Goal: Task Accomplishment & Management: Use online tool/utility

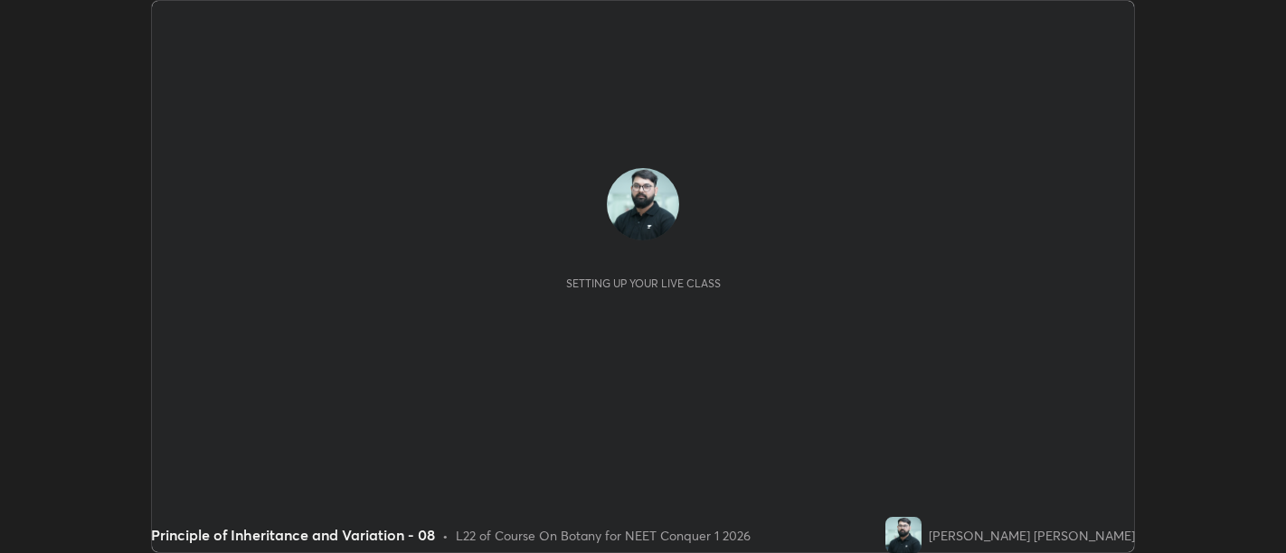
scroll to position [553, 1285]
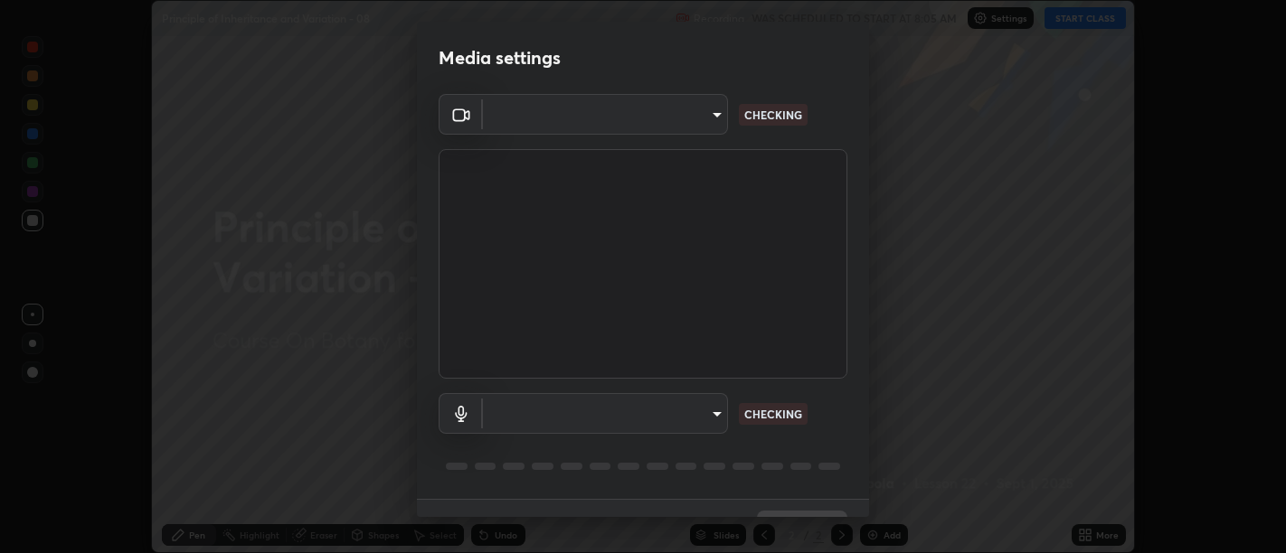
type input "d9b519daceb8a772394af6ea8e45353be5bbf62d8cb1cf3345c472de64055974"
type input "default"
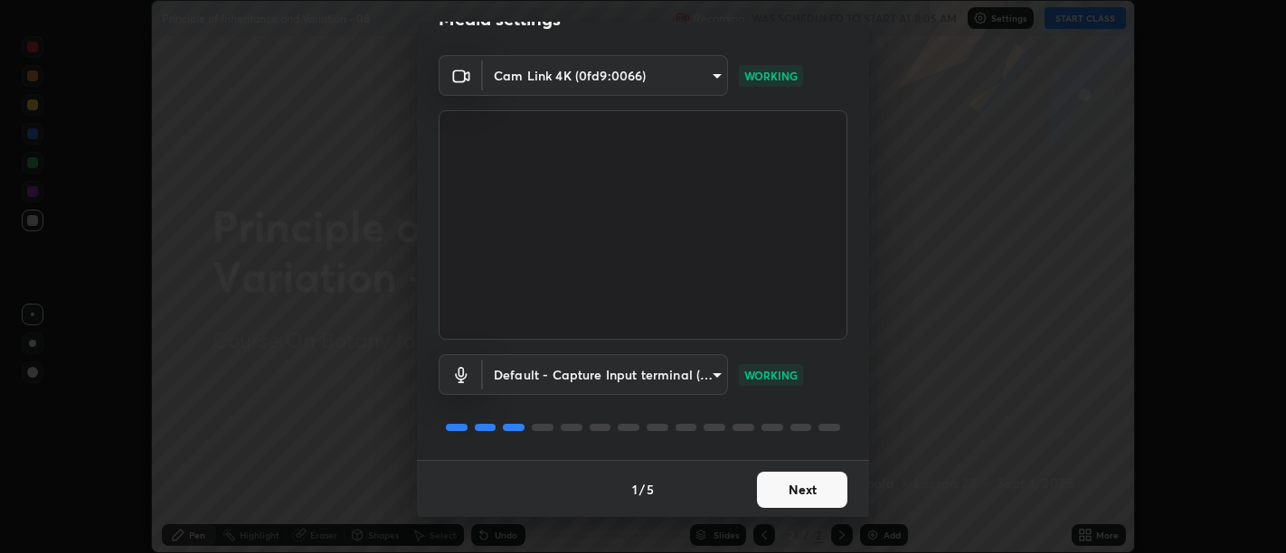
click at [798, 479] on button "Next" at bounding box center [802, 490] width 90 height 36
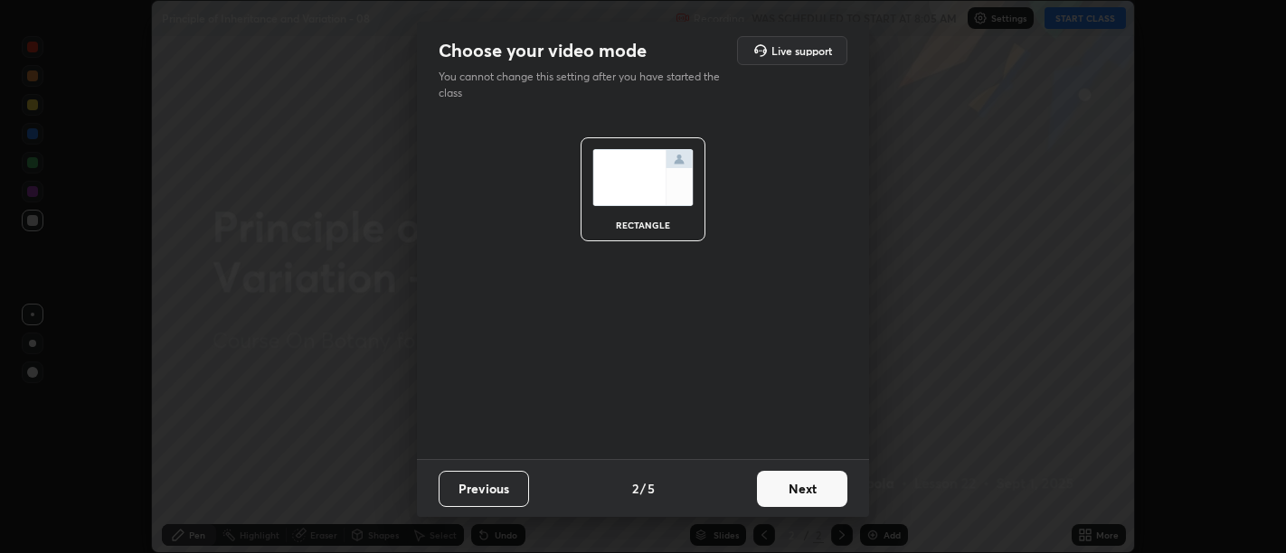
scroll to position [0, 0]
click at [806, 484] on button "Next" at bounding box center [802, 489] width 90 height 36
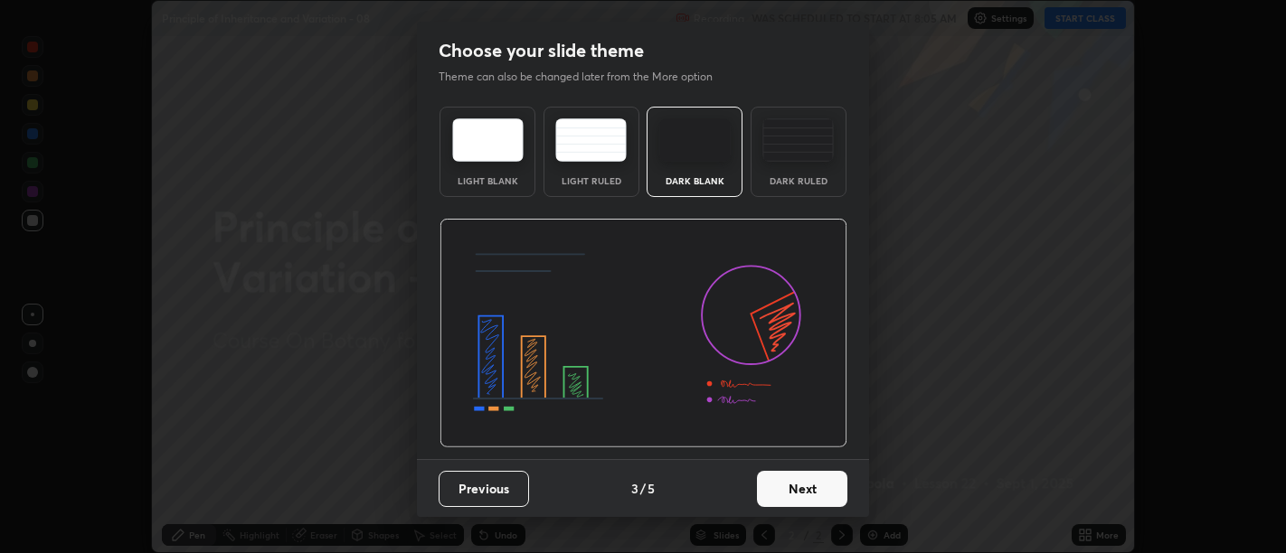
click at [814, 487] on button "Next" at bounding box center [802, 489] width 90 height 36
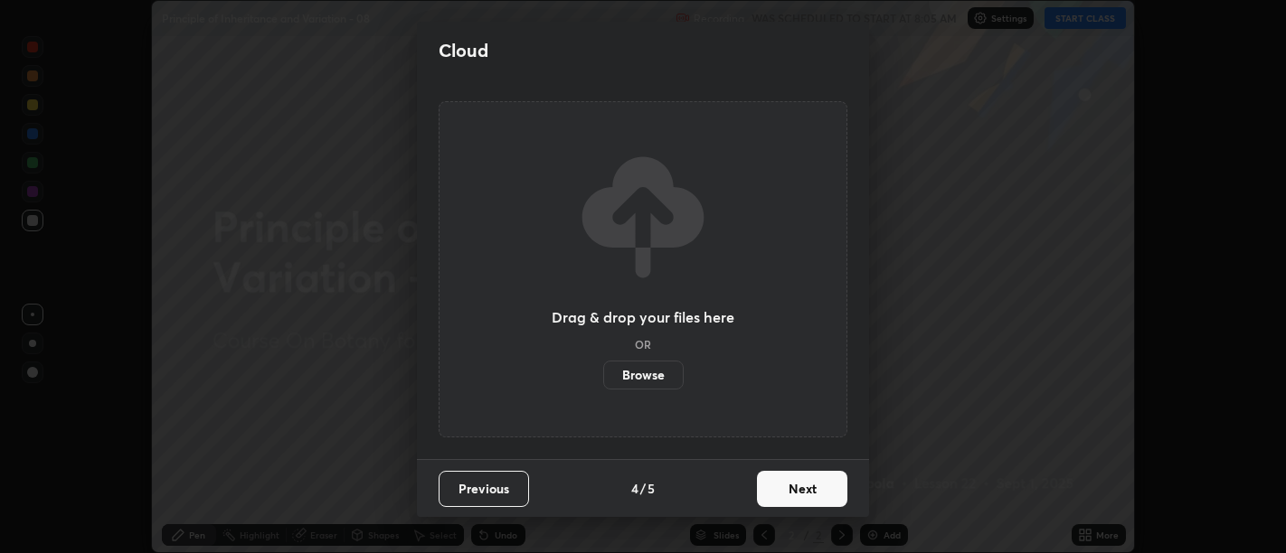
click at [817, 489] on button "Next" at bounding box center [802, 489] width 90 height 36
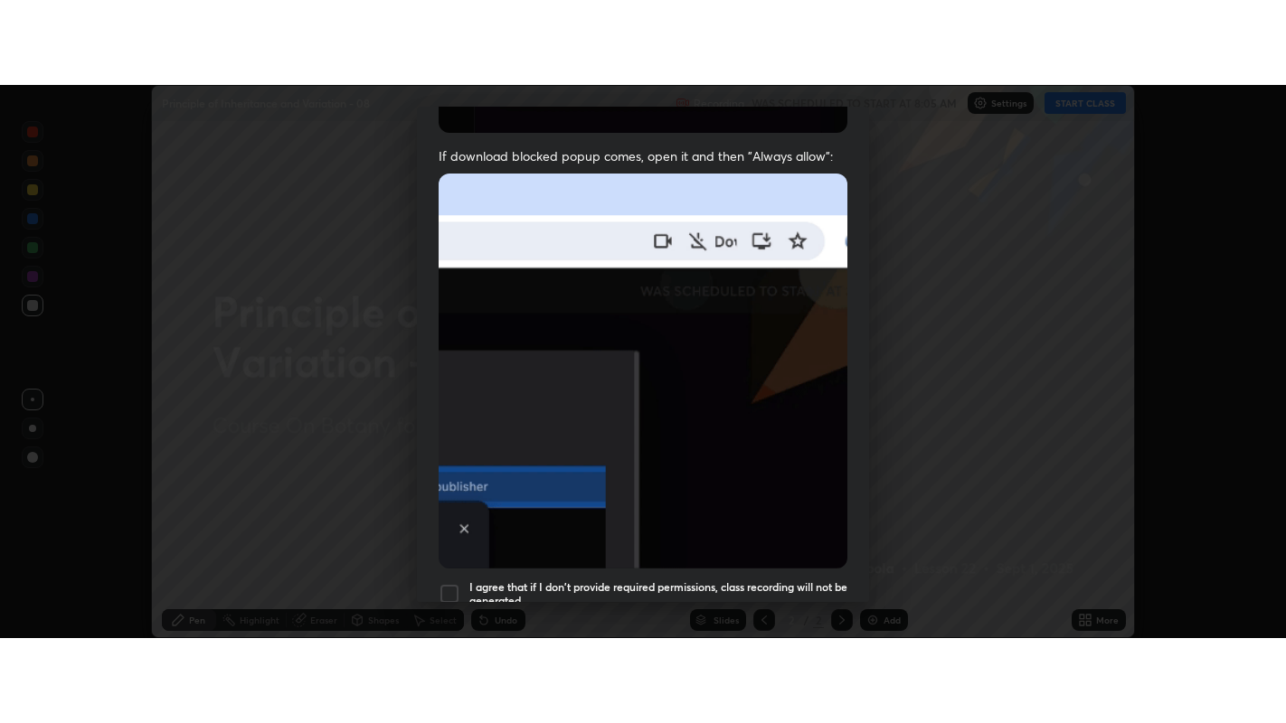
scroll to position [408, 0]
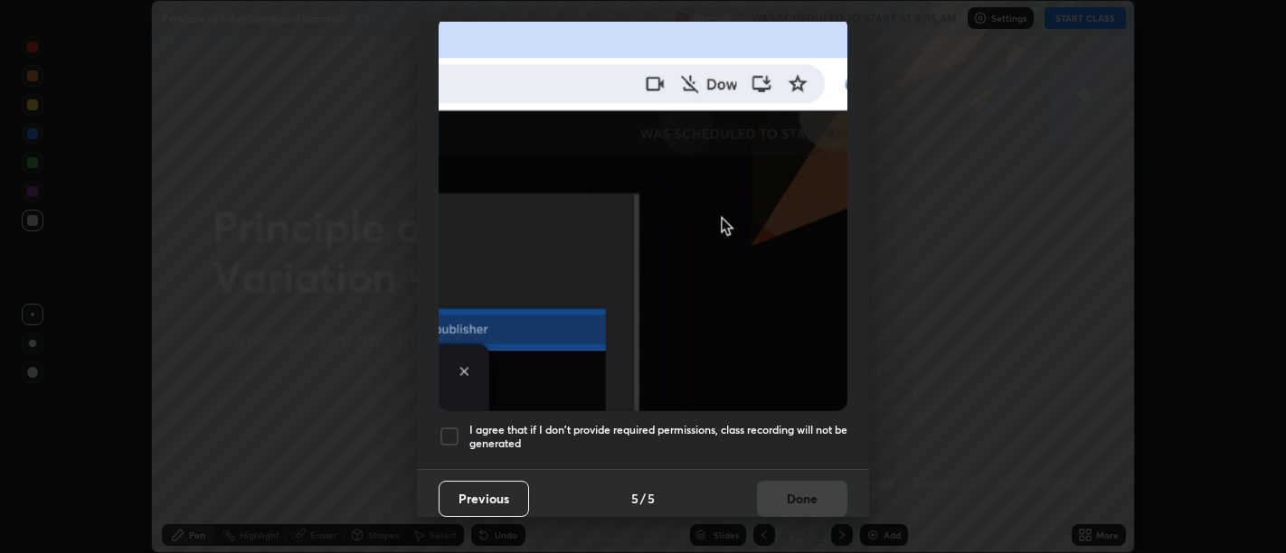
click at [795, 436] on h5 "I agree that if I don't provide required permissions, class recording will not …" at bounding box center [658, 437] width 378 height 28
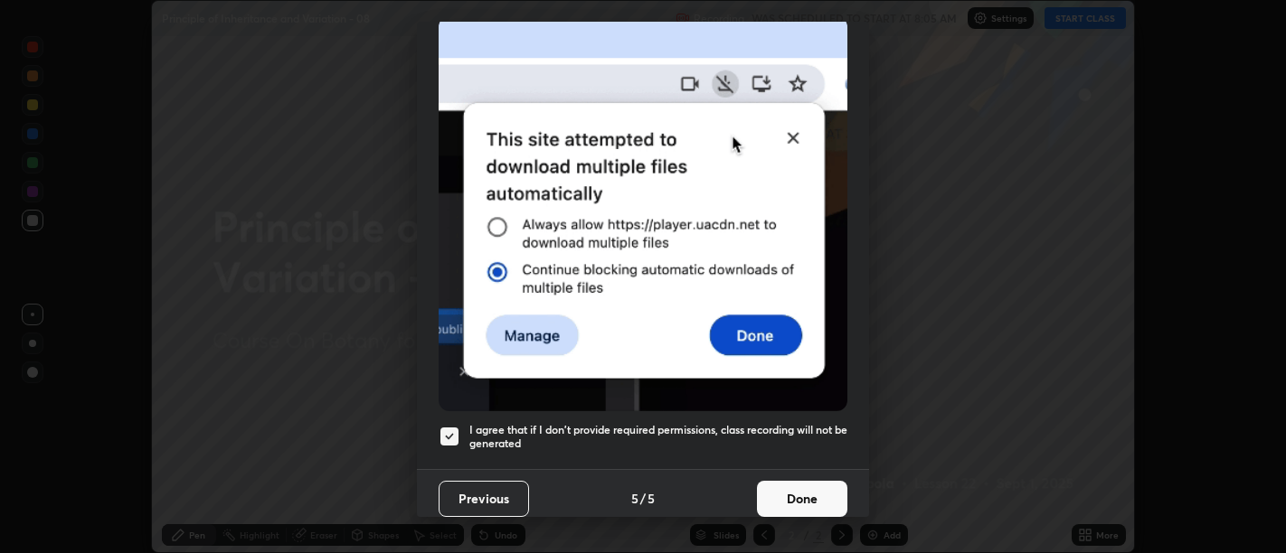
click at [807, 481] on button "Done" at bounding box center [802, 499] width 90 height 36
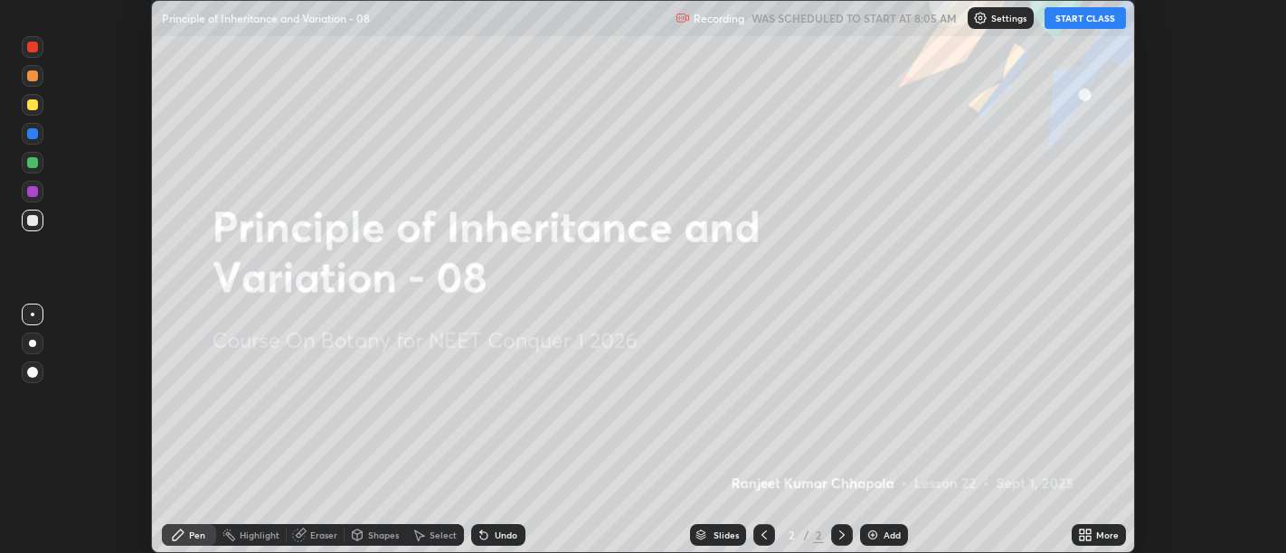
click at [1086, 537] on icon at bounding box center [1088, 538] width 5 height 5
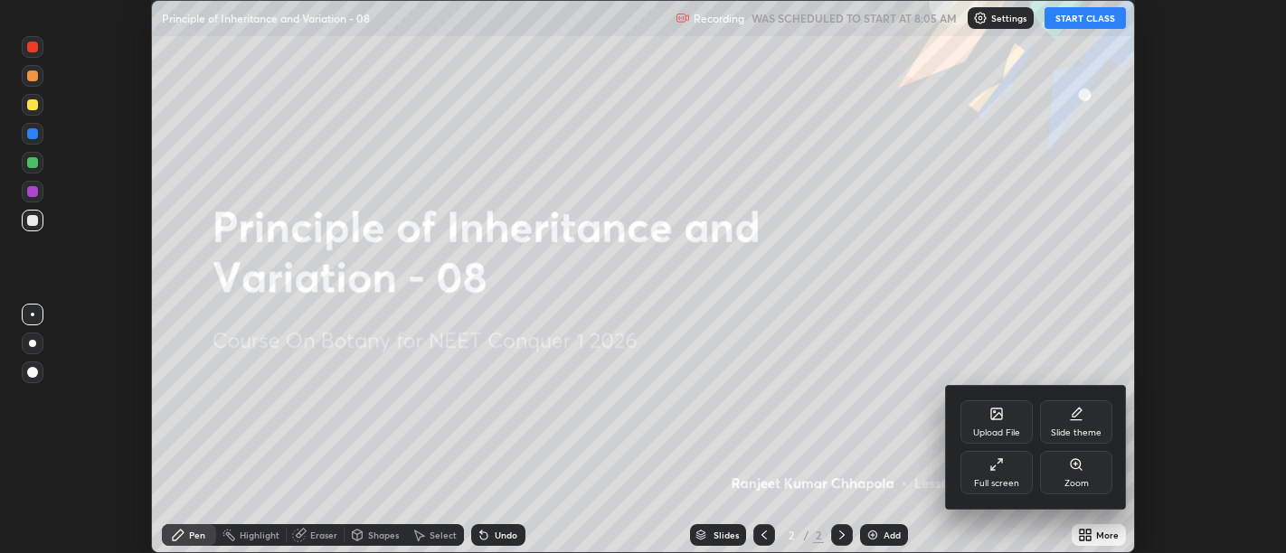
click at [1009, 467] on div "Full screen" at bounding box center [996, 472] width 72 height 43
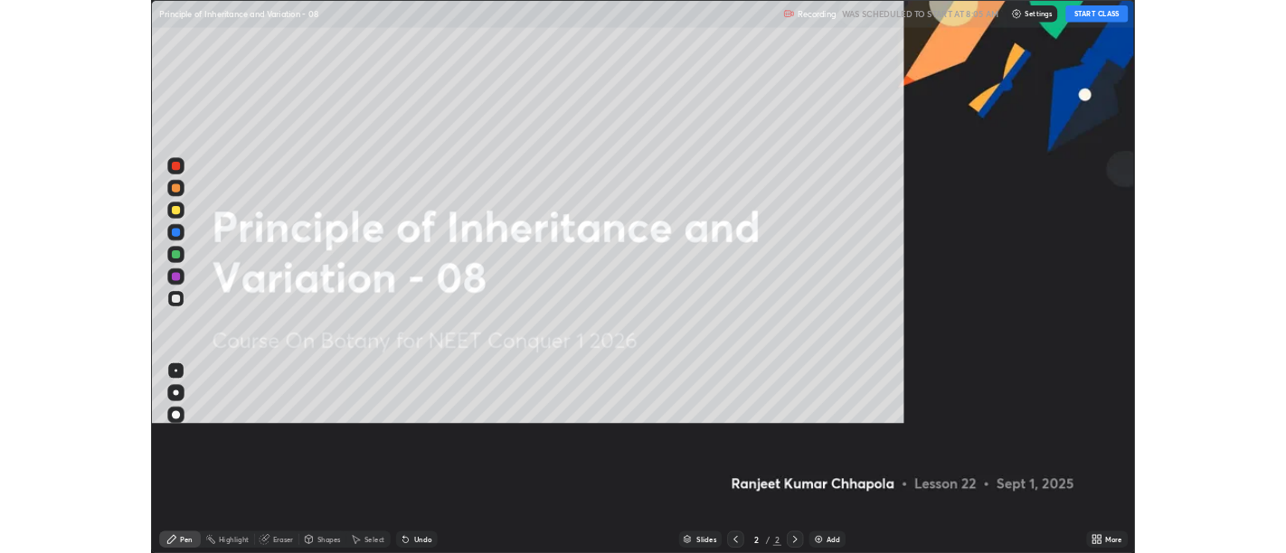
scroll to position [723, 1286]
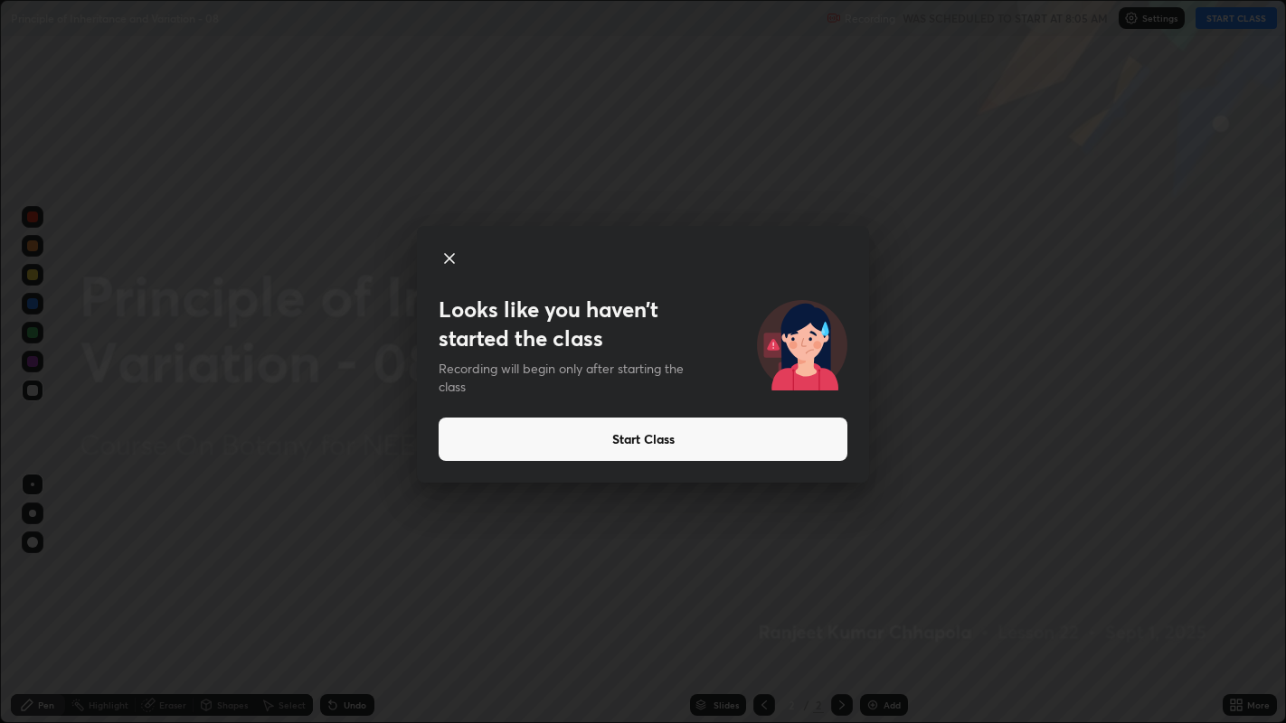
click at [634, 439] on button "Start Class" at bounding box center [643, 439] width 409 height 43
click at [616, 444] on button "Start Class" at bounding box center [643, 439] width 409 height 43
click at [613, 442] on button "Start Class" at bounding box center [643, 439] width 409 height 43
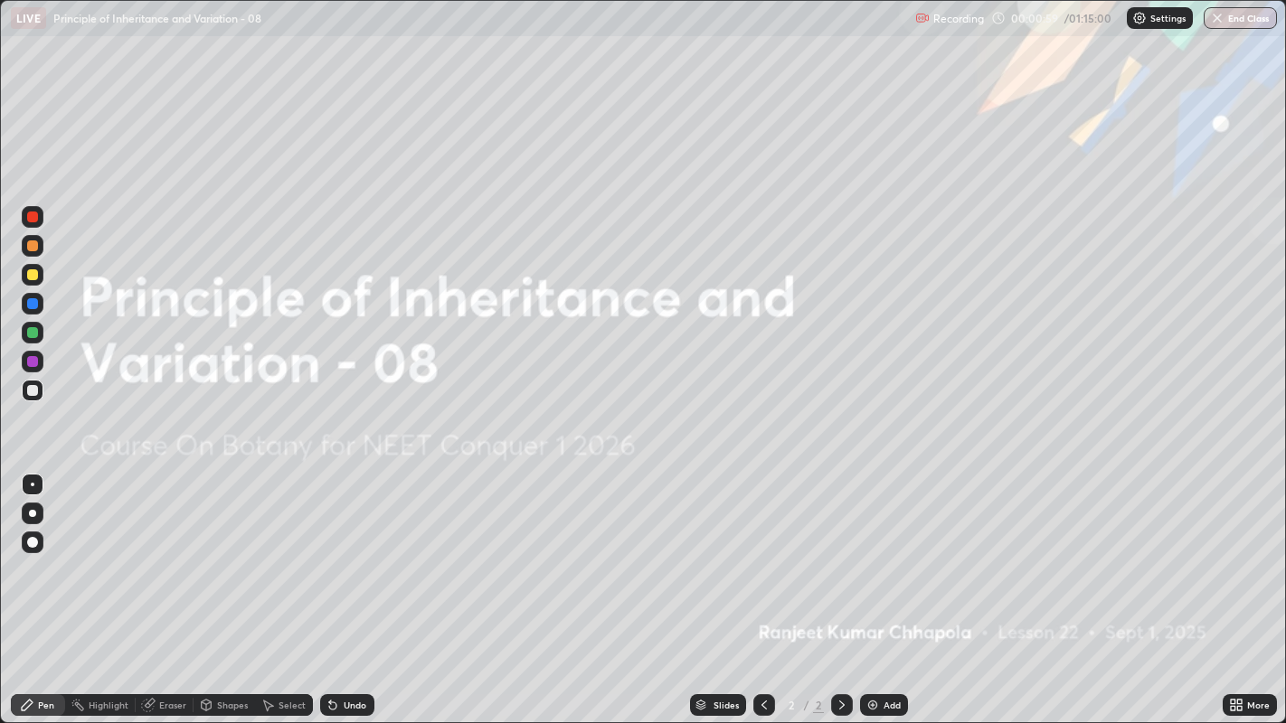
click at [840, 552] on icon at bounding box center [842, 705] width 14 height 14
click at [888, 552] on div "Add" at bounding box center [891, 705] width 17 height 9
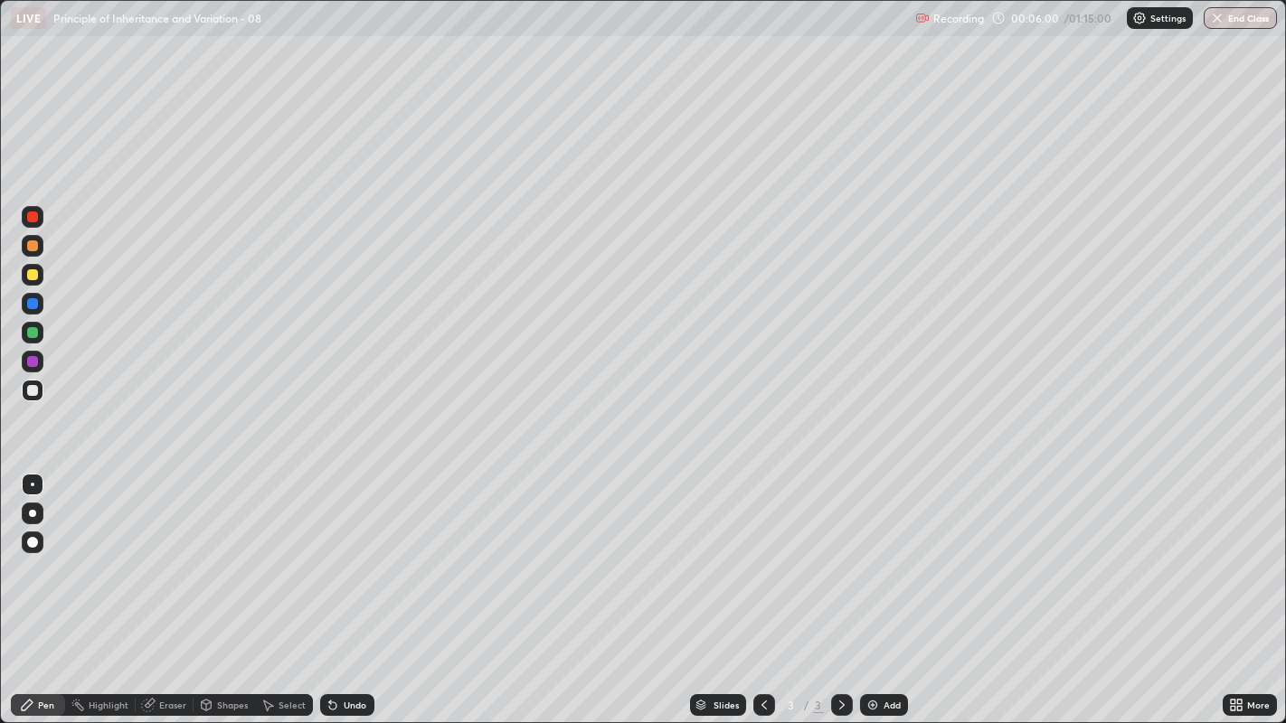
click at [46, 552] on div "Pen" at bounding box center [46, 705] width 16 height 9
click at [32, 514] on div at bounding box center [32, 513] width 7 height 7
click at [346, 552] on div "Undo" at bounding box center [355, 705] width 23 height 9
click at [33, 269] on div at bounding box center [32, 274] width 11 height 11
click at [31, 389] on div at bounding box center [32, 390] width 11 height 11
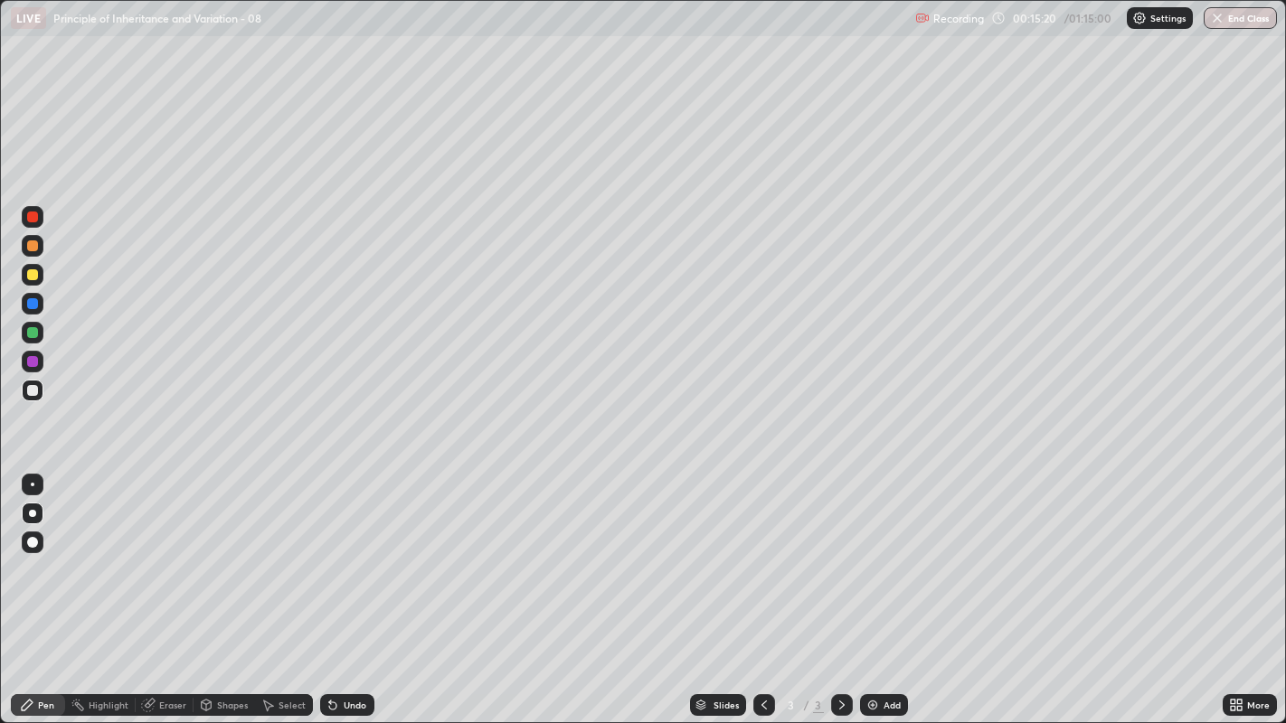
click at [33, 241] on div at bounding box center [32, 246] width 11 height 11
click at [354, 552] on div "Undo" at bounding box center [355, 705] width 23 height 9
click at [331, 552] on icon at bounding box center [332, 706] width 7 height 7
click at [344, 552] on div "Undo" at bounding box center [355, 705] width 23 height 9
click at [345, 552] on div "Undo" at bounding box center [355, 705] width 23 height 9
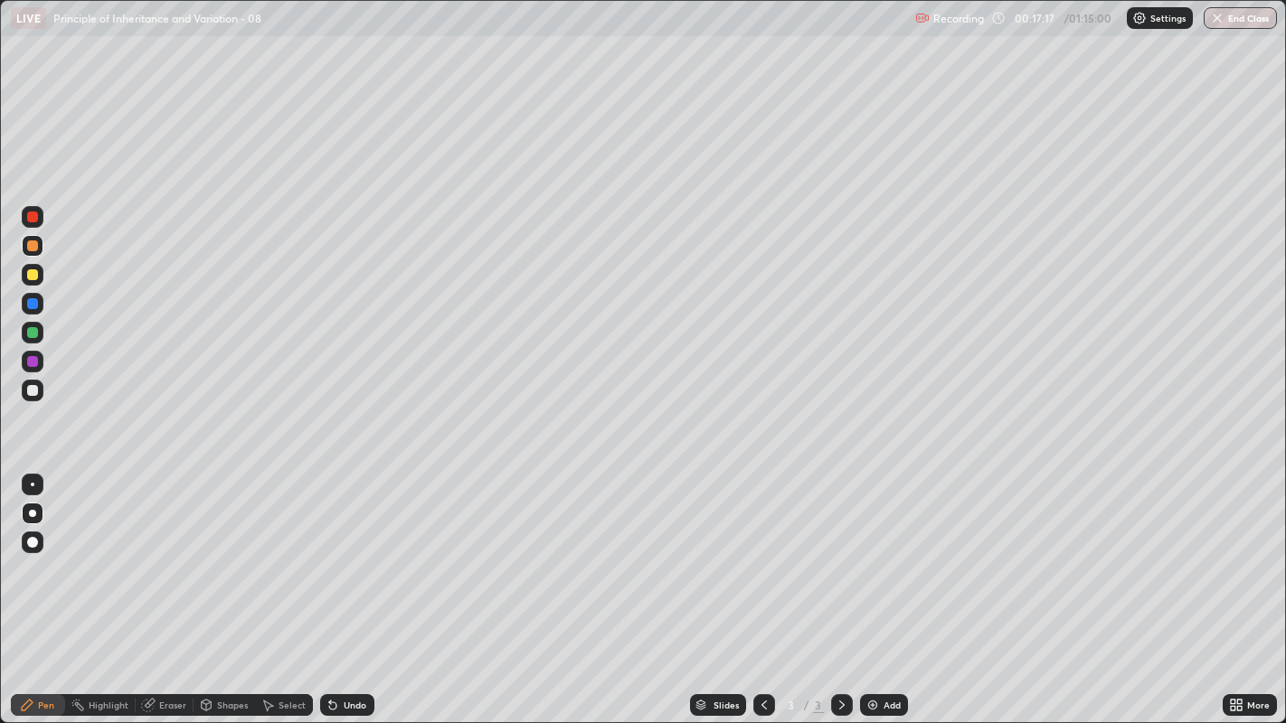
click at [353, 552] on div "Undo" at bounding box center [355, 705] width 23 height 9
click at [296, 552] on div "Select" at bounding box center [292, 705] width 27 height 9
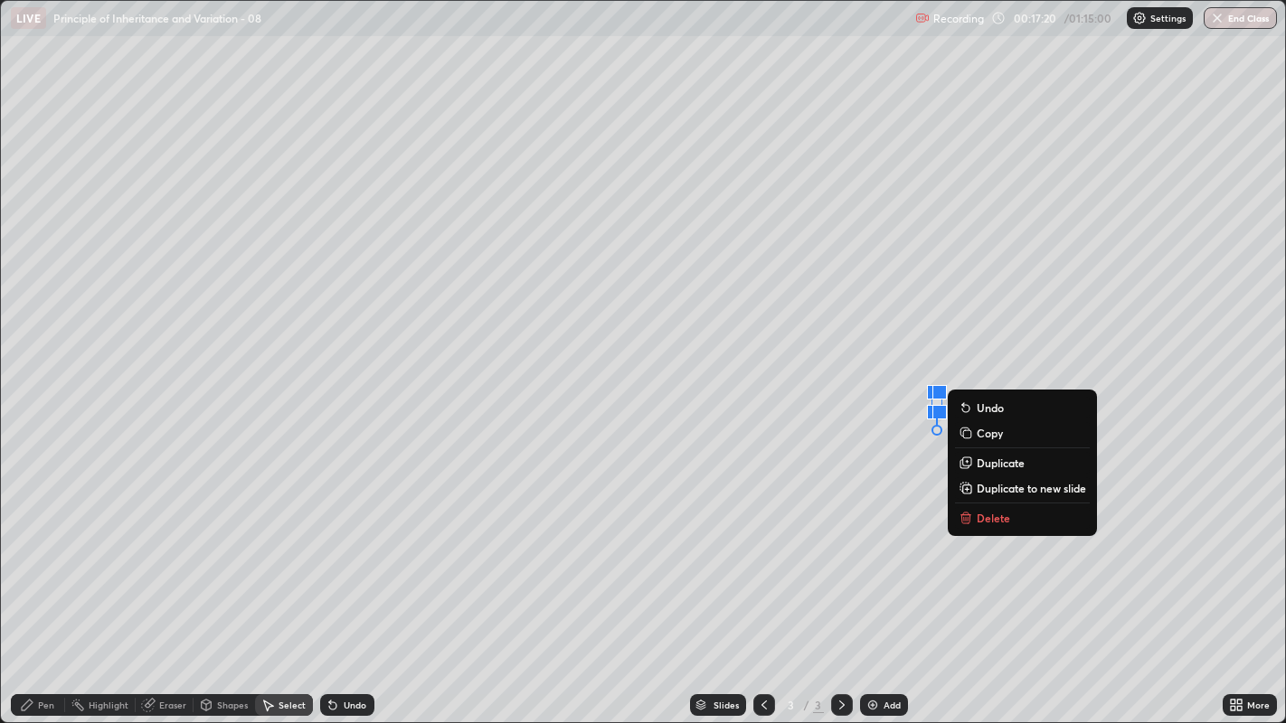
click at [992, 518] on p "Delete" at bounding box center [993, 518] width 33 height 14
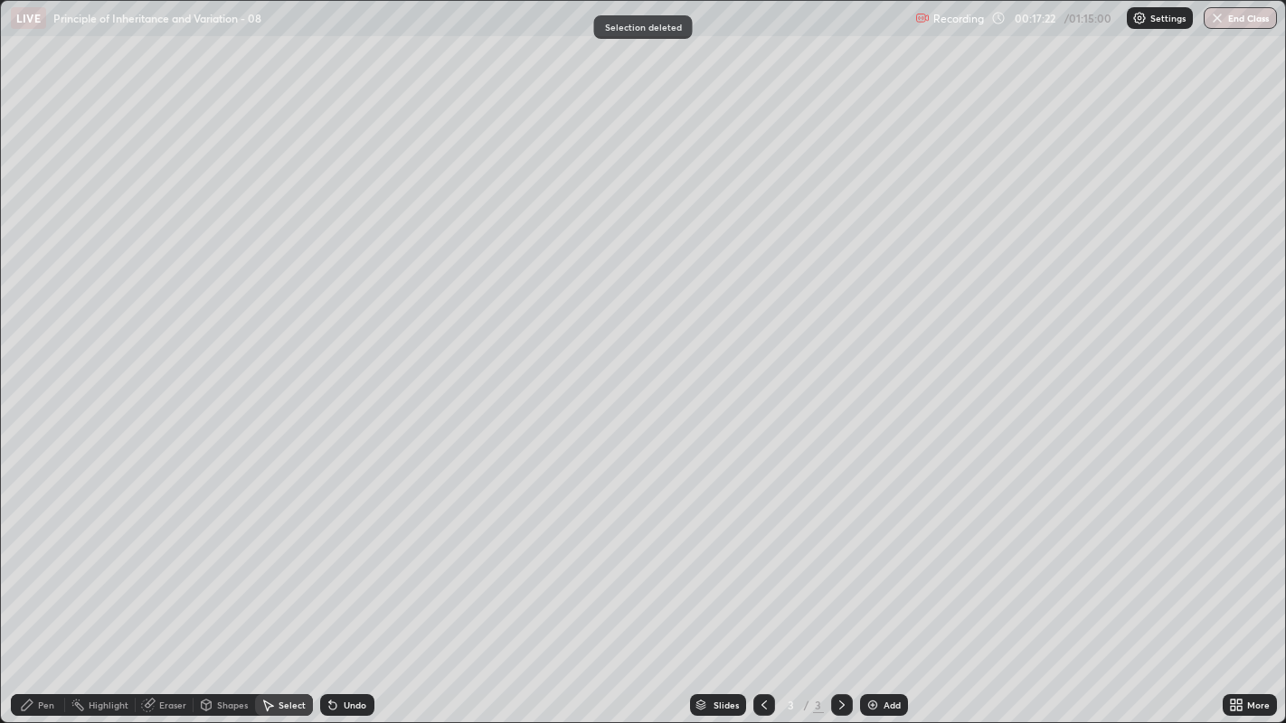
click at [52, 552] on div "Pen" at bounding box center [46, 705] width 16 height 9
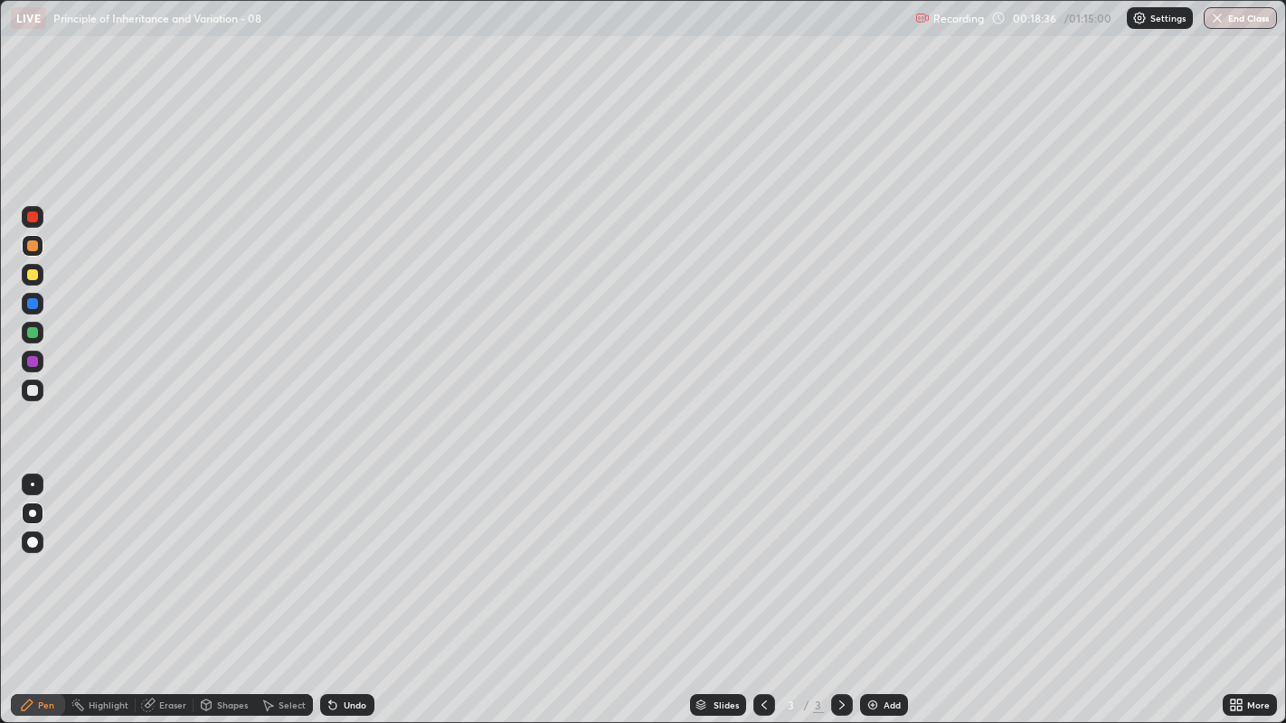
click at [878, 552] on div "Add" at bounding box center [884, 705] width 48 height 22
click at [29, 333] on div at bounding box center [32, 332] width 11 height 11
click at [103, 552] on div "Highlight" at bounding box center [109, 705] width 40 height 9
click at [33, 218] on div at bounding box center [32, 217] width 11 height 11
click at [36, 552] on div "Pen" at bounding box center [38, 705] width 54 height 22
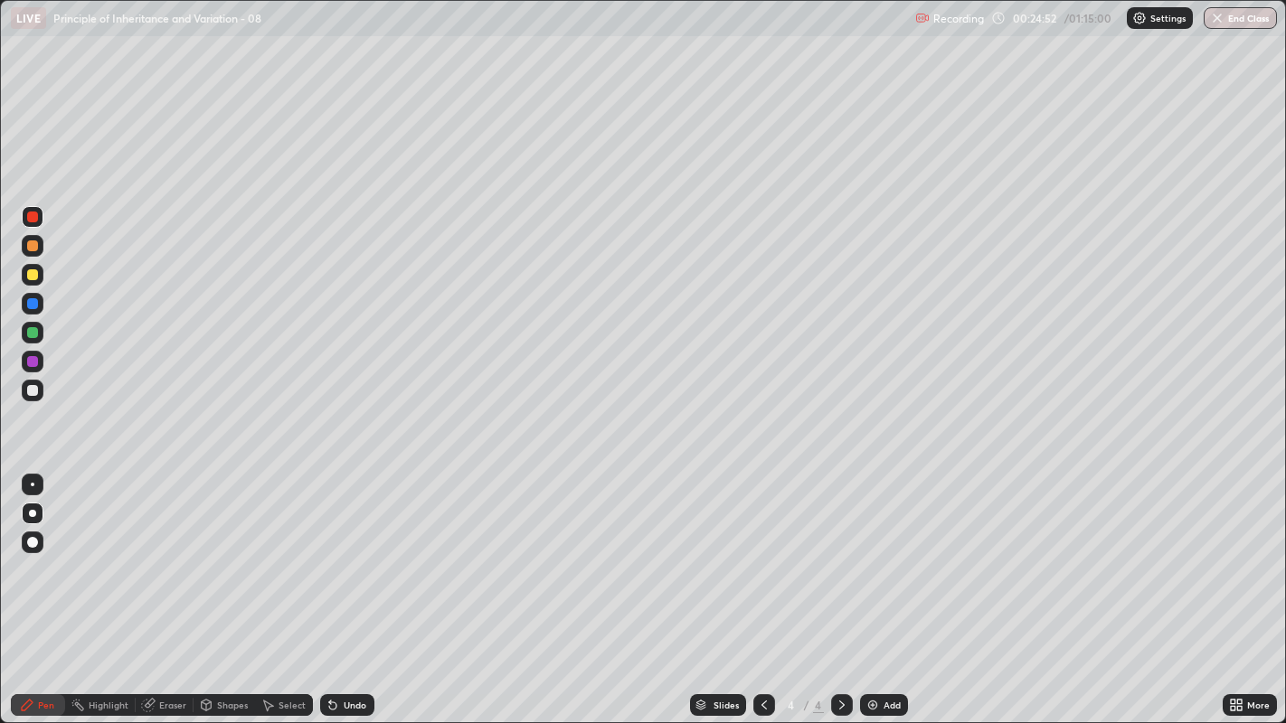
click at [226, 552] on div "Shapes" at bounding box center [224, 705] width 61 height 36
click at [228, 552] on div "Shapes" at bounding box center [224, 705] width 61 height 36
click at [284, 552] on div "Select" at bounding box center [292, 705] width 27 height 9
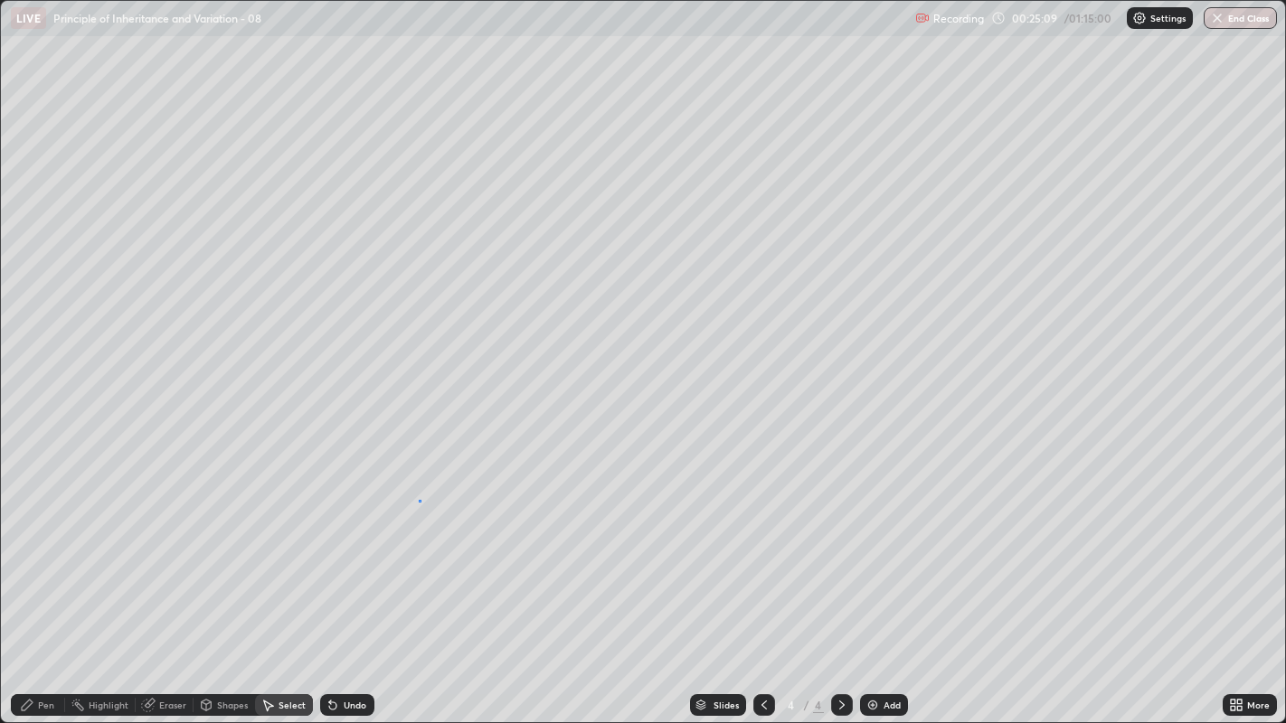
click at [419, 501] on div "0 ° Undo Copy Duplicate Duplicate to new slide Delete" at bounding box center [643, 362] width 1285 height 722
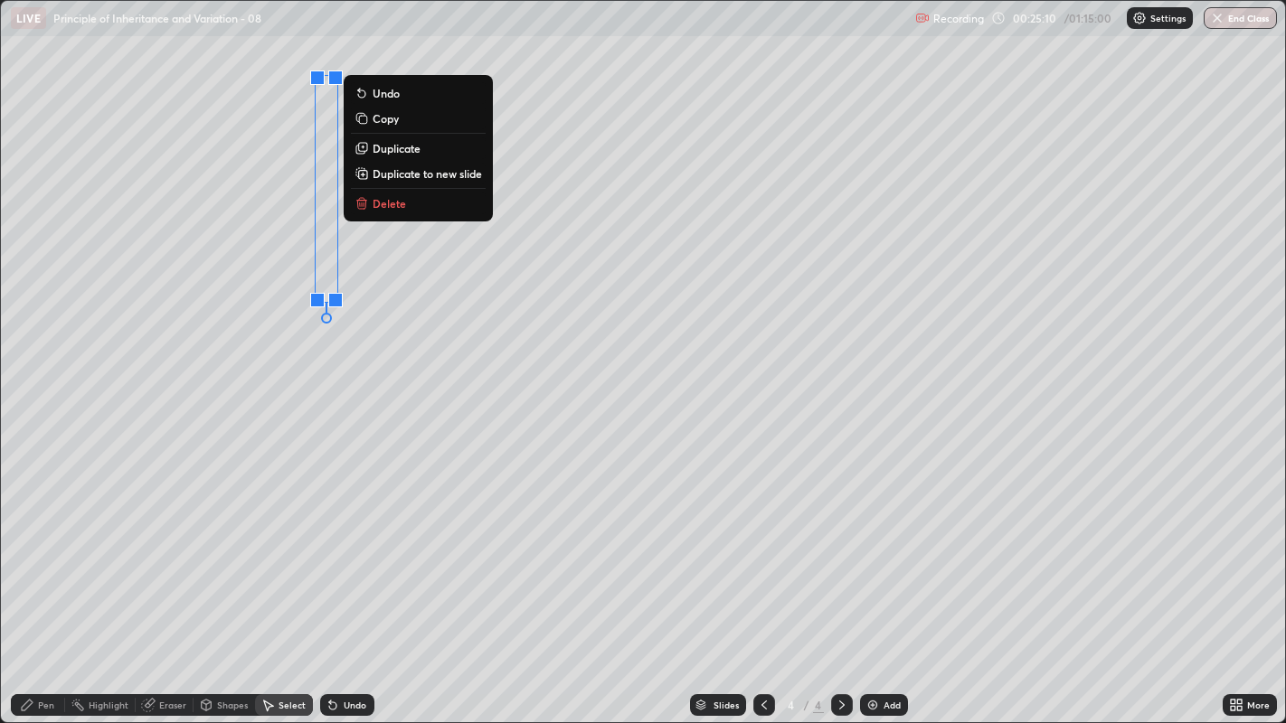
click at [411, 203] on button "Delete" at bounding box center [418, 204] width 135 height 22
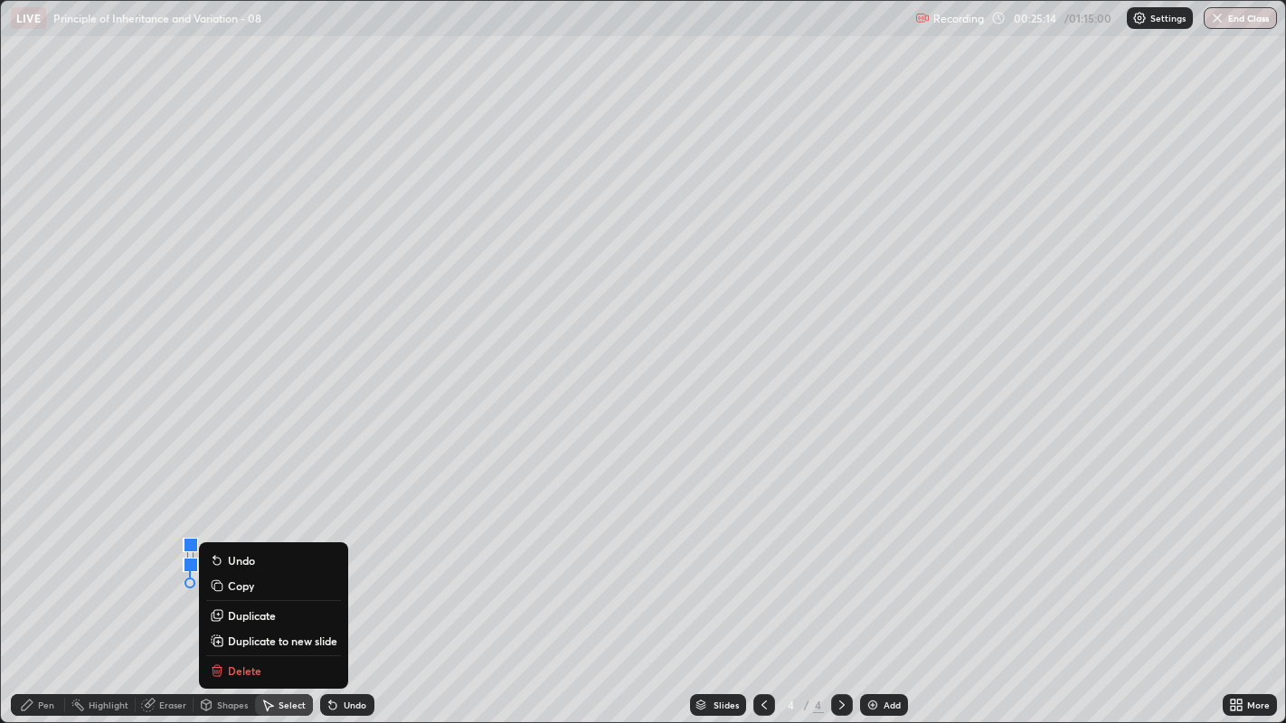
click at [236, 552] on p "Delete" at bounding box center [244, 671] width 33 height 14
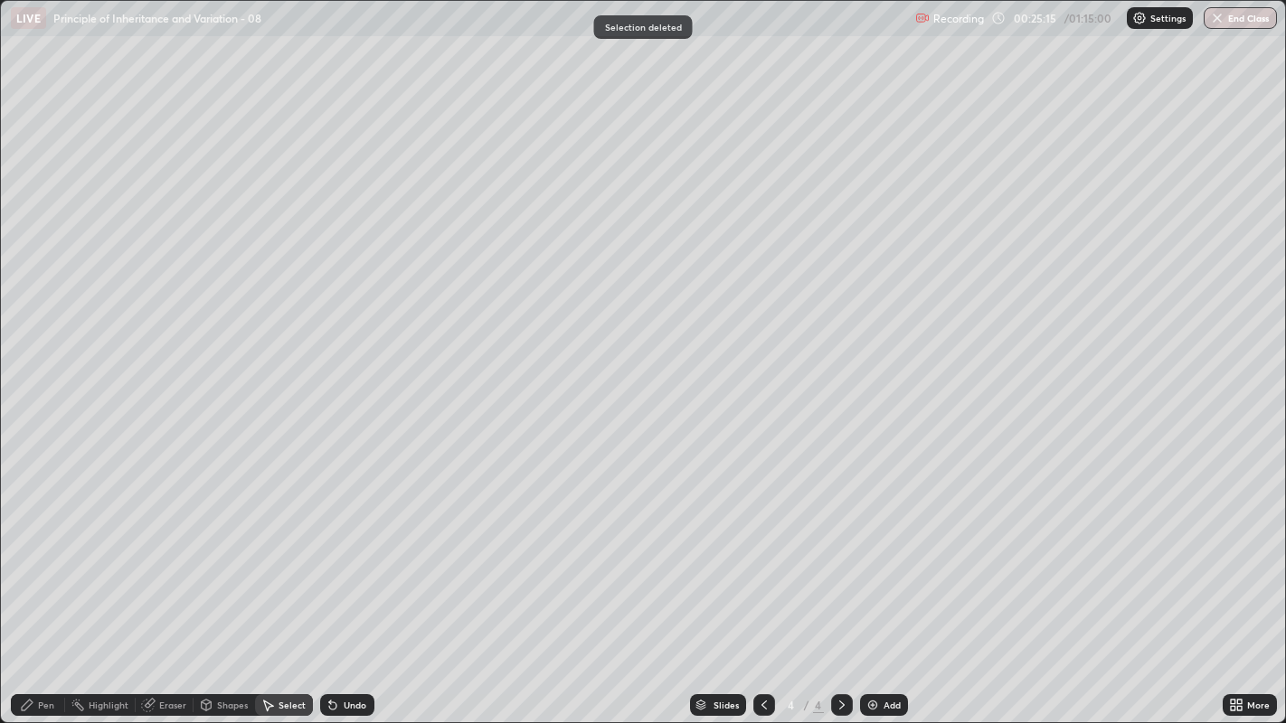
click at [41, 552] on div "Pen" at bounding box center [46, 705] width 16 height 9
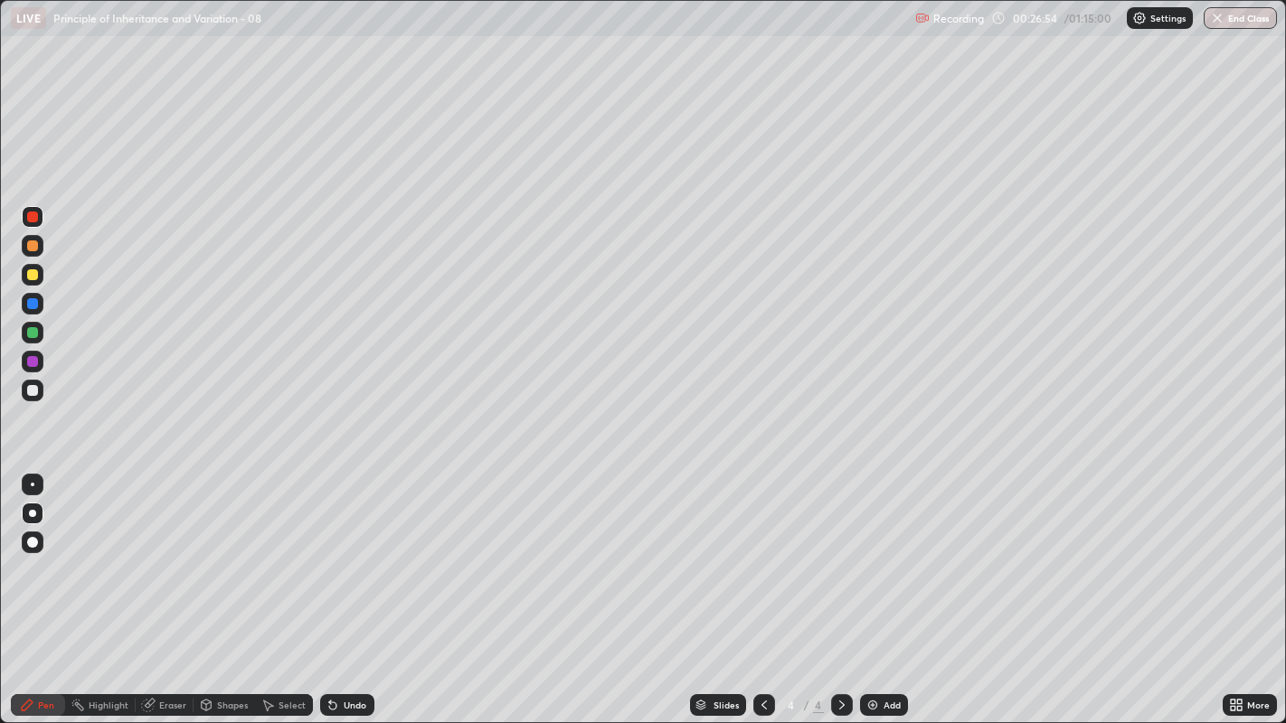
click at [286, 552] on div "Select" at bounding box center [292, 705] width 27 height 9
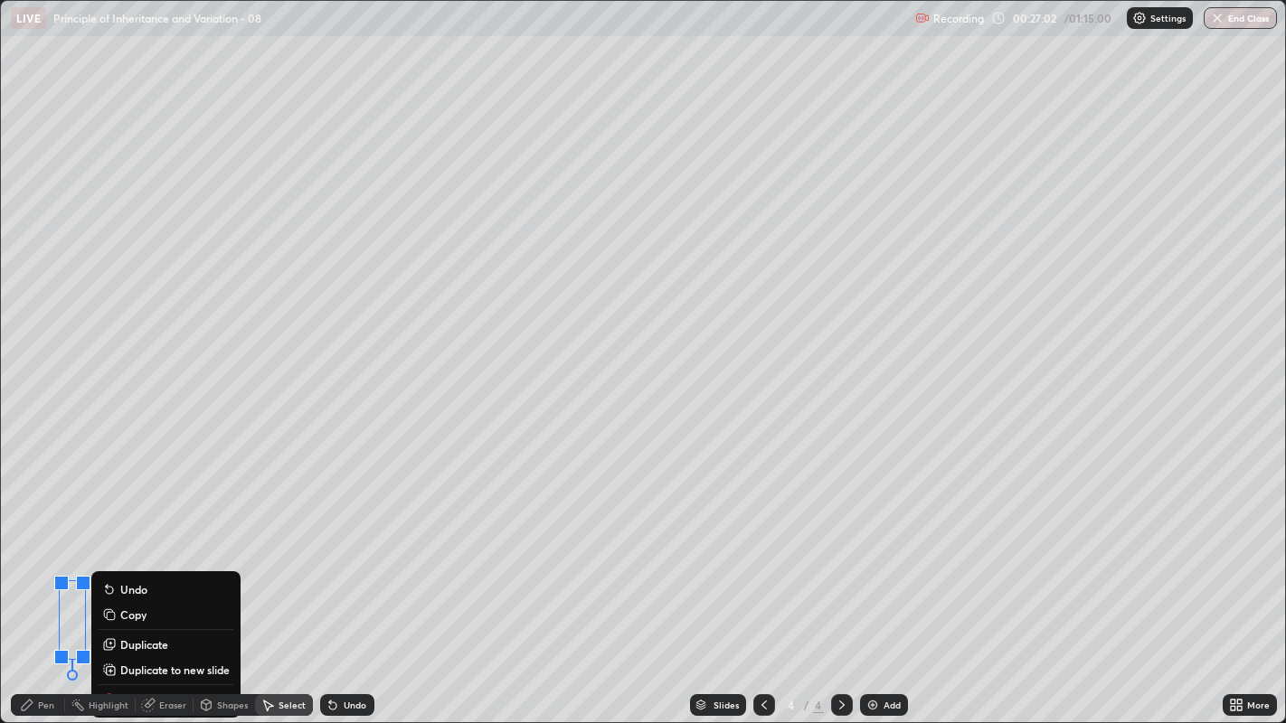
click at [109, 552] on div "Highlight" at bounding box center [100, 705] width 71 height 22
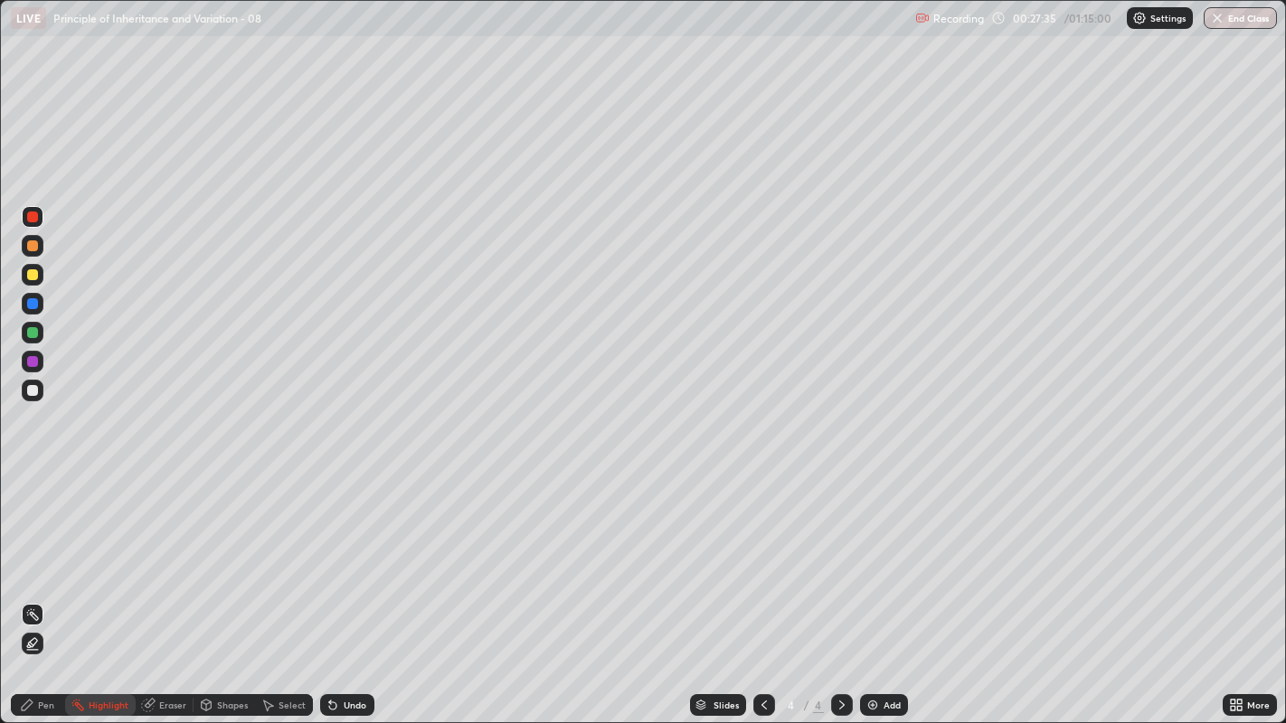
click at [280, 552] on div "Select" at bounding box center [292, 705] width 27 height 9
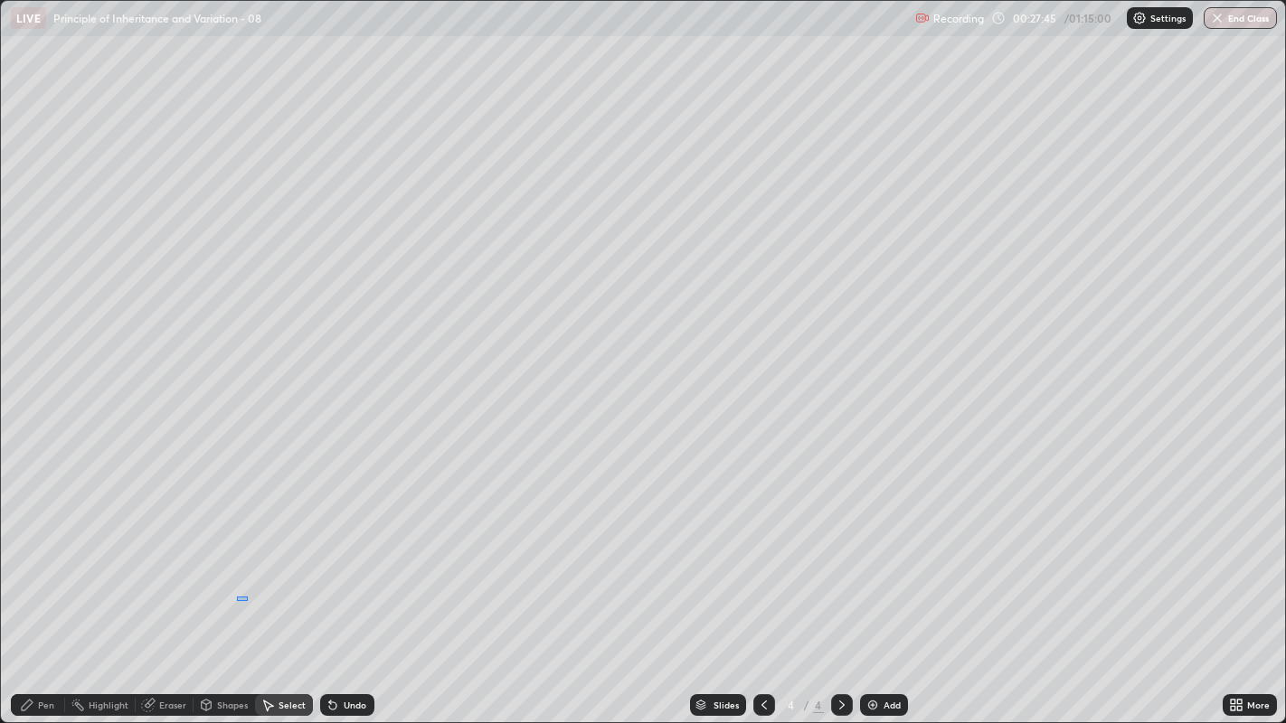
click at [247, 552] on div "0 ° Undo Copy Duplicate Duplicate to new slide Delete" at bounding box center [643, 362] width 1285 height 722
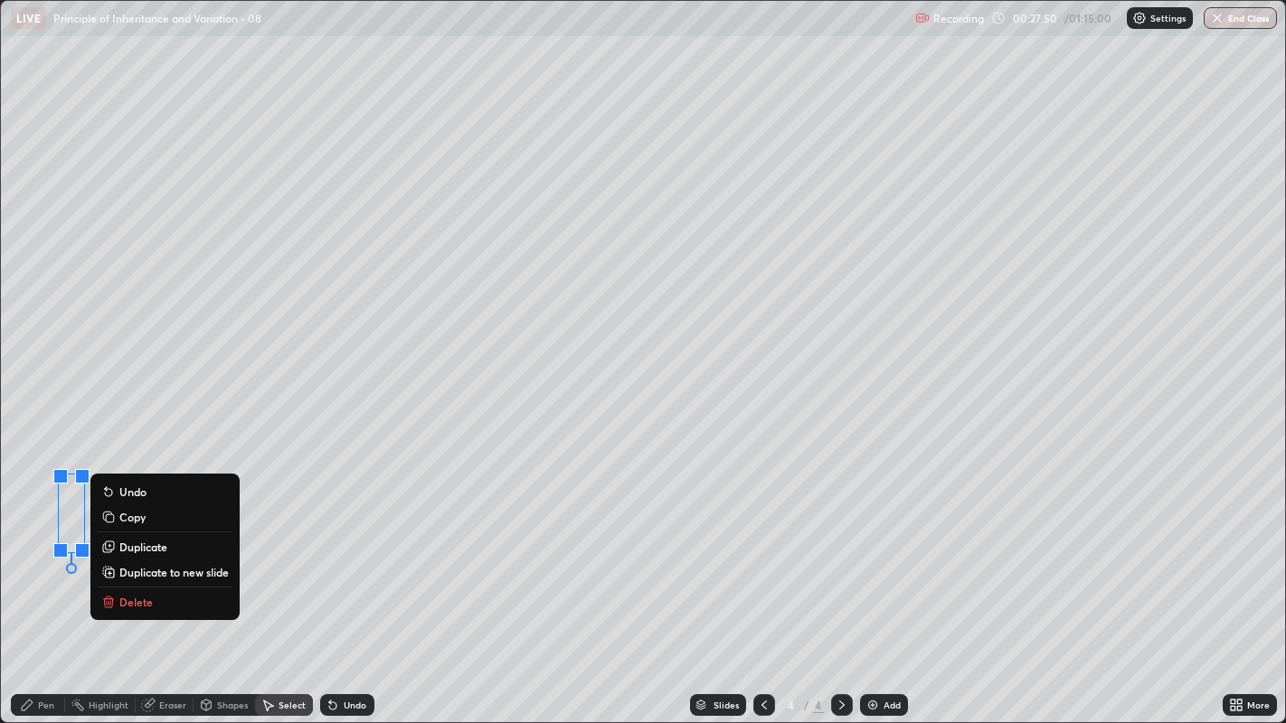
click at [131, 552] on p "Delete" at bounding box center [135, 602] width 33 height 14
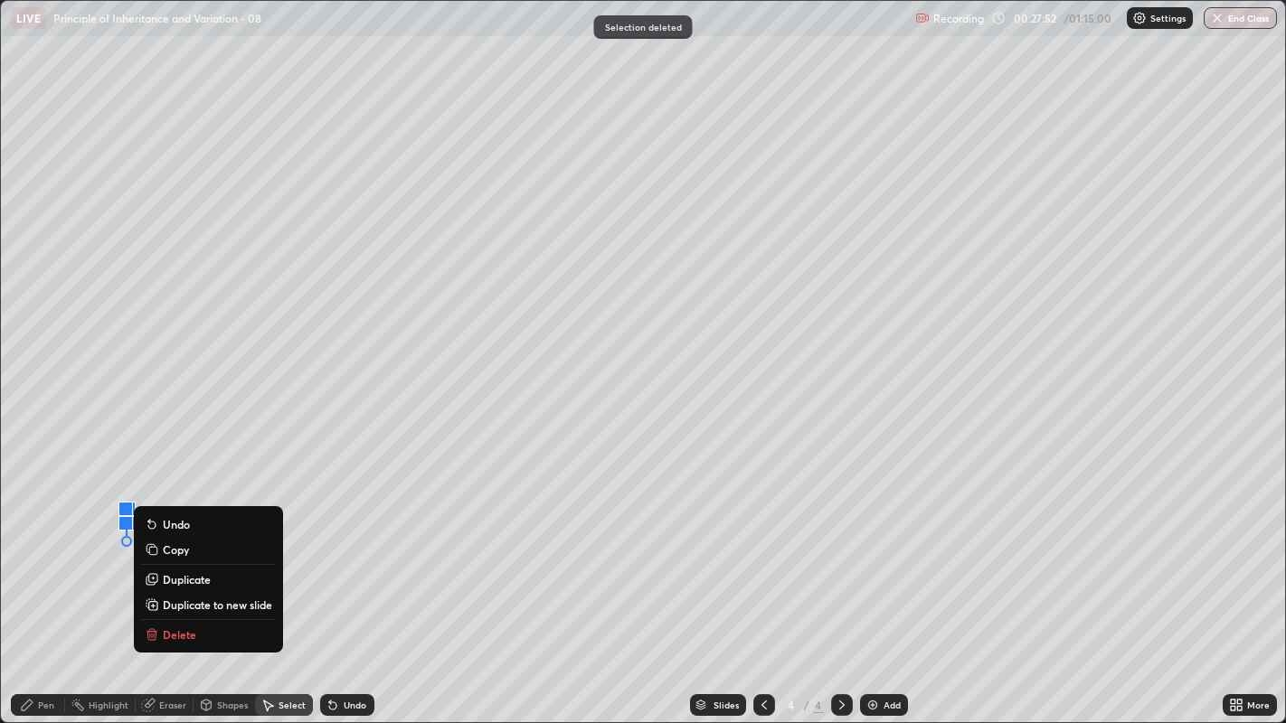
click at [188, 552] on p "Delete" at bounding box center [179, 635] width 33 height 14
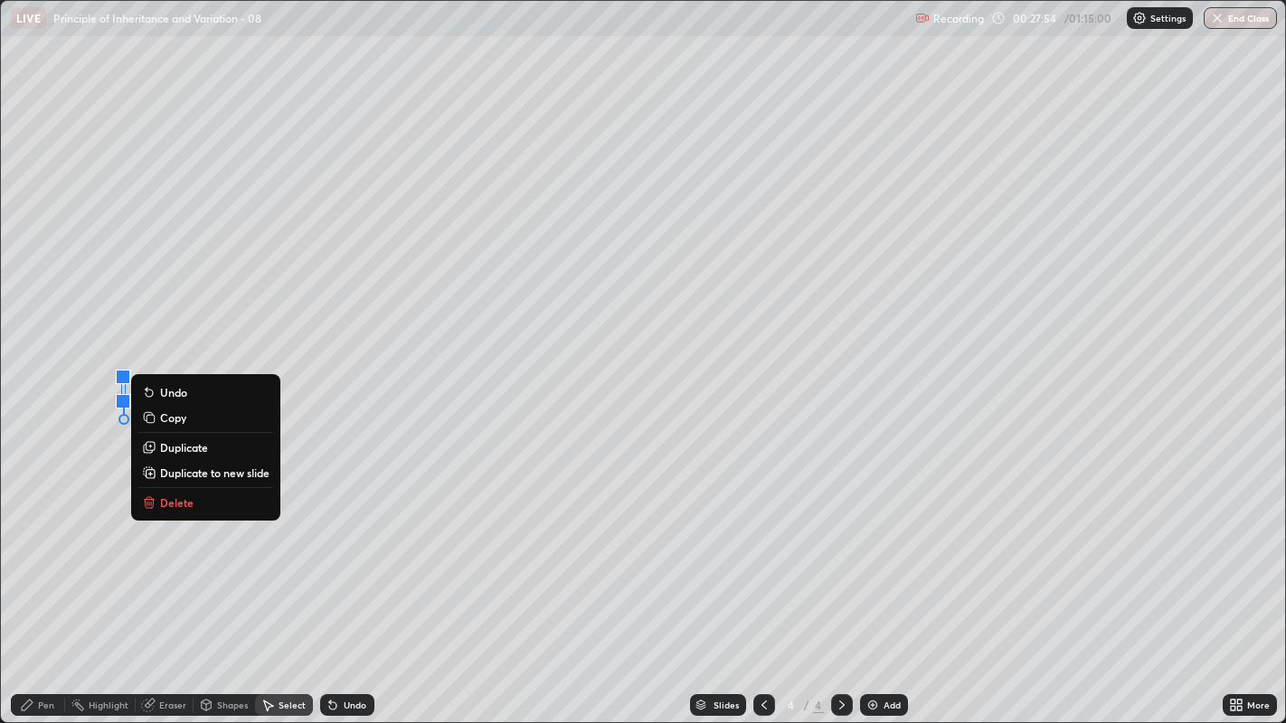
click at [176, 500] on p "Delete" at bounding box center [176, 503] width 33 height 14
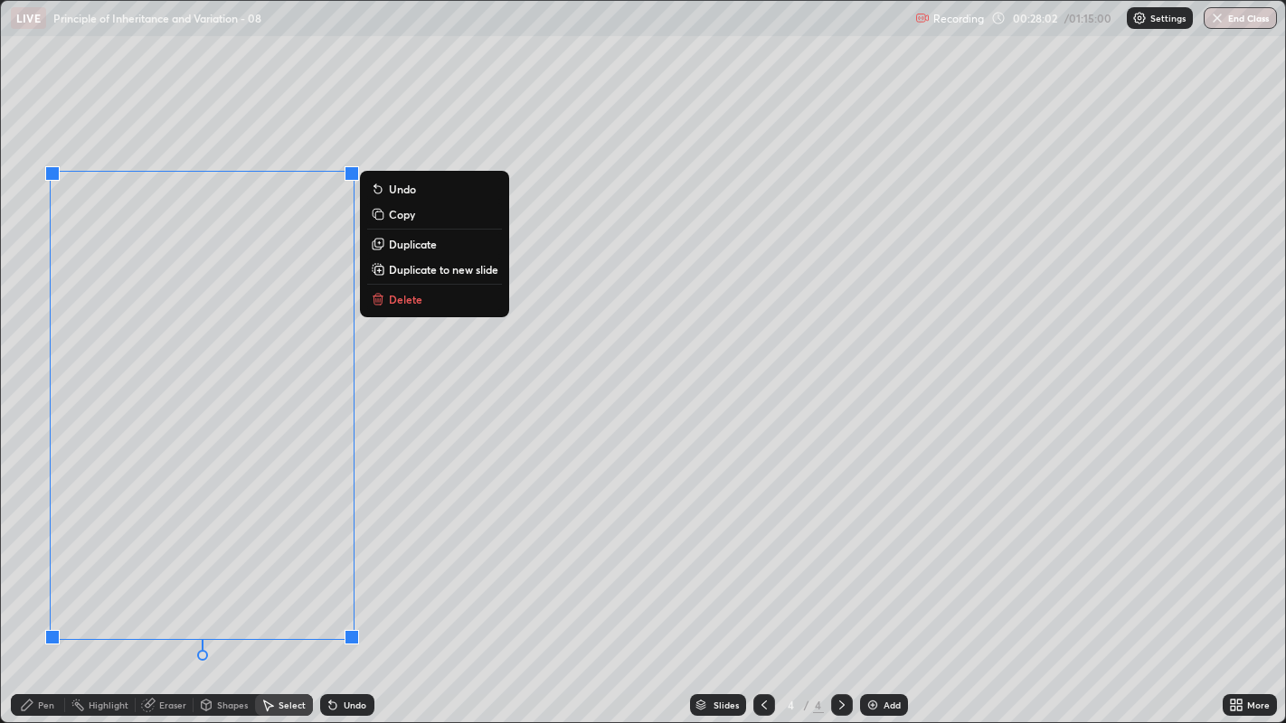
click at [27, 552] on div "Erase all" at bounding box center [32, 361] width 43 height 651
click at [33, 528] on div "Erase all" at bounding box center [32, 361] width 43 height 651
click at [16, 544] on div "Erase all" at bounding box center [32, 361] width 43 height 651
click at [20, 541] on div "Erase all" at bounding box center [32, 361] width 43 height 651
click at [8, 548] on div "0 ° Undo Copy Duplicate Duplicate to new slide Delete" at bounding box center [643, 362] width 1285 height 722
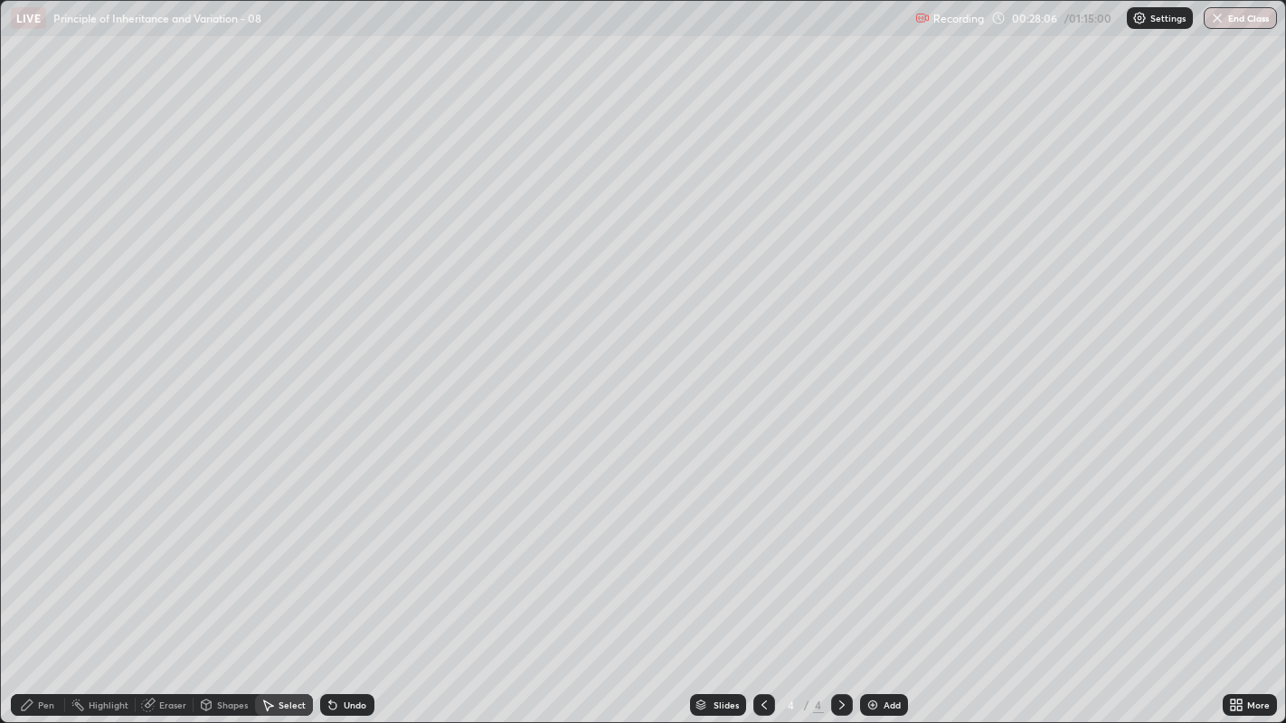
click at [43, 552] on div "Pen" at bounding box center [46, 705] width 16 height 9
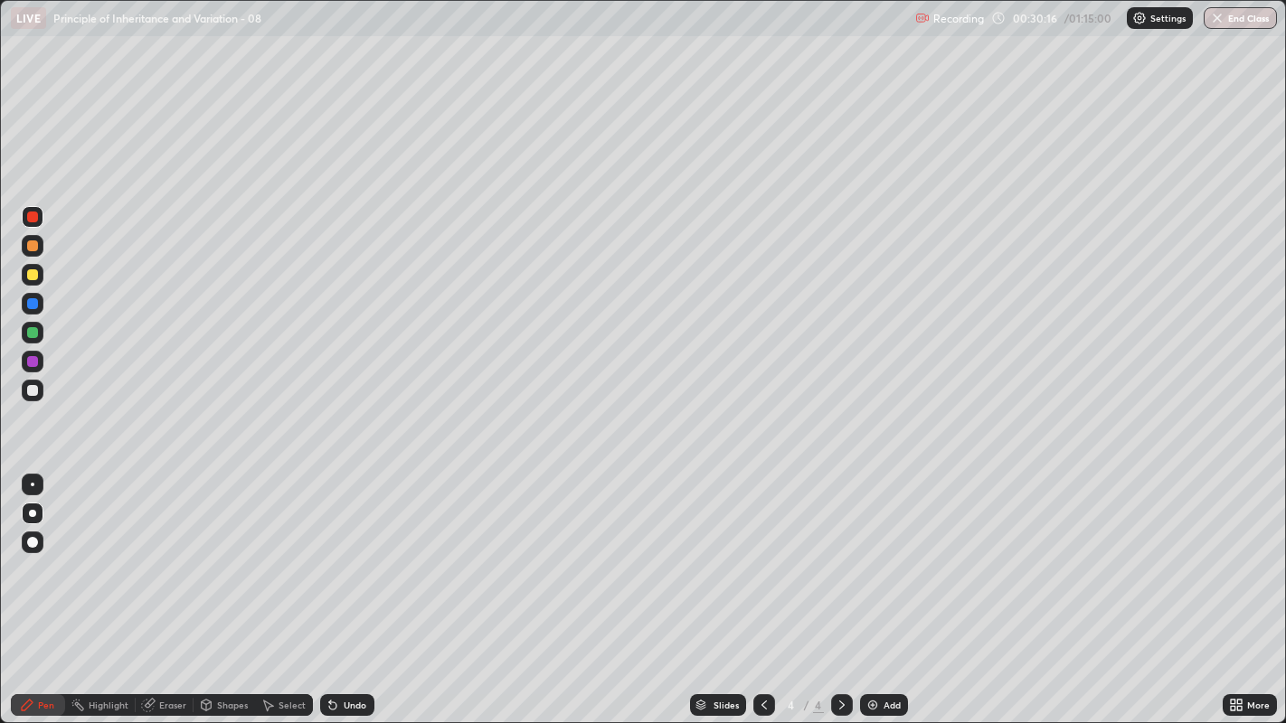
click at [33, 334] on div at bounding box center [32, 332] width 11 height 11
click at [31, 362] on div at bounding box center [32, 361] width 11 height 11
click at [30, 215] on div at bounding box center [32, 217] width 11 height 11
click at [100, 552] on div "Highlight" at bounding box center [100, 705] width 71 height 22
click at [33, 275] on div at bounding box center [32, 274] width 11 height 11
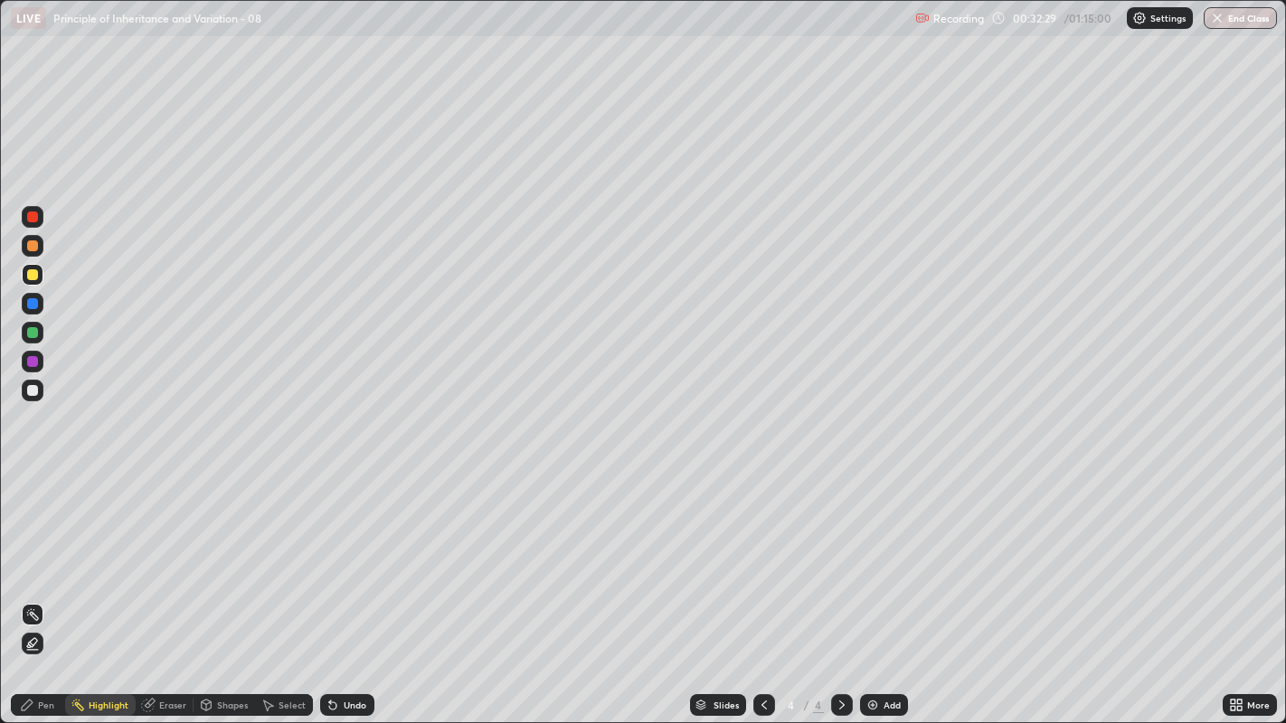
click at [29, 552] on icon at bounding box center [27, 705] width 14 height 14
click at [282, 552] on div "Select" at bounding box center [292, 705] width 27 height 9
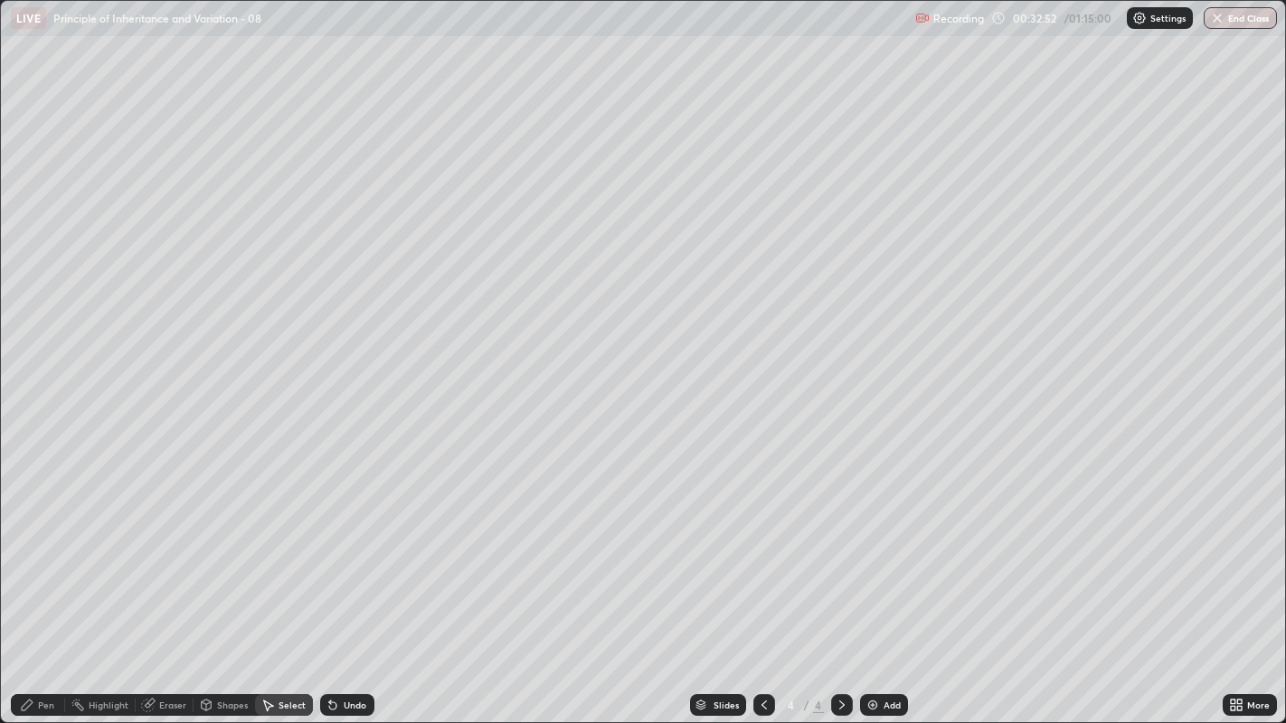
click at [49, 552] on div "Pen" at bounding box center [46, 705] width 16 height 9
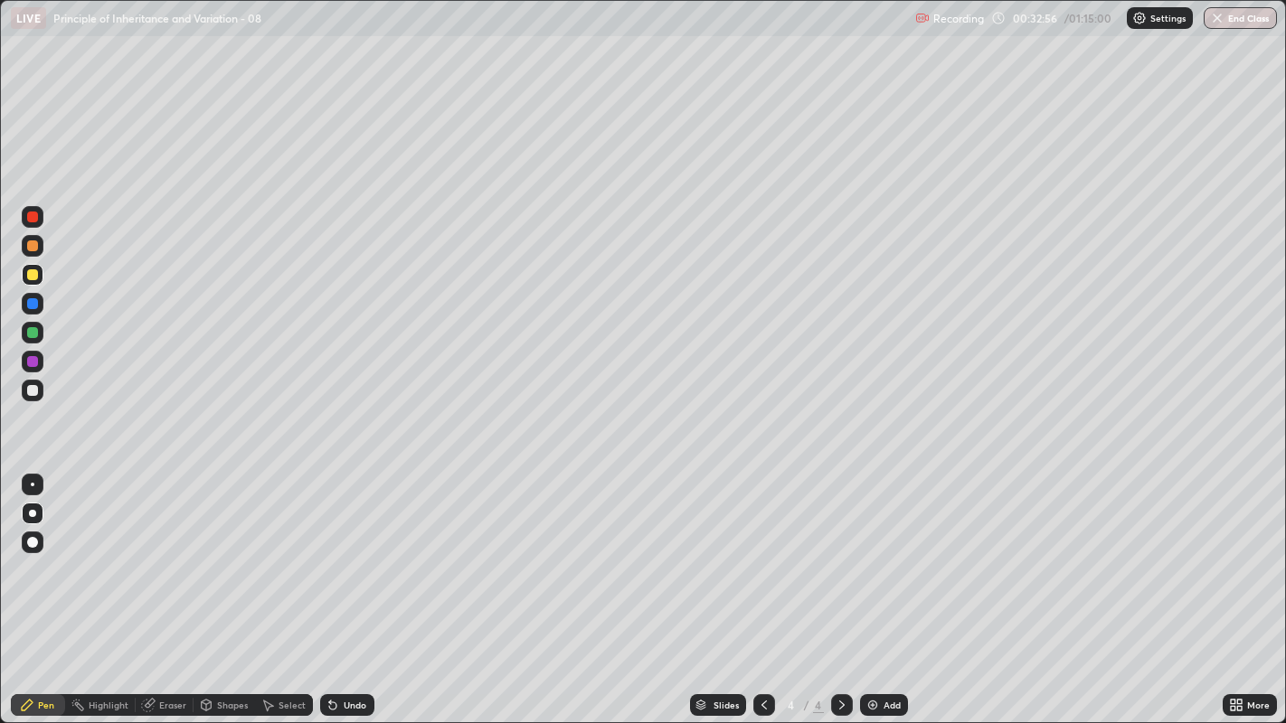
click at [115, 552] on div "Highlight" at bounding box center [109, 705] width 40 height 9
click at [33, 389] on div at bounding box center [32, 390] width 11 height 11
click at [37, 552] on div "Pen" at bounding box center [38, 705] width 54 height 22
click at [1240, 552] on icon at bounding box center [1239, 708] width 5 height 5
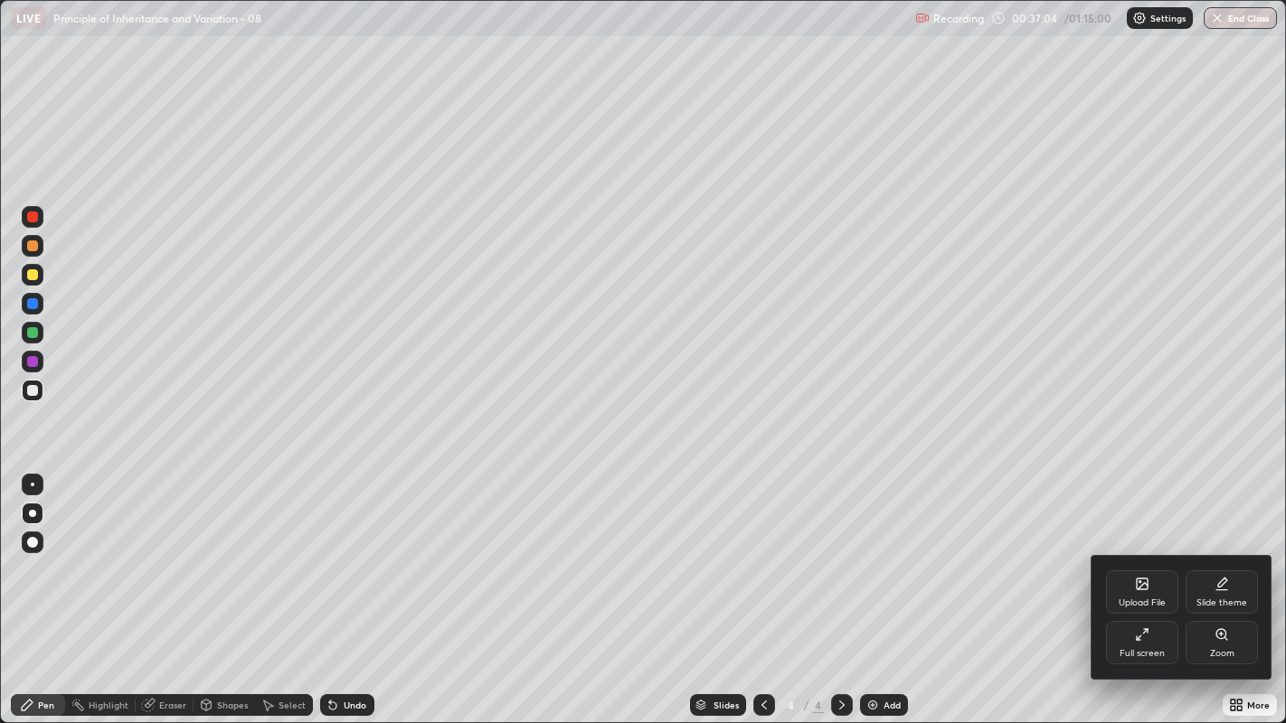
click at [1150, 552] on div "Full screen" at bounding box center [1142, 642] width 72 height 43
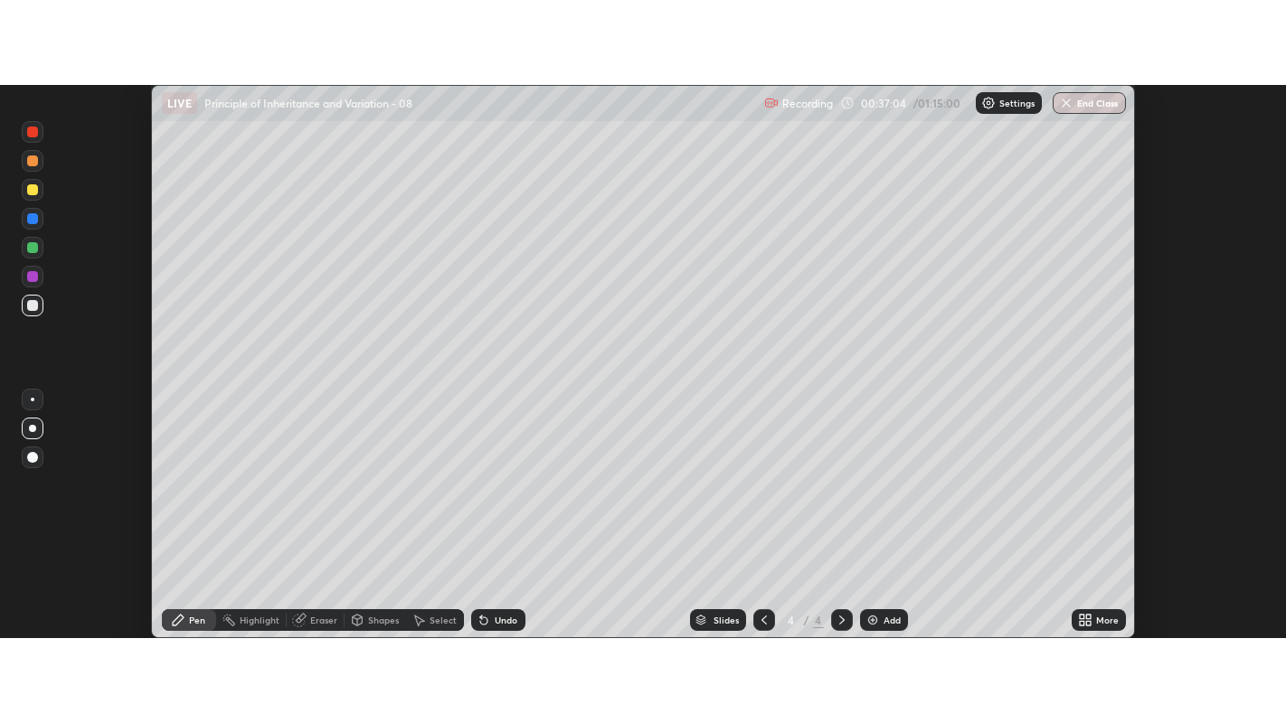
scroll to position [89868, 89135]
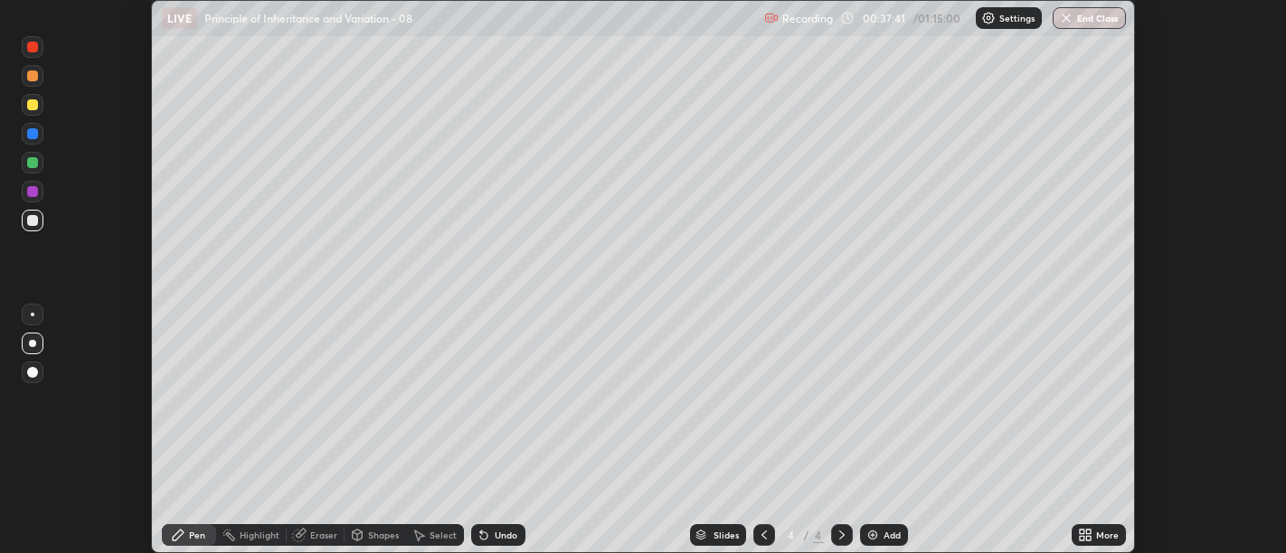
click at [1088, 538] on icon at bounding box center [1088, 538] width 5 height 5
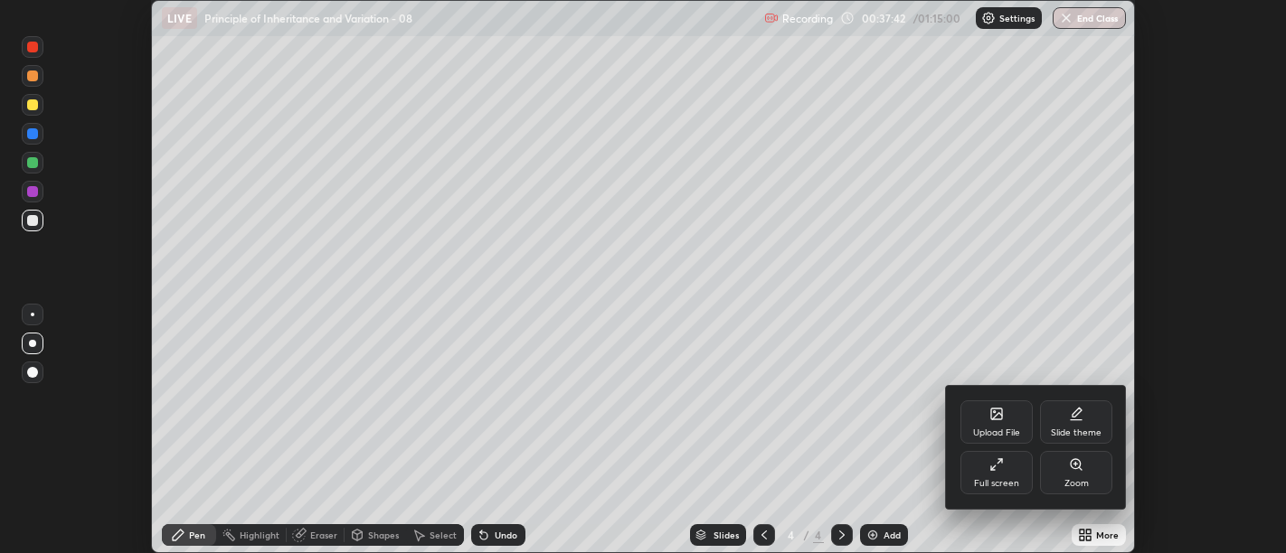
click at [996, 480] on div "Full screen" at bounding box center [996, 483] width 45 height 9
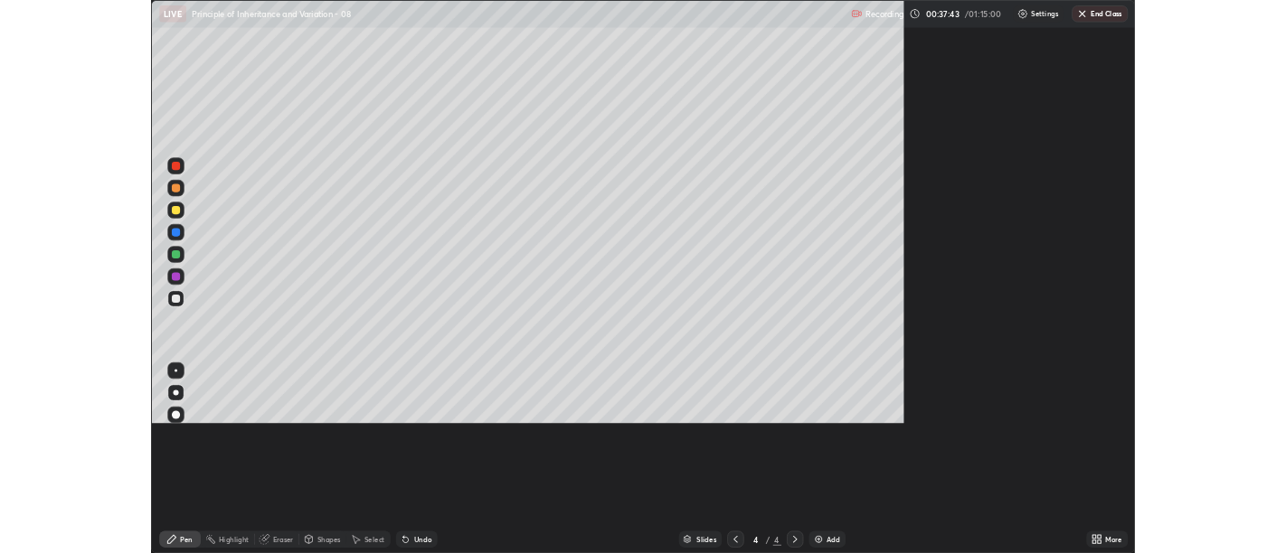
scroll to position [723, 1286]
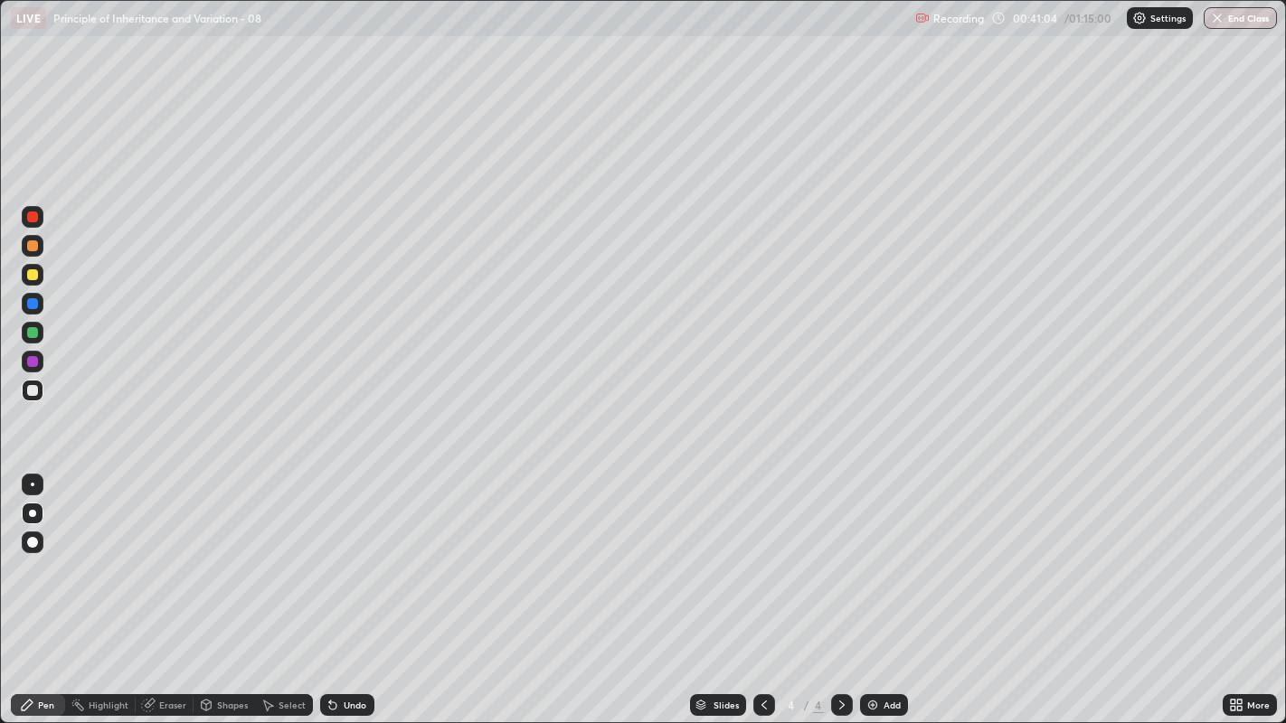
click at [336, 552] on div "Undo" at bounding box center [347, 705] width 54 height 22
click at [157, 552] on div "Eraser" at bounding box center [165, 705] width 58 height 22
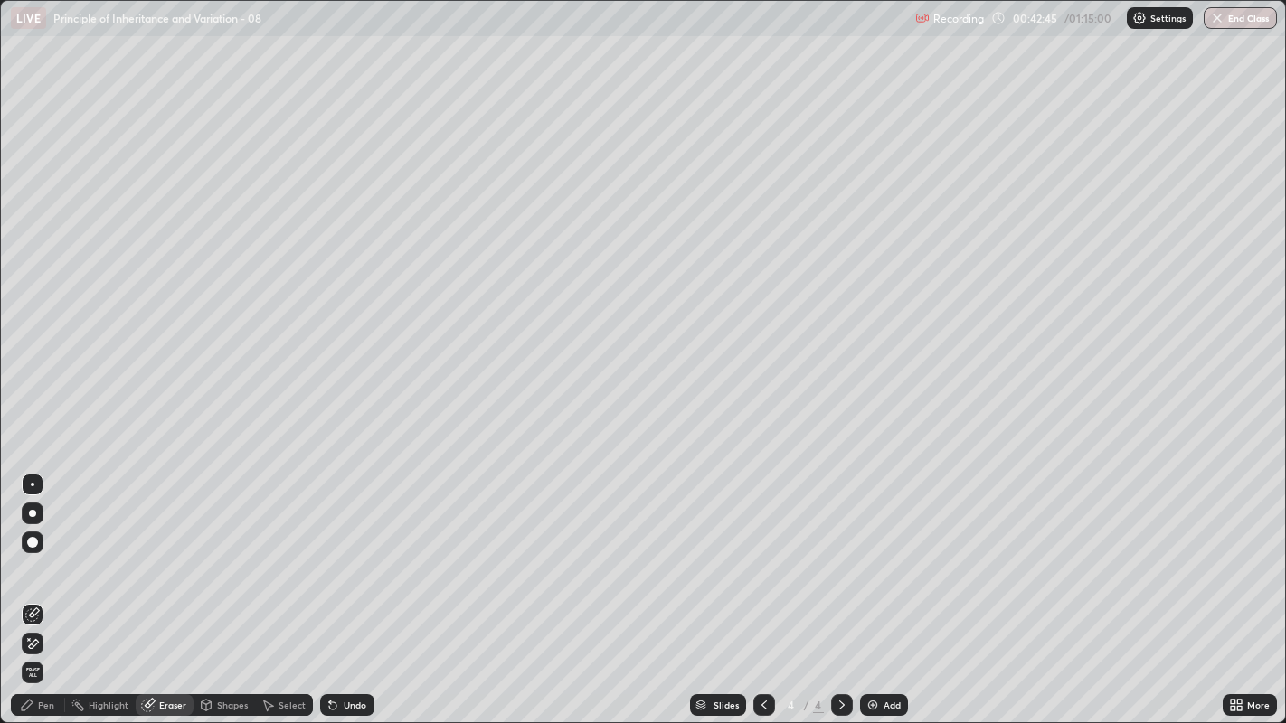
click at [39, 552] on div "Pen" at bounding box center [46, 705] width 16 height 9
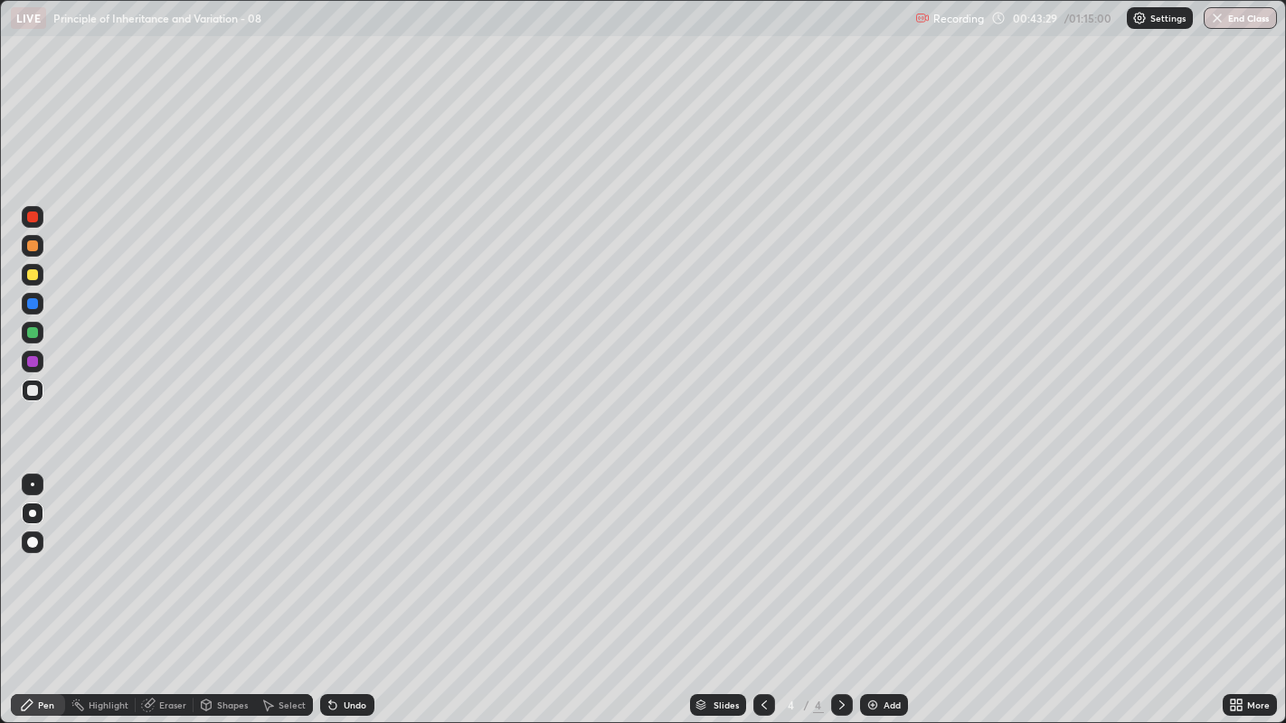
click at [52, 552] on div "Pen" at bounding box center [46, 705] width 16 height 9
click at [27, 360] on div at bounding box center [32, 361] width 11 height 11
click at [839, 552] on icon at bounding box center [842, 705] width 14 height 14
click at [891, 552] on div "Add" at bounding box center [891, 705] width 17 height 9
click at [344, 552] on div "Undo" at bounding box center [355, 705] width 23 height 9
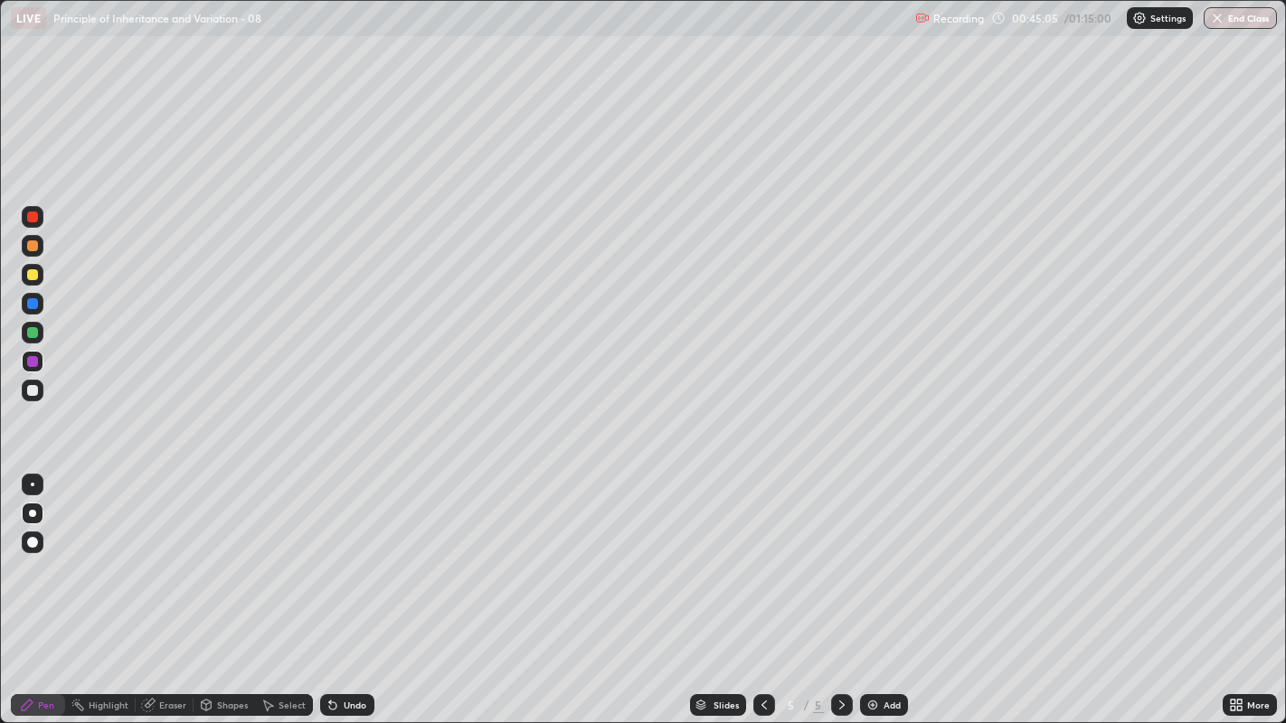
click at [352, 552] on div "Undo" at bounding box center [355, 705] width 23 height 9
click at [290, 552] on div "Select" at bounding box center [292, 705] width 27 height 9
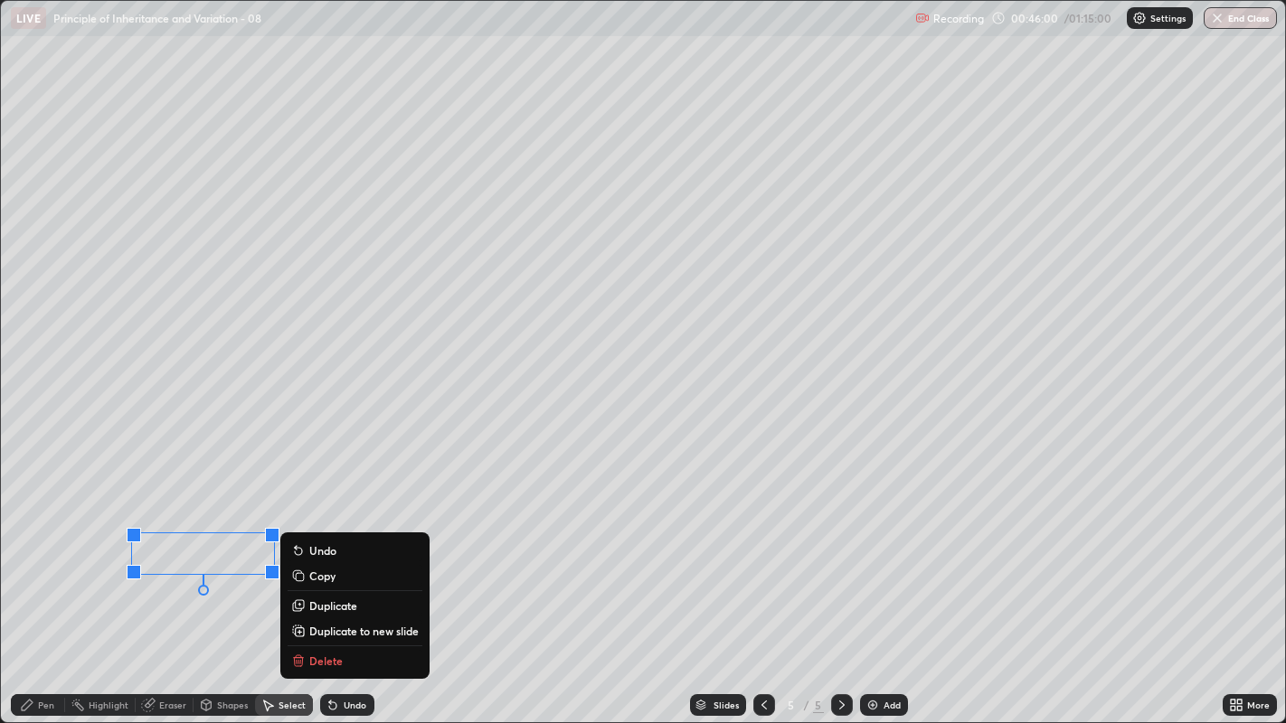
click at [35, 552] on div "Pen" at bounding box center [38, 705] width 54 height 22
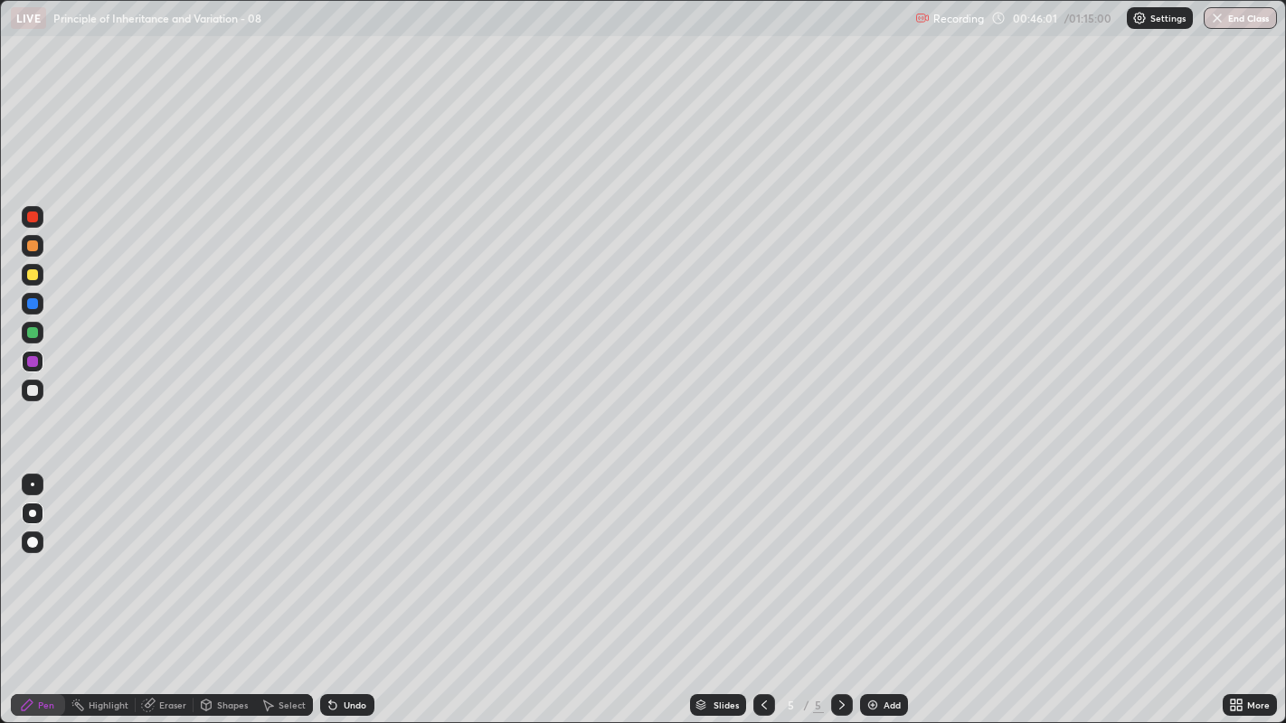
click at [32, 335] on div at bounding box center [32, 332] width 11 height 11
click at [33, 387] on div at bounding box center [32, 390] width 11 height 11
click at [338, 552] on div "Undo" at bounding box center [347, 705] width 54 height 22
click at [339, 552] on div "Undo" at bounding box center [347, 705] width 54 height 22
click at [338, 552] on div "Undo" at bounding box center [347, 705] width 54 height 22
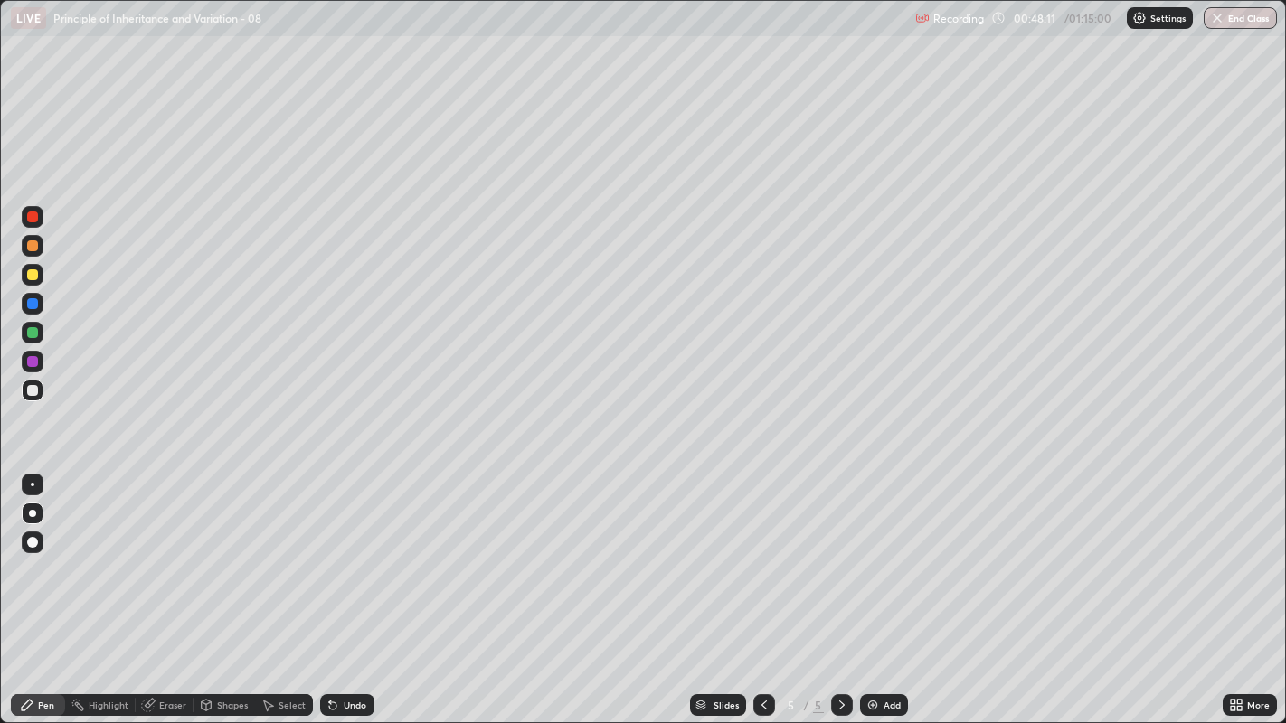
click at [273, 552] on div "Select" at bounding box center [284, 705] width 58 height 22
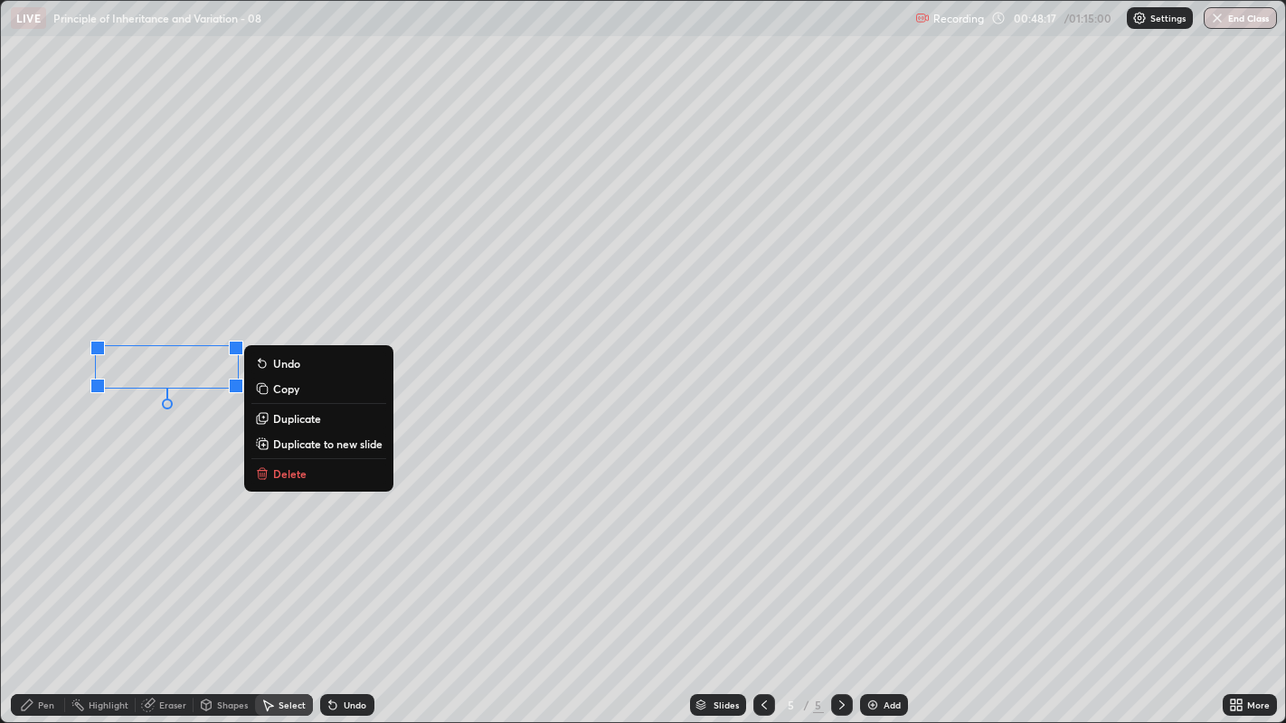
click at [346, 552] on div "0 ° Undo Copy Duplicate Duplicate to new slide Delete" at bounding box center [643, 362] width 1285 height 722
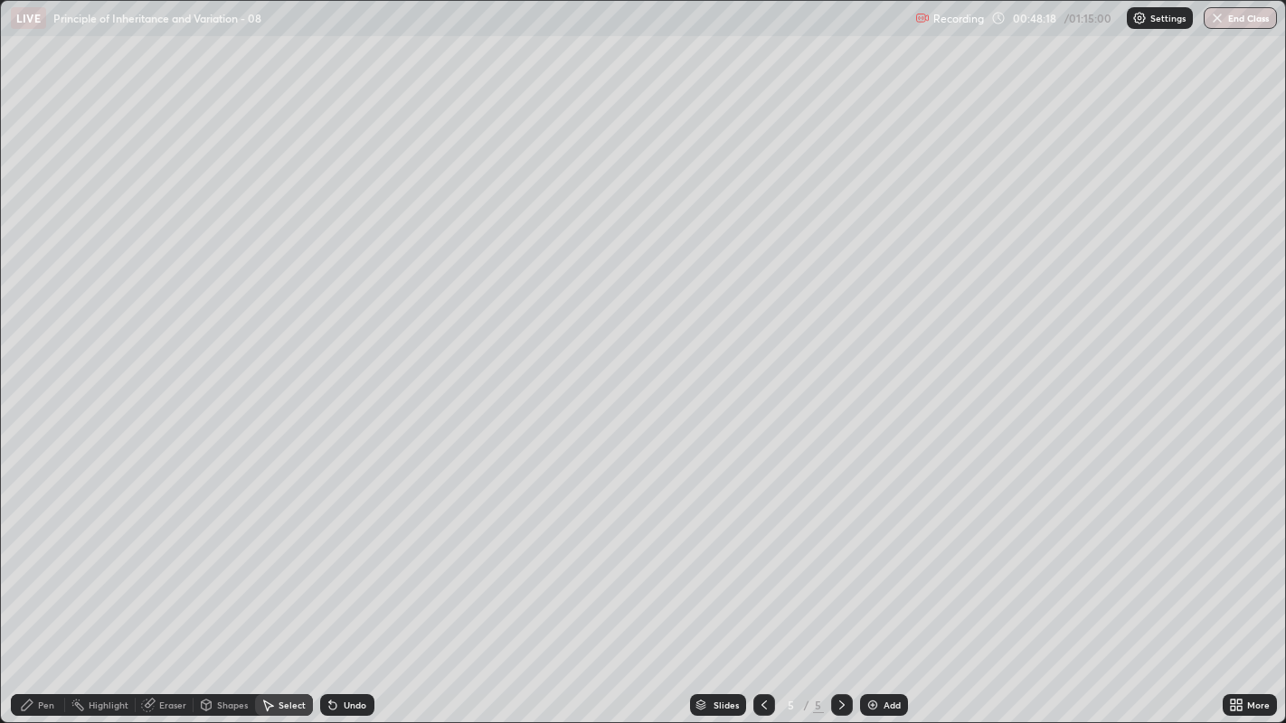
click at [42, 552] on div "Pen" at bounding box center [46, 705] width 16 height 9
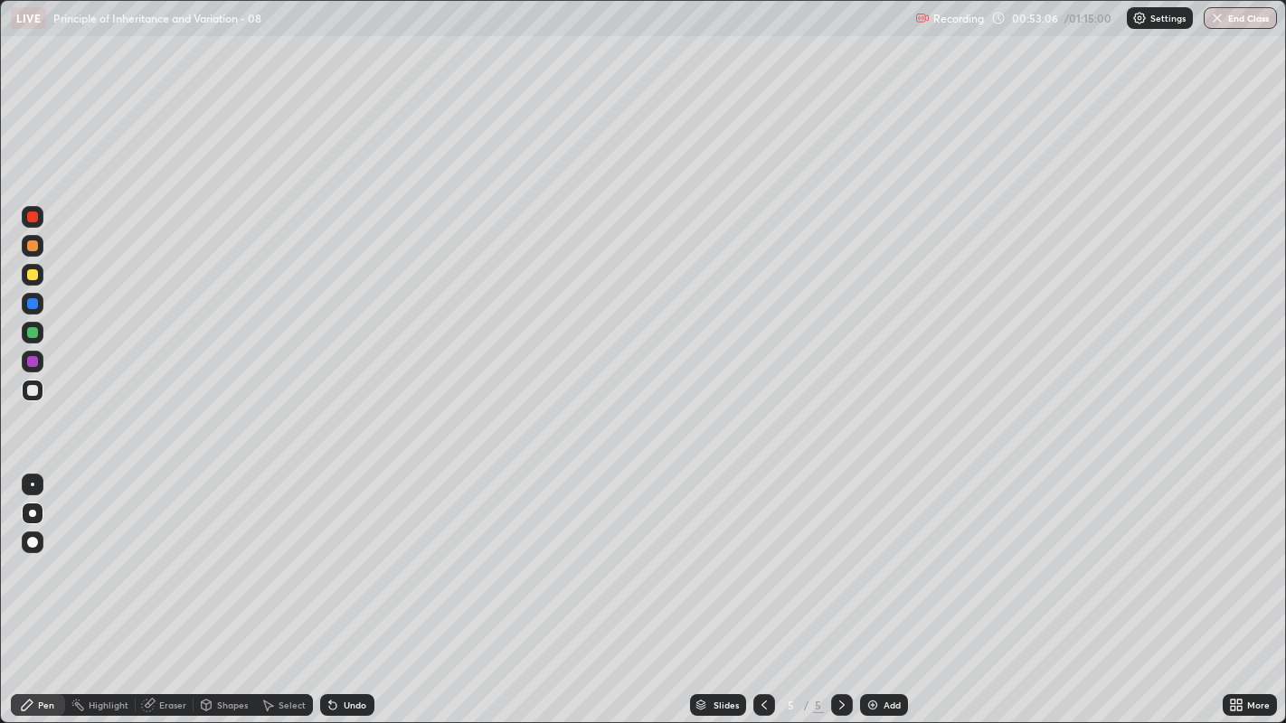
click at [344, 552] on div "Undo" at bounding box center [355, 705] width 23 height 9
click at [879, 552] on div "Add" at bounding box center [884, 705] width 48 height 22
click at [282, 552] on div "Select" at bounding box center [292, 705] width 27 height 9
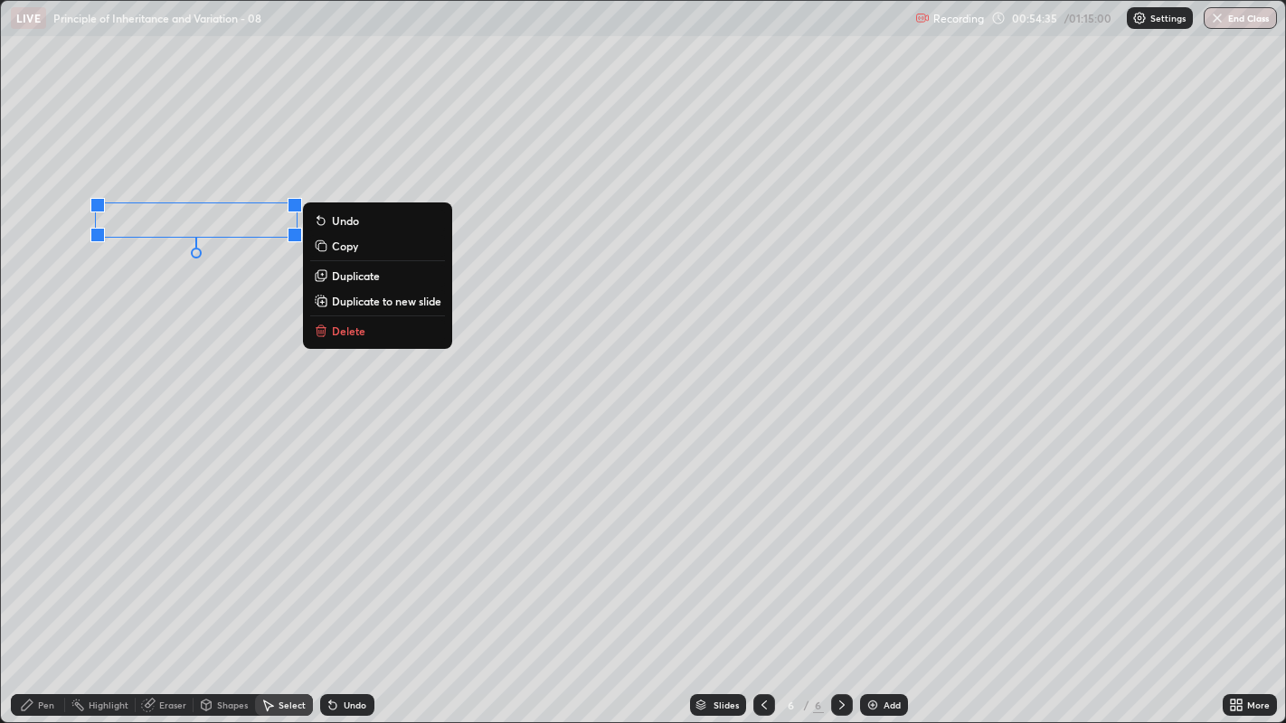
click at [209, 346] on div "0 ° Undo Copy Duplicate Duplicate to new slide Delete" at bounding box center [643, 362] width 1285 height 722
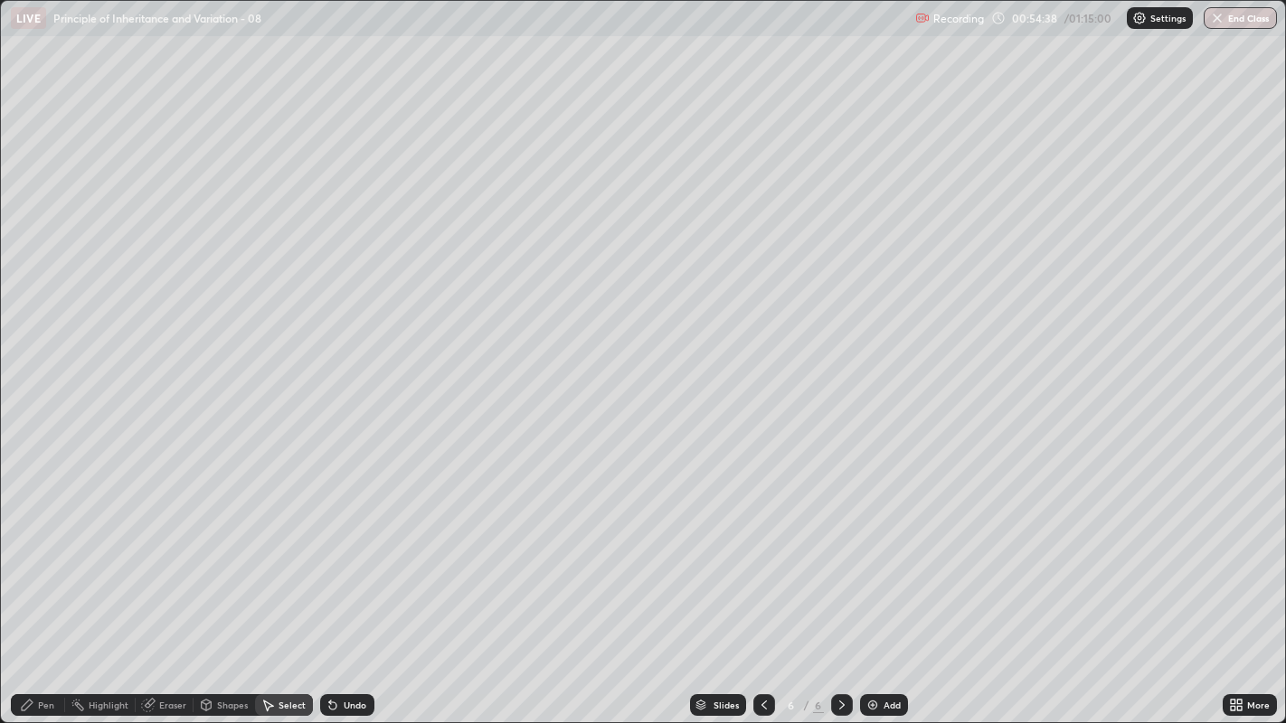
click at [762, 552] on icon at bounding box center [764, 705] width 14 height 14
click at [839, 552] on icon at bounding box center [842, 705] width 14 height 14
click at [42, 552] on div "Pen" at bounding box center [46, 705] width 16 height 9
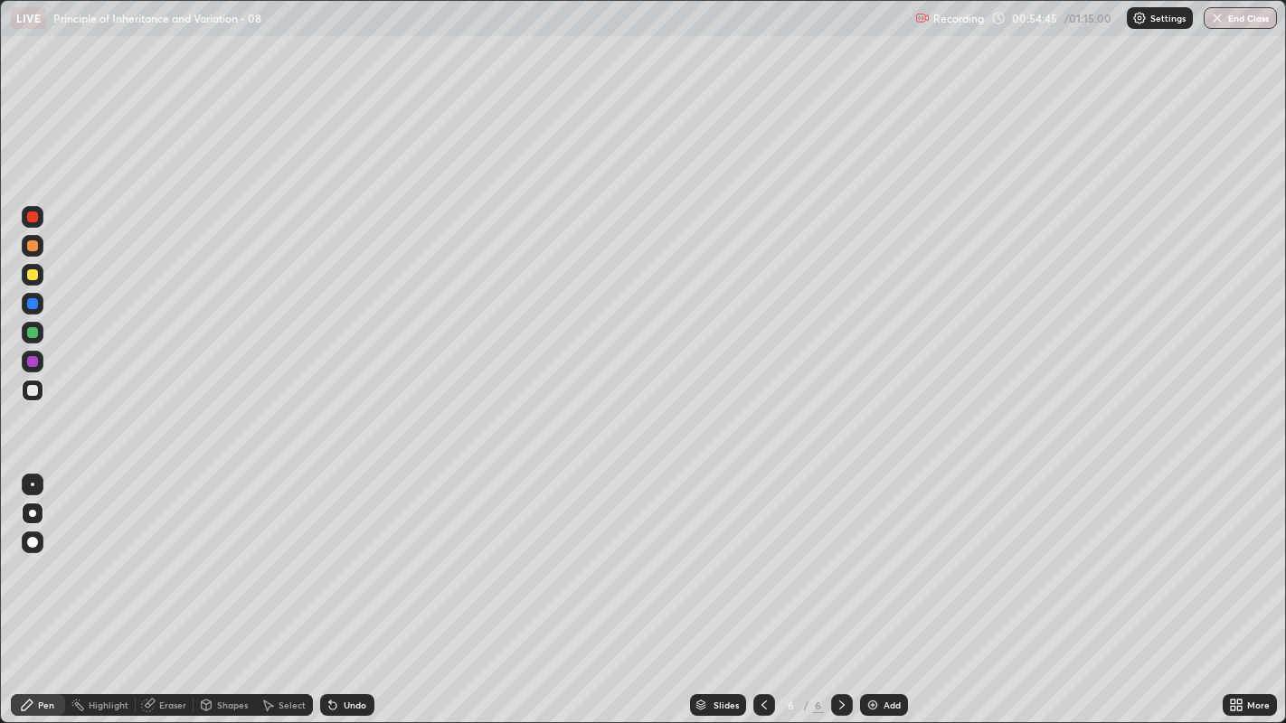
click at [347, 552] on div "Undo" at bounding box center [355, 705] width 23 height 9
click at [354, 552] on div "Undo" at bounding box center [355, 705] width 23 height 9
click at [355, 552] on div "Undo" at bounding box center [355, 705] width 23 height 9
click at [357, 552] on div "Undo" at bounding box center [355, 705] width 23 height 9
click at [358, 552] on div "Undo" at bounding box center [355, 705] width 23 height 9
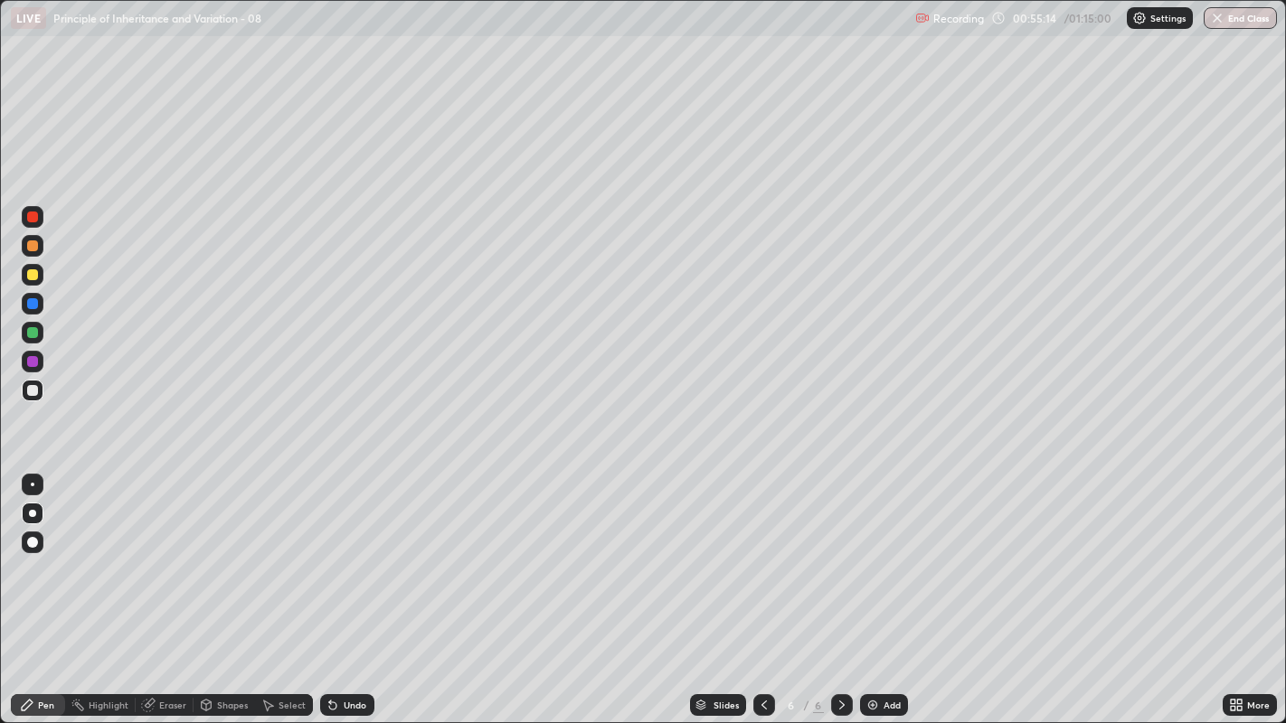
click at [359, 552] on div "Undo" at bounding box center [355, 705] width 23 height 9
click at [355, 552] on div "Undo" at bounding box center [355, 705] width 23 height 9
click at [299, 552] on div "Select" at bounding box center [292, 705] width 27 height 9
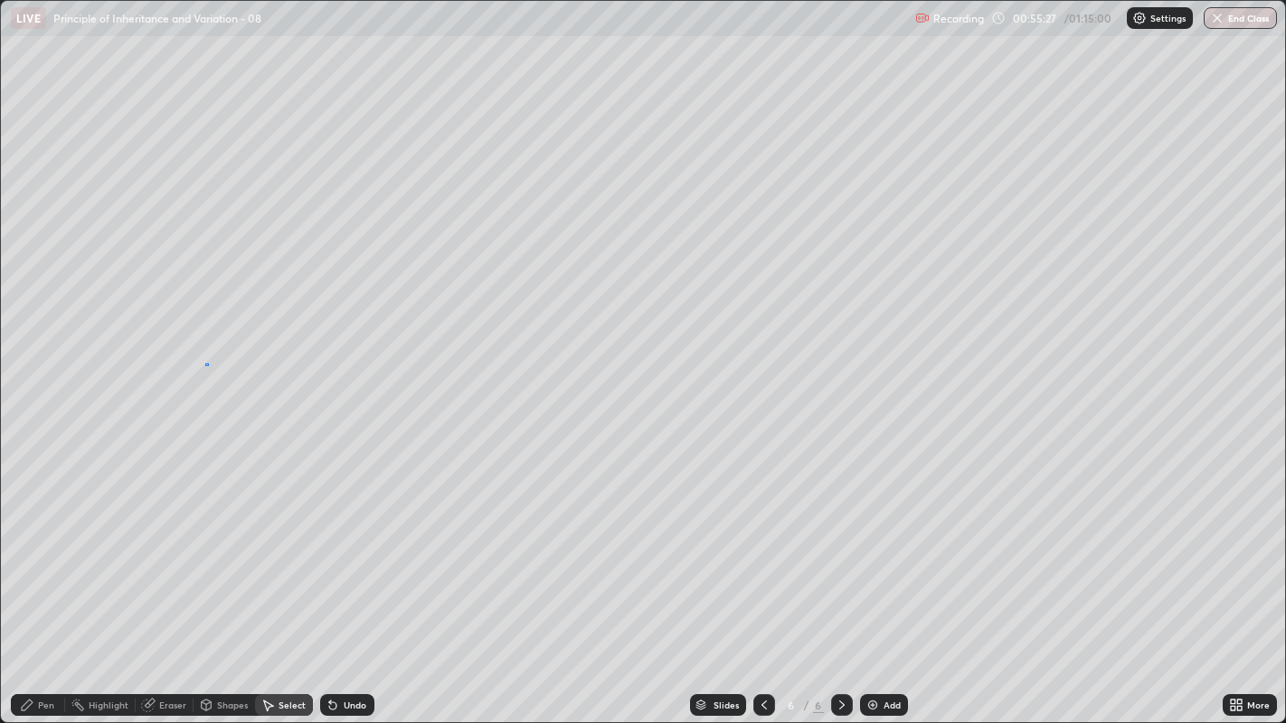
click at [205, 363] on div "0 ° Undo Copy Duplicate Duplicate to new slide Delete" at bounding box center [643, 362] width 1285 height 722
click at [42, 552] on div "Pen" at bounding box center [46, 705] width 16 height 9
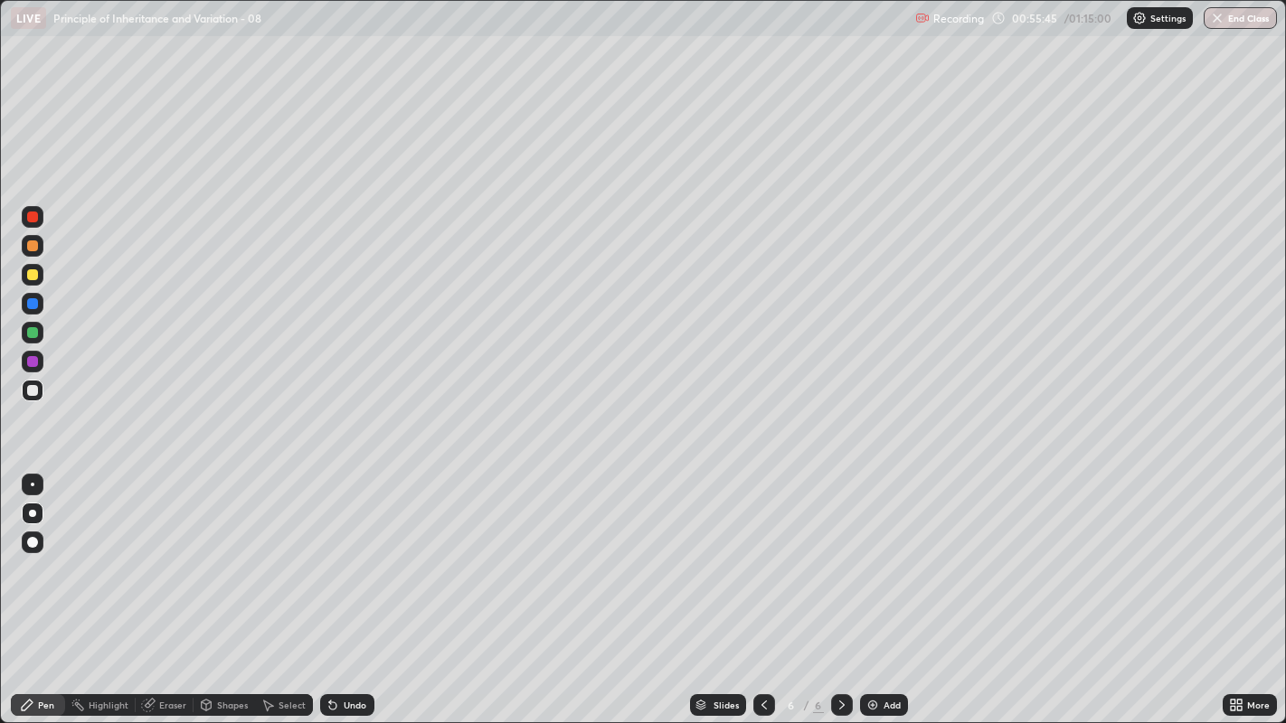
click at [37, 272] on div at bounding box center [33, 275] width 22 height 22
click at [29, 221] on div at bounding box center [32, 217] width 11 height 11
click at [33, 364] on div at bounding box center [32, 361] width 11 height 11
click at [27, 301] on div at bounding box center [32, 303] width 11 height 11
click at [28, 219] on div at bounding box center [32, 217] width 11 height 11
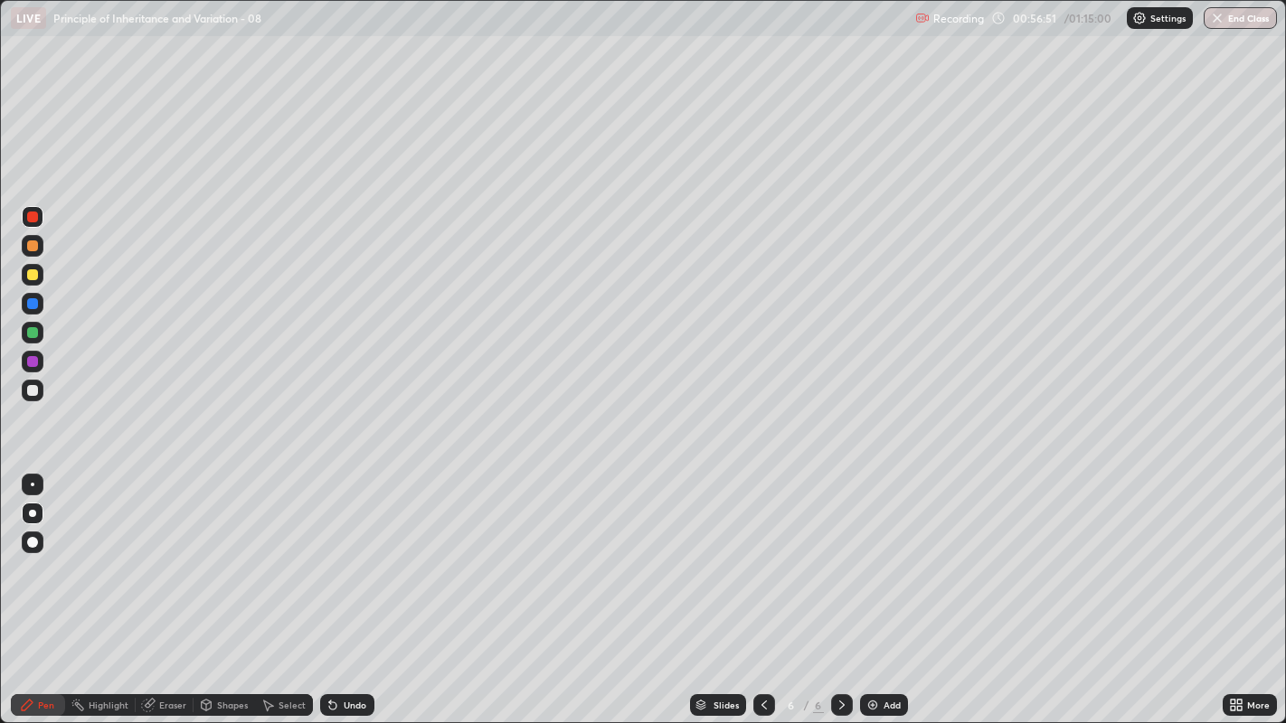
click at [32, 246] on div at bounding box center [32, 246] width 11 height 11
click at [121, 552] on div "Highlight" at bounding box center [109, 705] width 40 height 9
click at [61, 552] on div "Pen" at bounding box center [38, 705] width 54 height 22
click at [347, 552] on div "Undo" at bounding box center [355, 705] width 23 height 9
click at [351, 552] on div "Undo" at bounding box center [355, 705] width 23 height 9
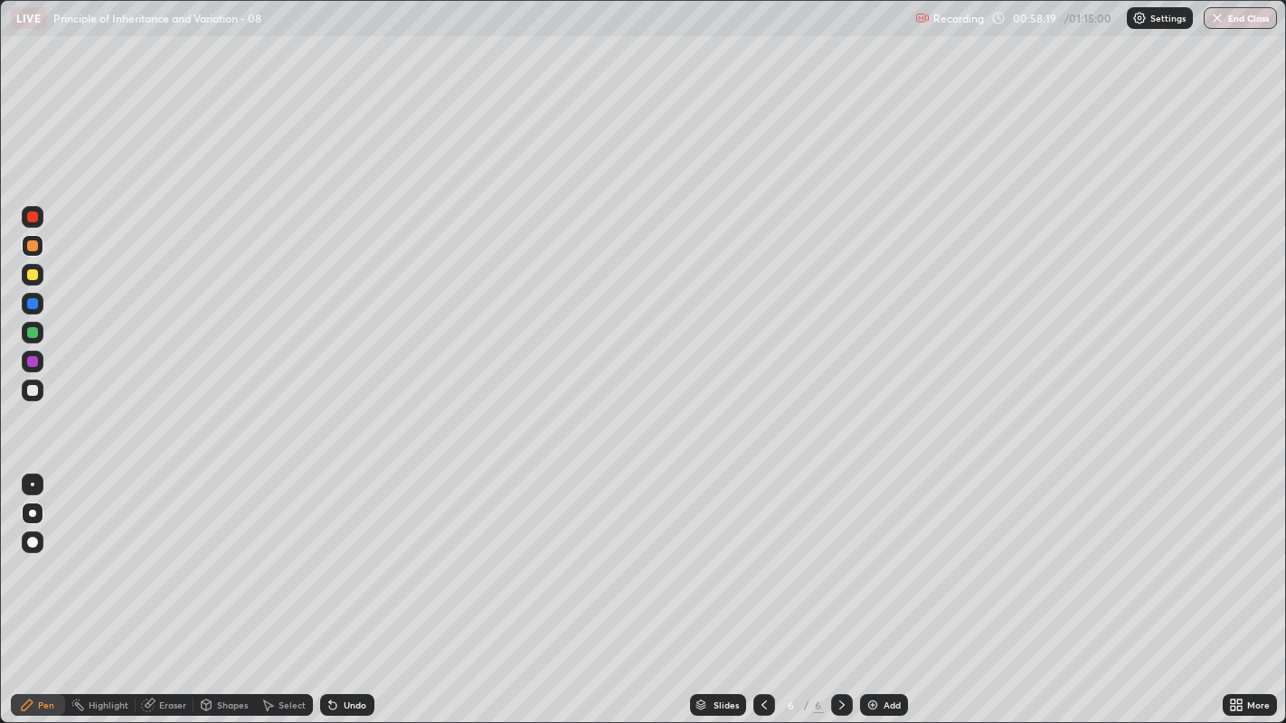
click at [354, 552] on div "Undo" at bounding box center [355, 705] width 23 height 9
click at [351, 552] on div "Undo" at bounding box center [355, 705] width 23 height 9
click at [356, 552] on div "Undo" at bounding box center [355, 705] width 23 height 9
click at [288, 552] on div "Select" at bounding box center [292, 705] width 27 height 9
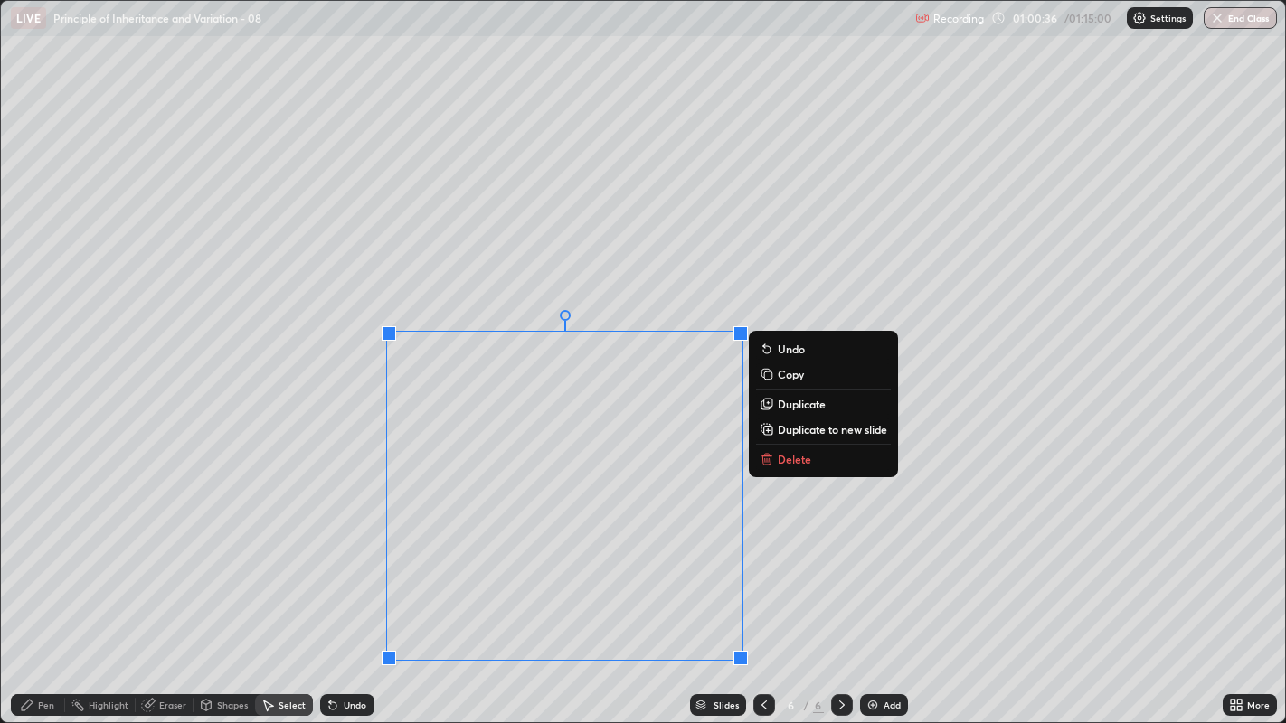
click at [881, 552] on div "Add" at bounding box center [884, 705] width 48 height 22
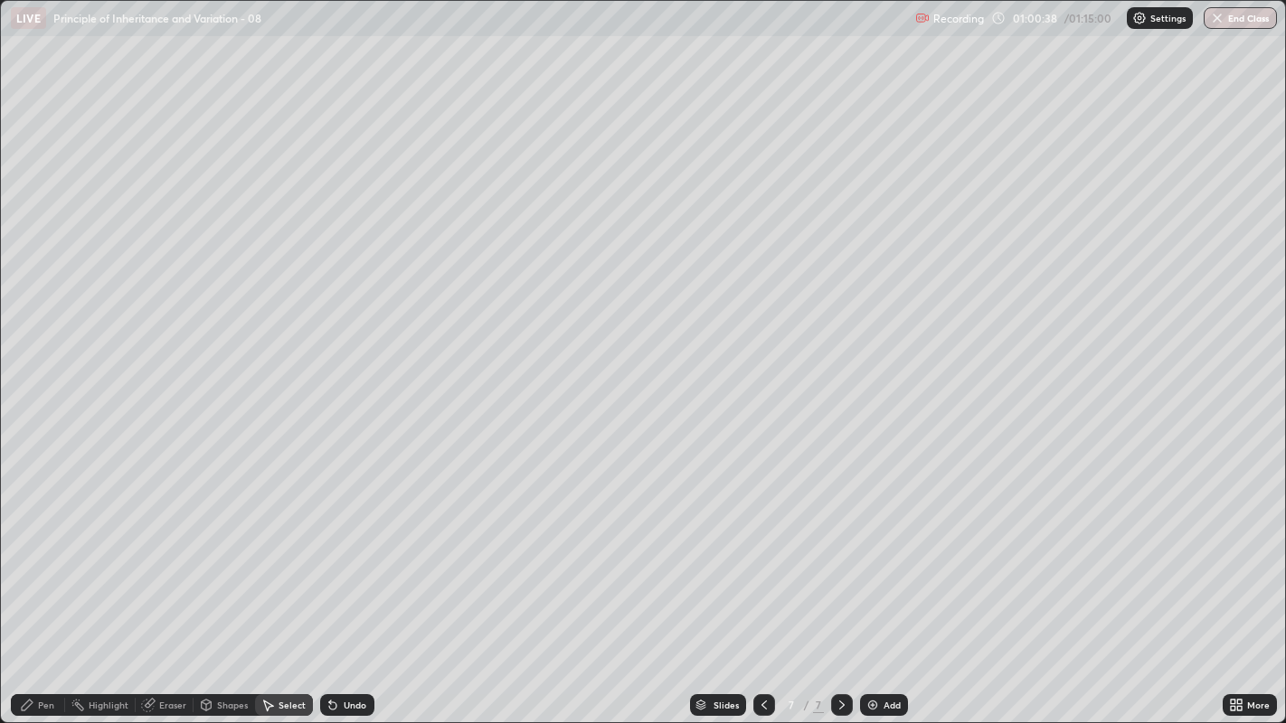
click at [42, 552] on div "Pen" at bounding box center [46, 705] width 16 height 9
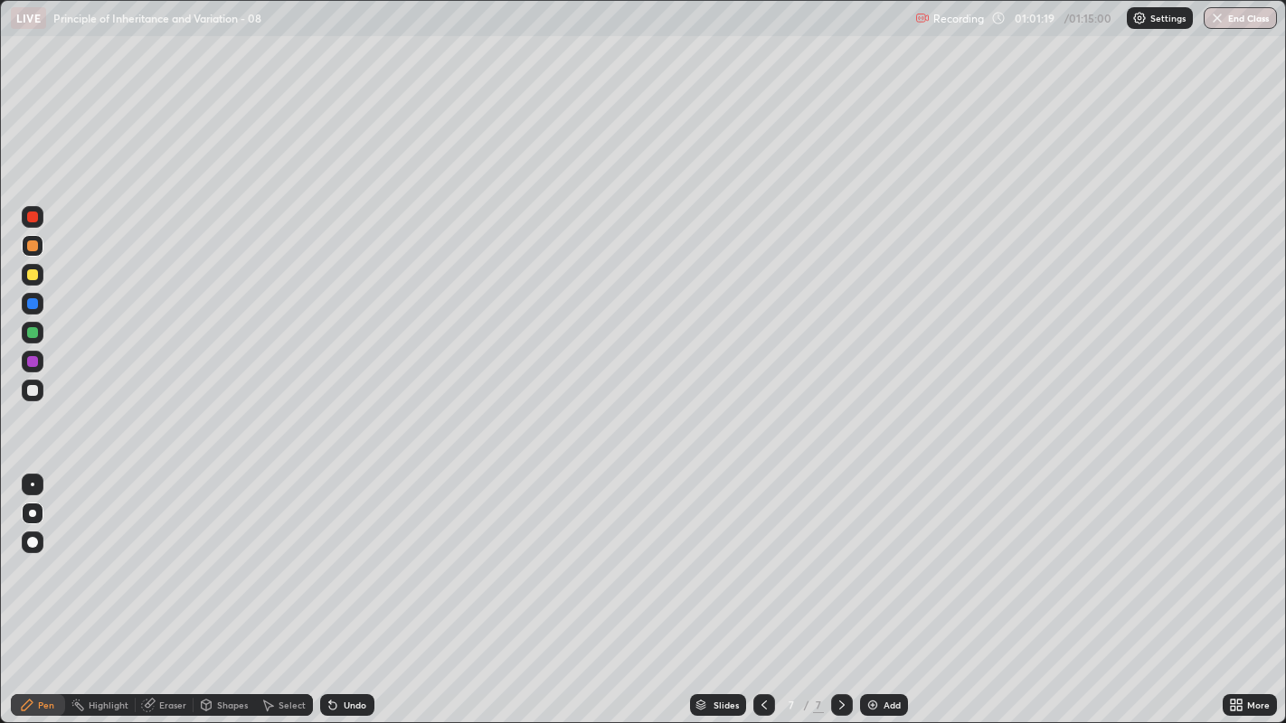
click at [350, 552] on div "Undo" at bounding box center [355, 705] width 23 height 9
click at [329, 552] on icon at bounding box center [330, 702] width 2 height 2
click at [340, 552] on div "Undo" at bounding box center [347, 705] width 54 height 22
click at [344, 552] on div "Undo" at bounding box center [355, 705] width 23 height 9
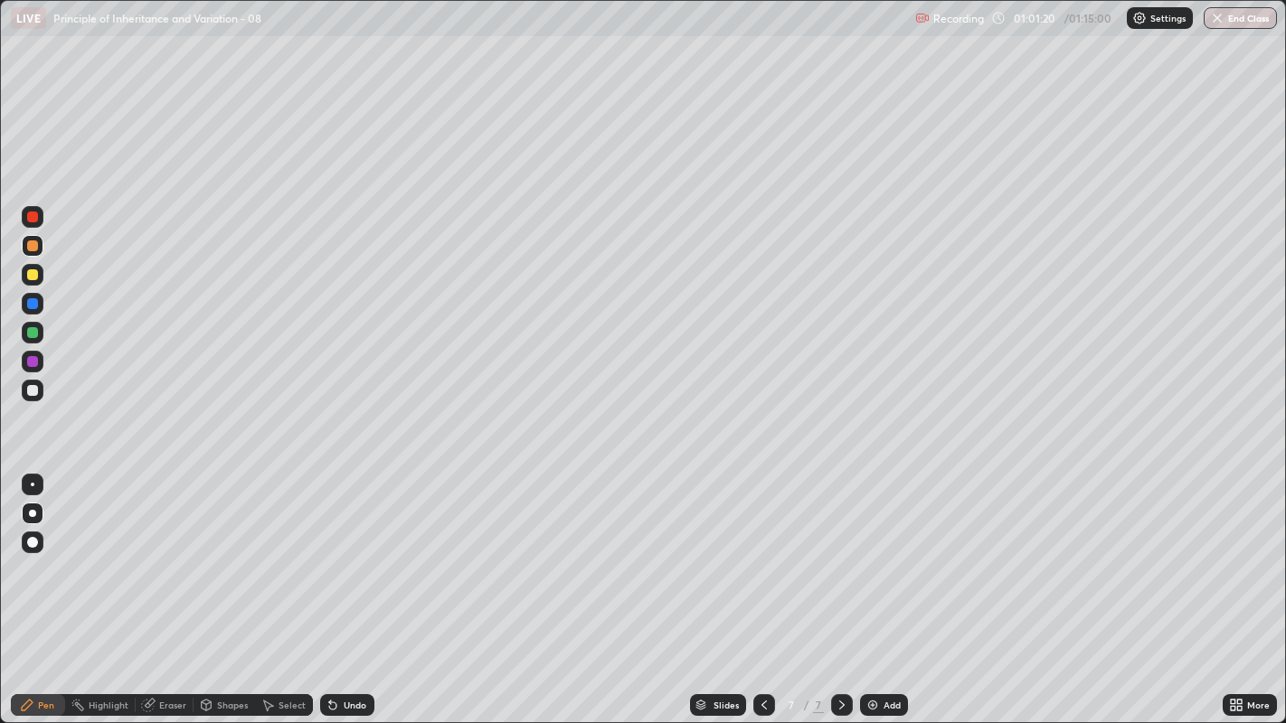
click at [344, 552] on div "Undo" at bounding box center [355, 705] width 23 height 9
click at [341, 552] on div "Undo" at bounding box center [347, 705] width 54 height 22
click at [344, 552] on div "Undo" at bounding box center [355, 705] width 23 height 9
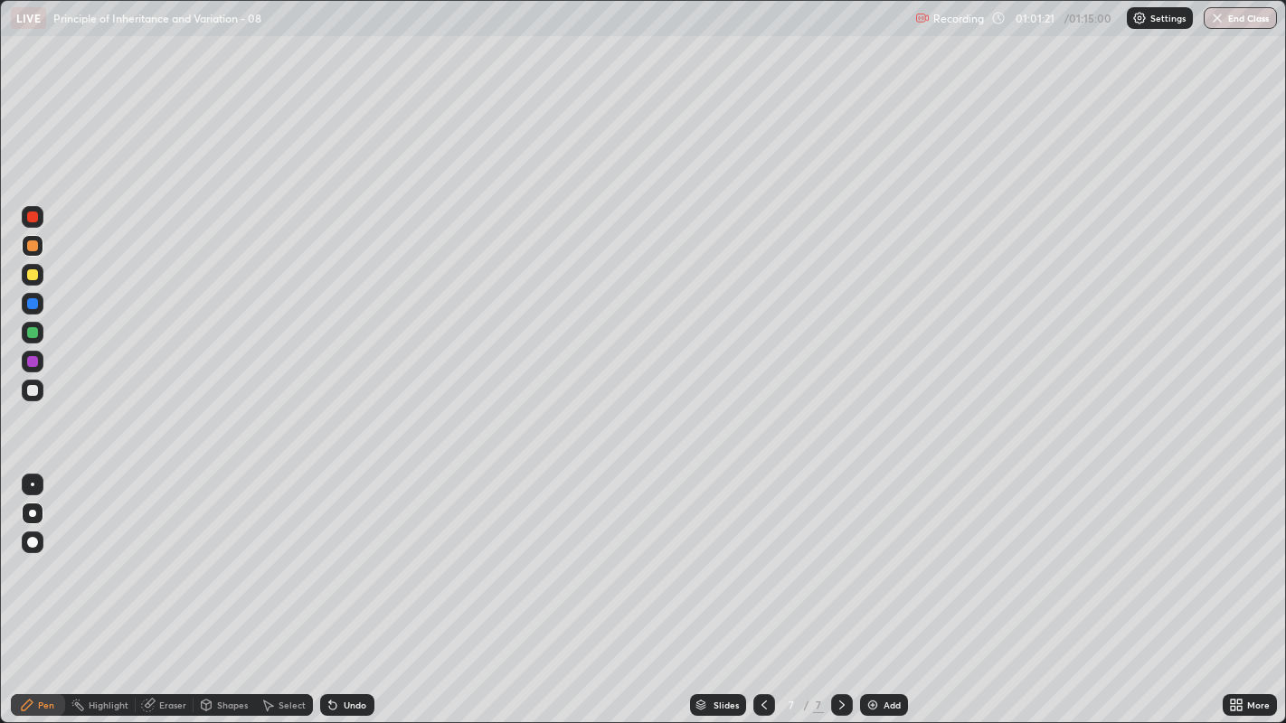
click at [344, 552] on div "Undo" at bounding box center [355, 705] width 23 height 9
click at [345, 552] on div "Undo" at bounding box center [355, 705] width 23 height 9
click at [330, 552] on icon at bounding box center [332, 706] width 7 height 7
click at [339, 552] on div "Undo" at bounding box center [347, 705] width 54 height 22
click at [336, 552] on div "Undo" at bounding box center [347, 705] width 54 height 22
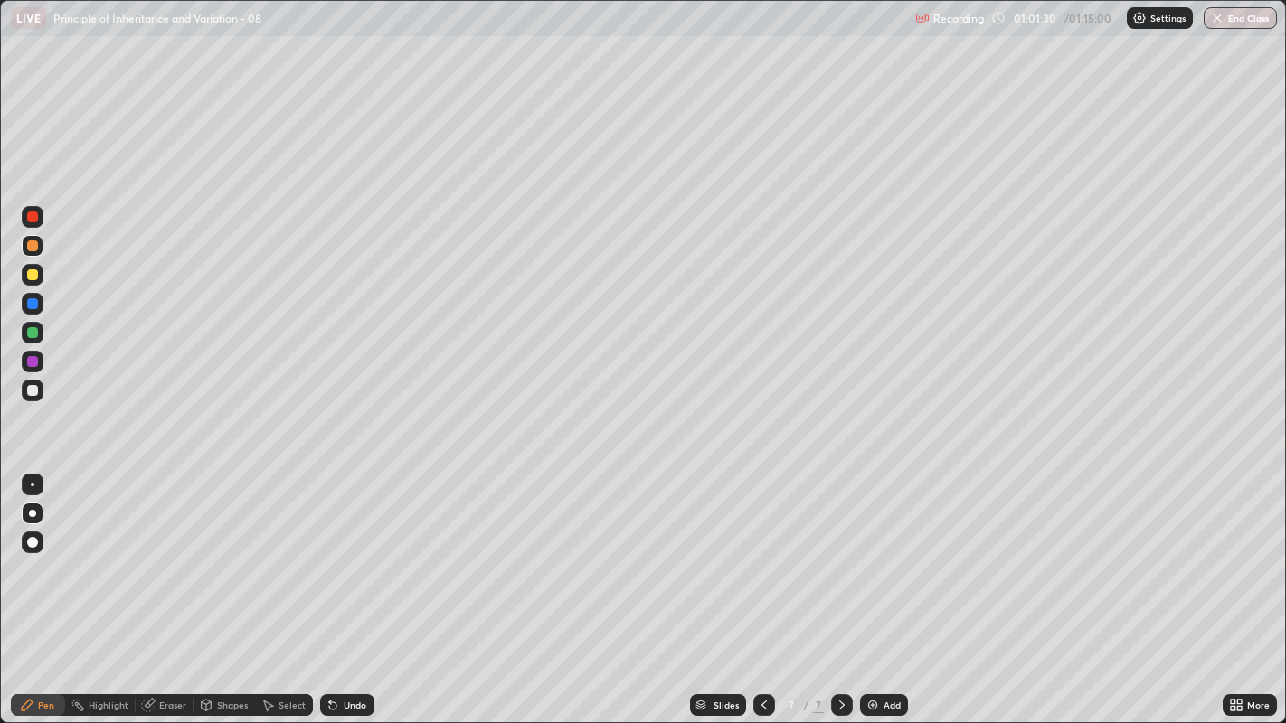
click at [330, 552] on icon at bounding box center [332, 706] width 7 height 7
click at [331, 552] on icon at bounding box center [333, 705] width 14 height 14
click at [338, 552] on div "Undo" at bounding box center [347, 705] width 54 height 22
click at [342, 552] on div "Undo" at bounding box center [347, 705] width 54 height 22
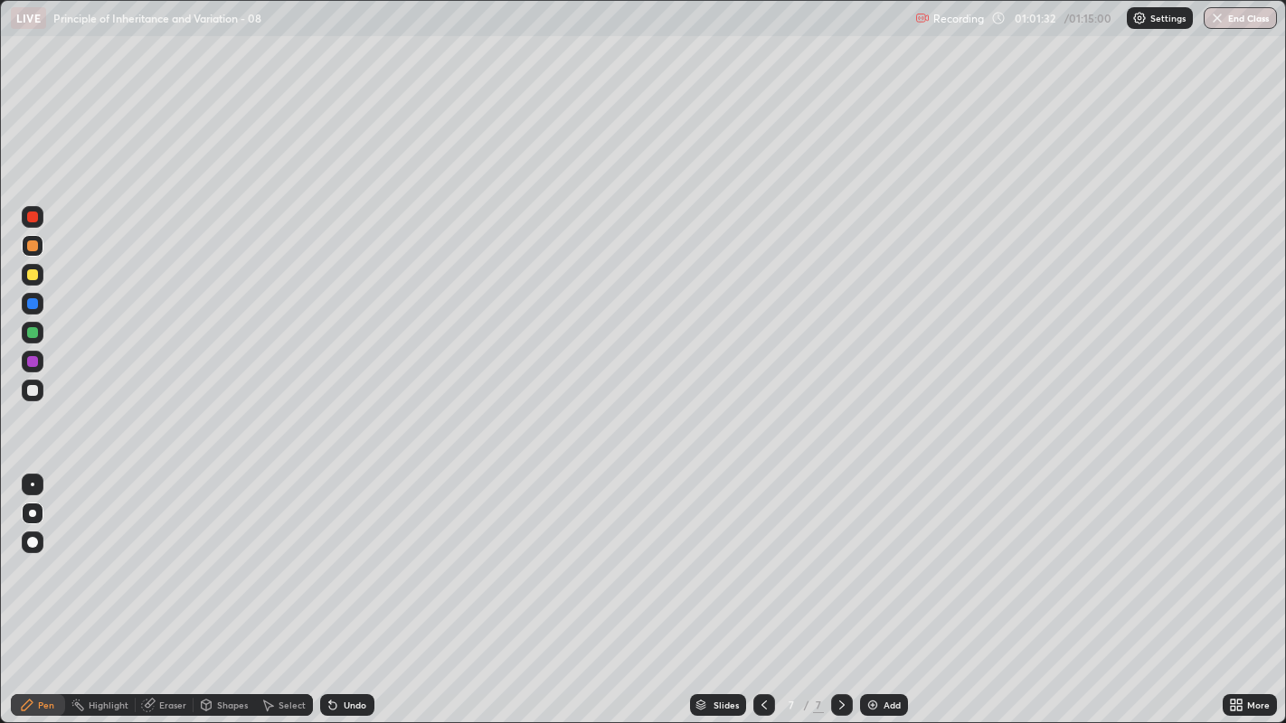
click at [343, 552] on div "Undo" at bounding box center [347, 705] width 54 height 22
click at [338, 552] on div "Undo" at bounding box center [347, 705] width 54 height 22
click at [31, 382] on div at bounding box center [33, 391] width 22 height 22
click at [286, 552] on div "Select" at bounding box center [292, 705] width 27 height 9
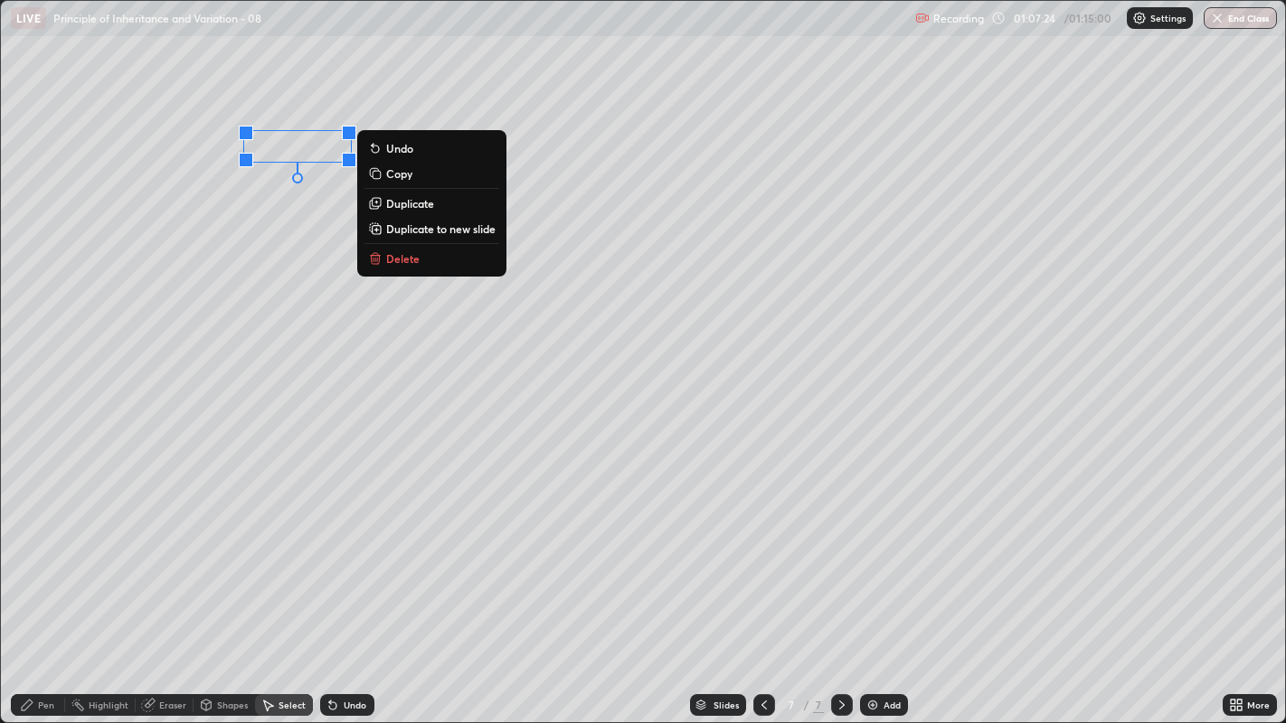
click at [402, 257] on p "Delete" at bounding box center [402, 258] width 33 height 14
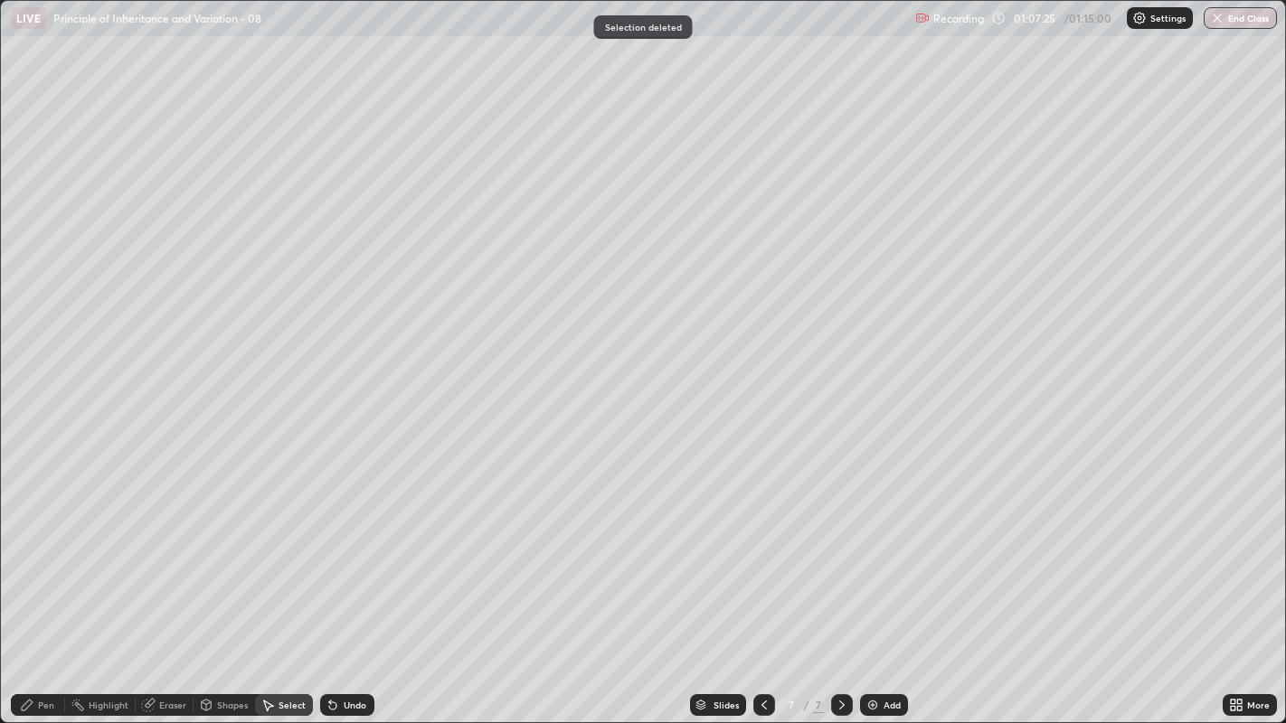
click at [33, 552] on div "Pen" at bounding box center [38, 705] width 54 height 22
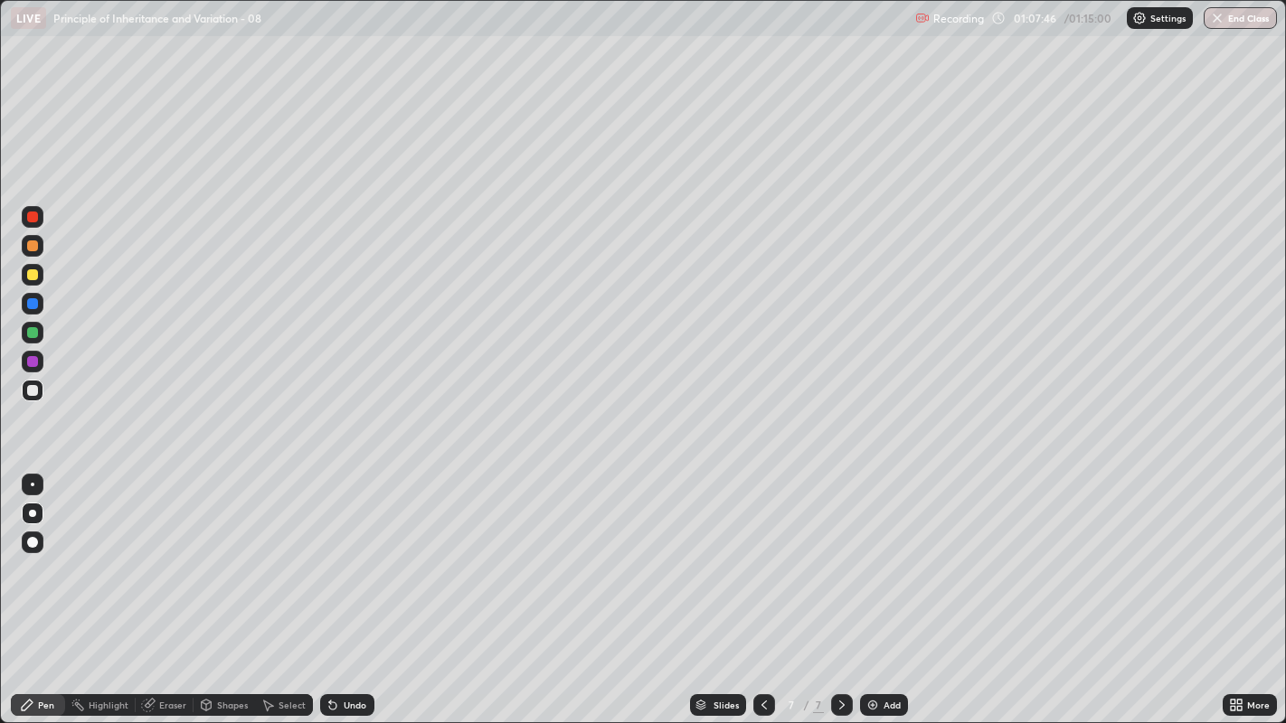
click at [276, 552] on div "Select" at bounding box center [284, 705] width 58 height 22
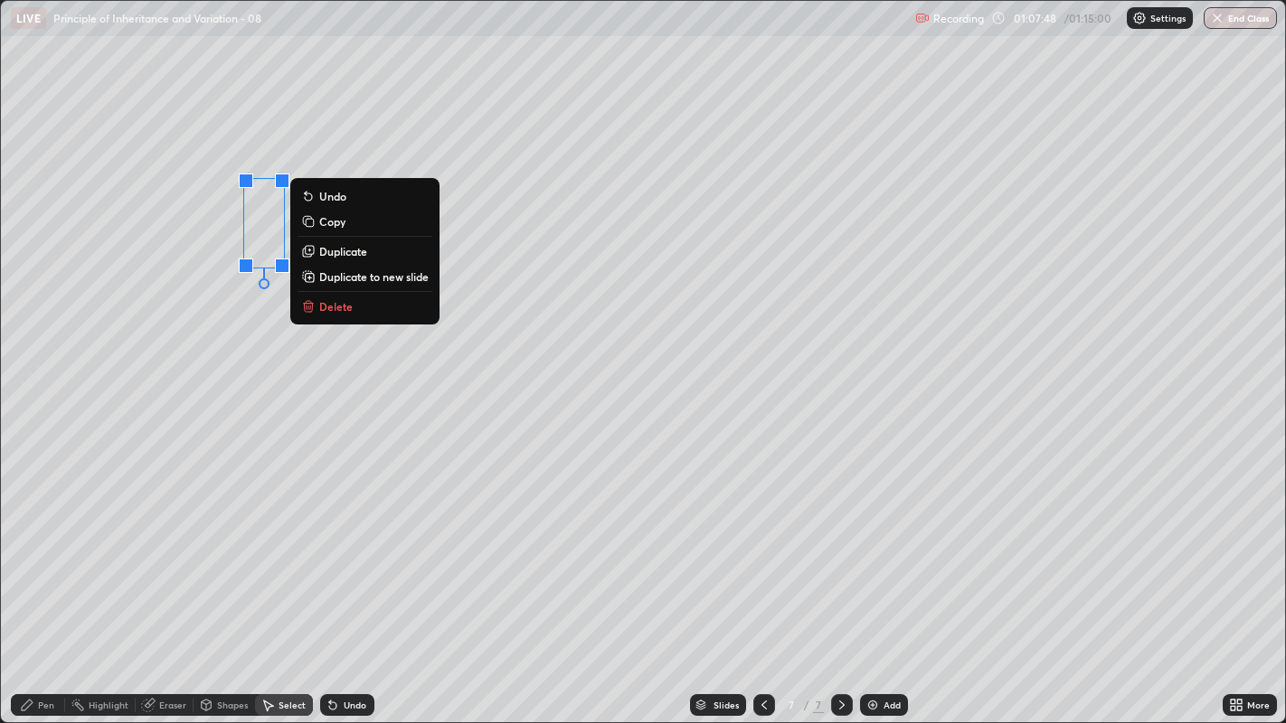
click at [327, 307] on p "Delete" at bounding box center [335, 306] width 33 height 14
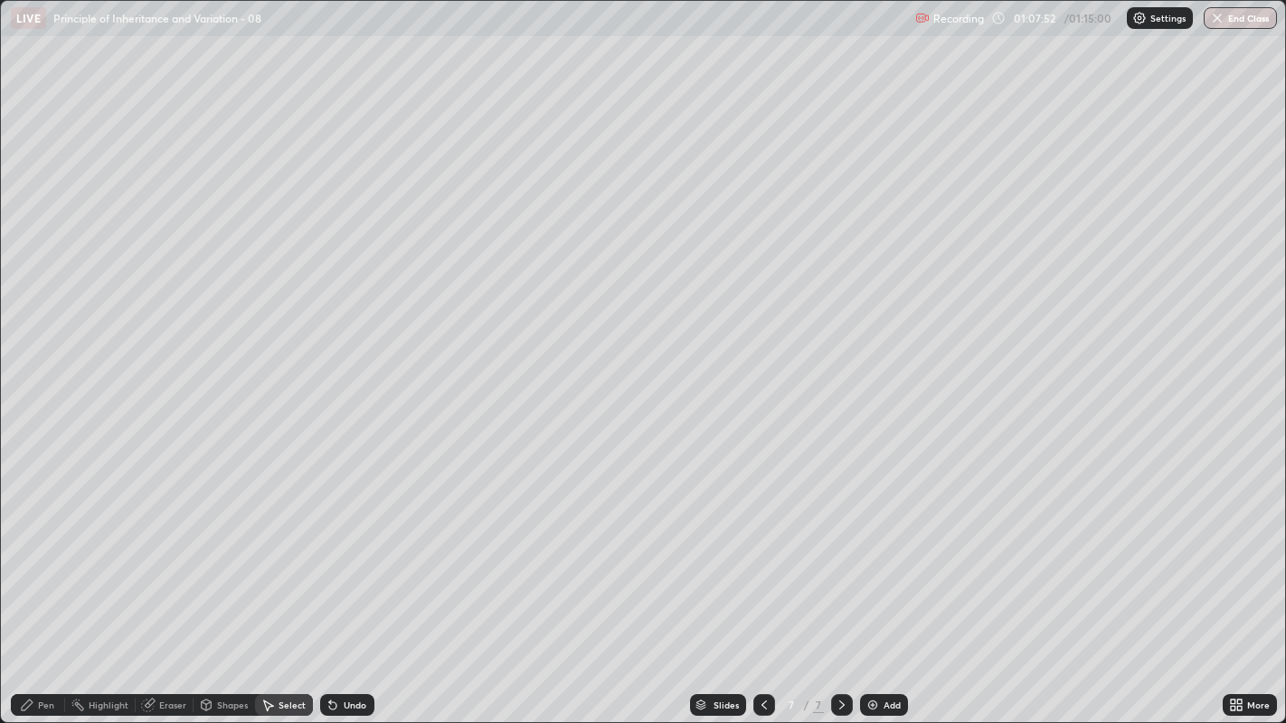
click at [33, 552] on icon at bounding box center [27, 705] width 14 height 14
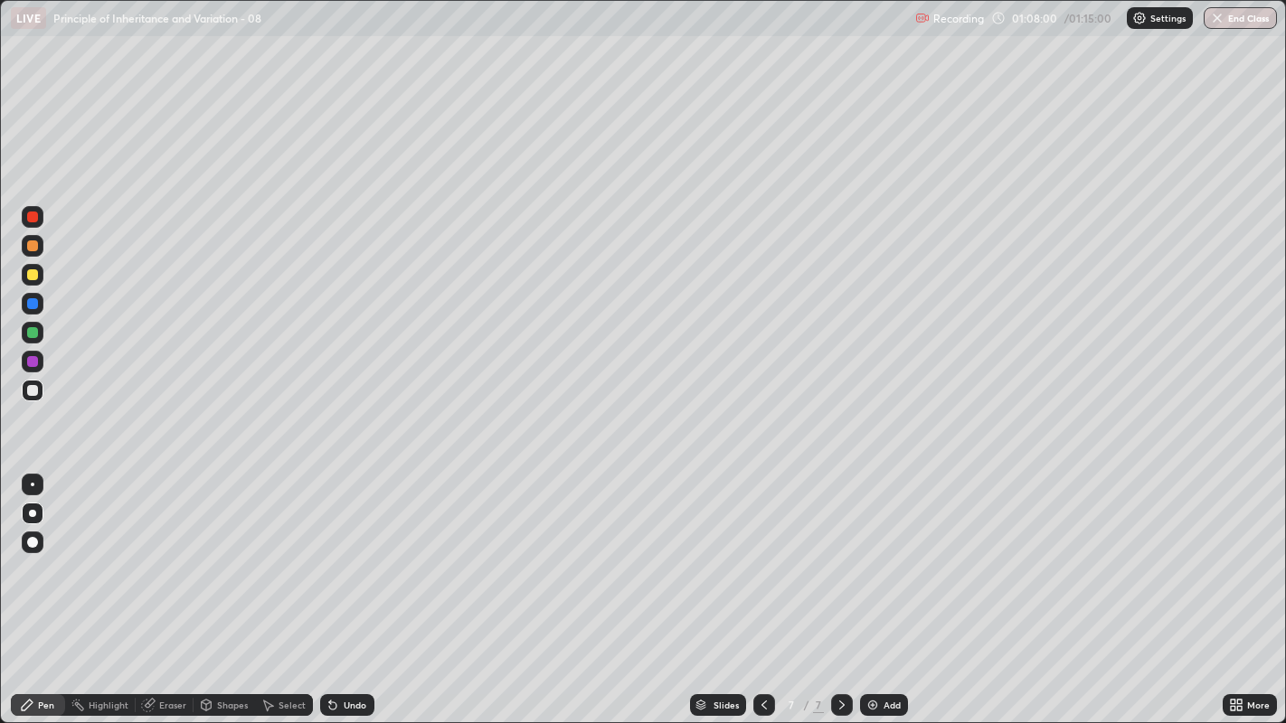
click at [26, 279] on div at bounding box center [33, 275] width 22 height 22
click at [34, 242] on div at bounding box center [32, 246] width 11 height 11
click at [337, 552] on icon at bounding box center [333, 705] width 14 height 14
click at [28, 275] on div at bounding box center [32, 274] width 11 height 11
click at [349, 552] on div "Undo" at bounding box center [355, 705] width 23 height 9
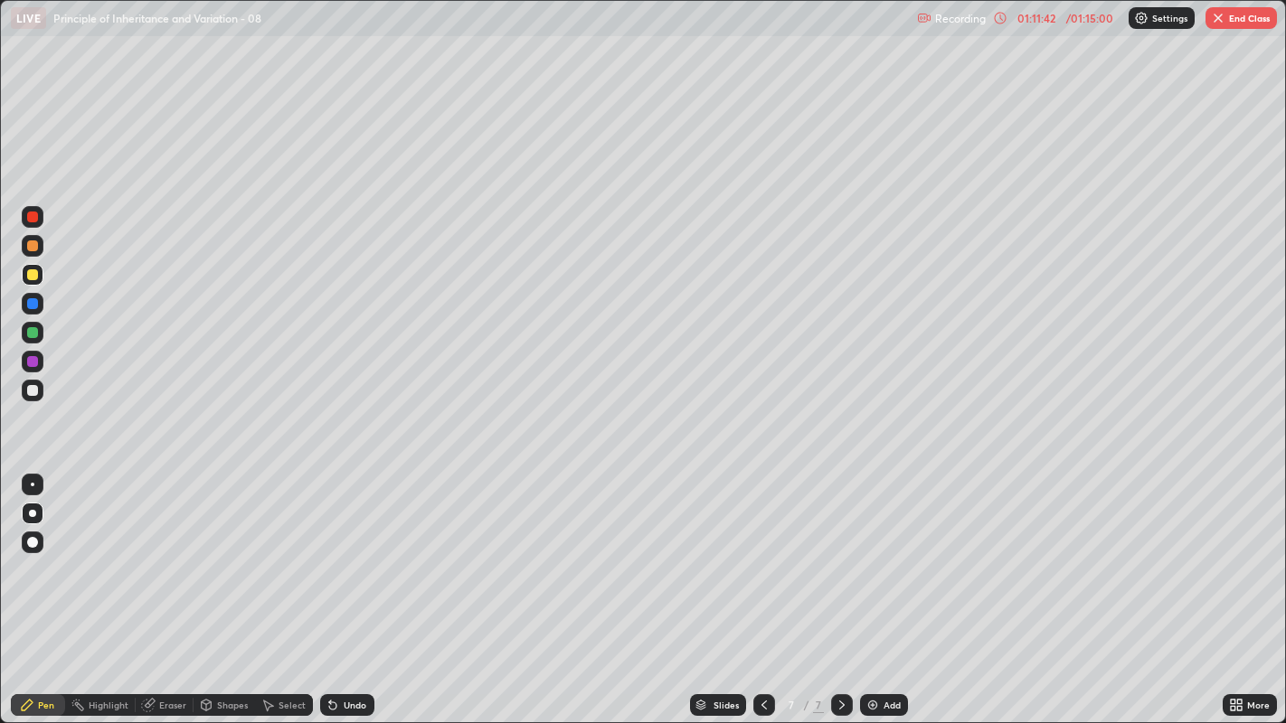
click at [883, 552] on div "Add" at bounding box center [891, 705] width 17 height 9
click at [31, 212] on div at bounding box center [32, 217] width 11 height 11
click at [350, 552] on div "Undo" at bounding box center [355, 705] width 23 height 9
click at [33, 334] on div at bounding box center [32, 332] width 11 height 11
click at [350, 552] on div "Undo" at bounding box center [355, 705] width 23 height 9
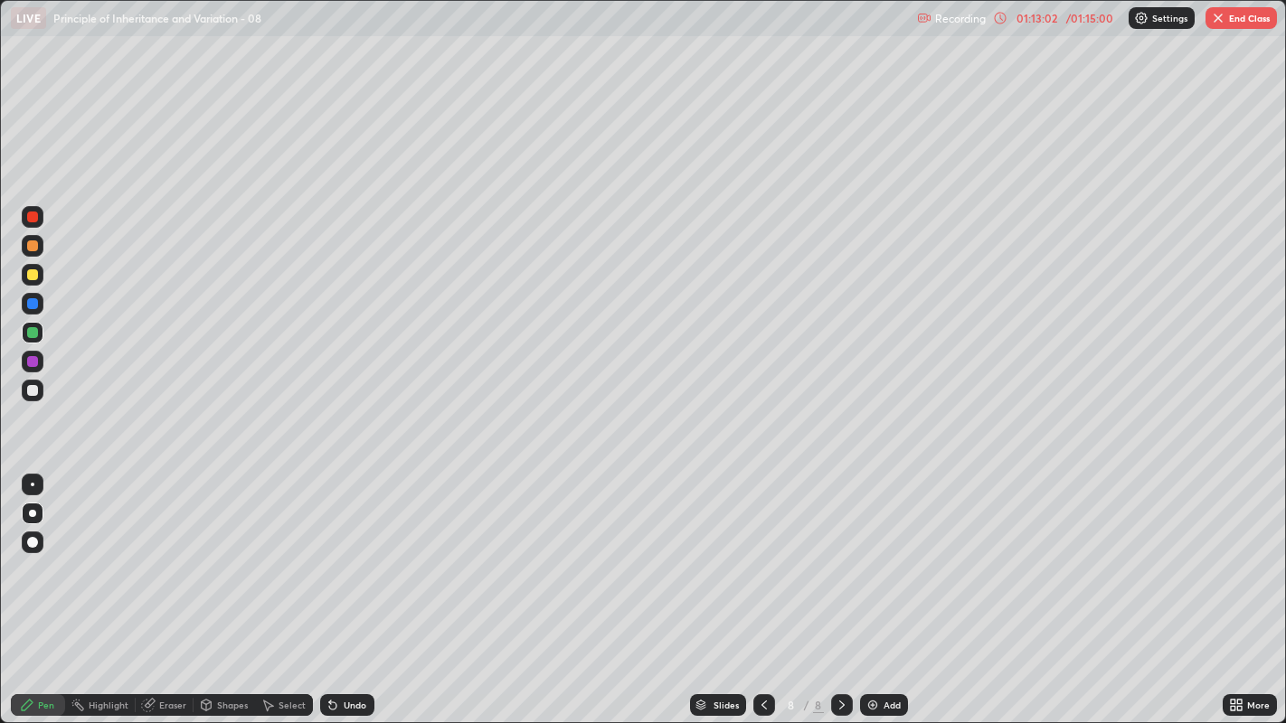
click at [344, 552] on div "Undo" at bounding box center [355, 705] width 23 height 9
click at [332, 552] on icon at bounding box center [332, 706] width 7 height 7
click at [335, 552] on icon at bounding box center [333, 705] width 14 height 14
click at [339, 552] on div "Undo" at bounding box center [347, 705] width 54 height 22
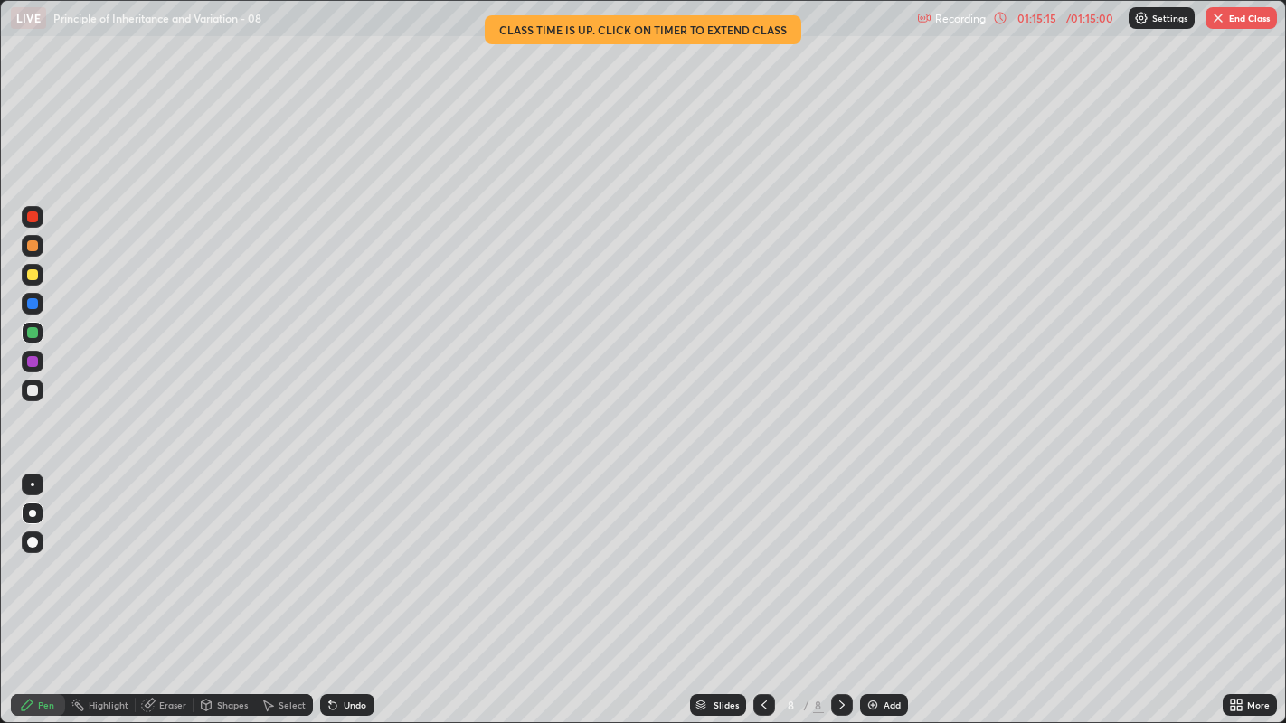
click at [1239, 13] on button "End Class" at bounding box center [1240, 18] width 71 height 22
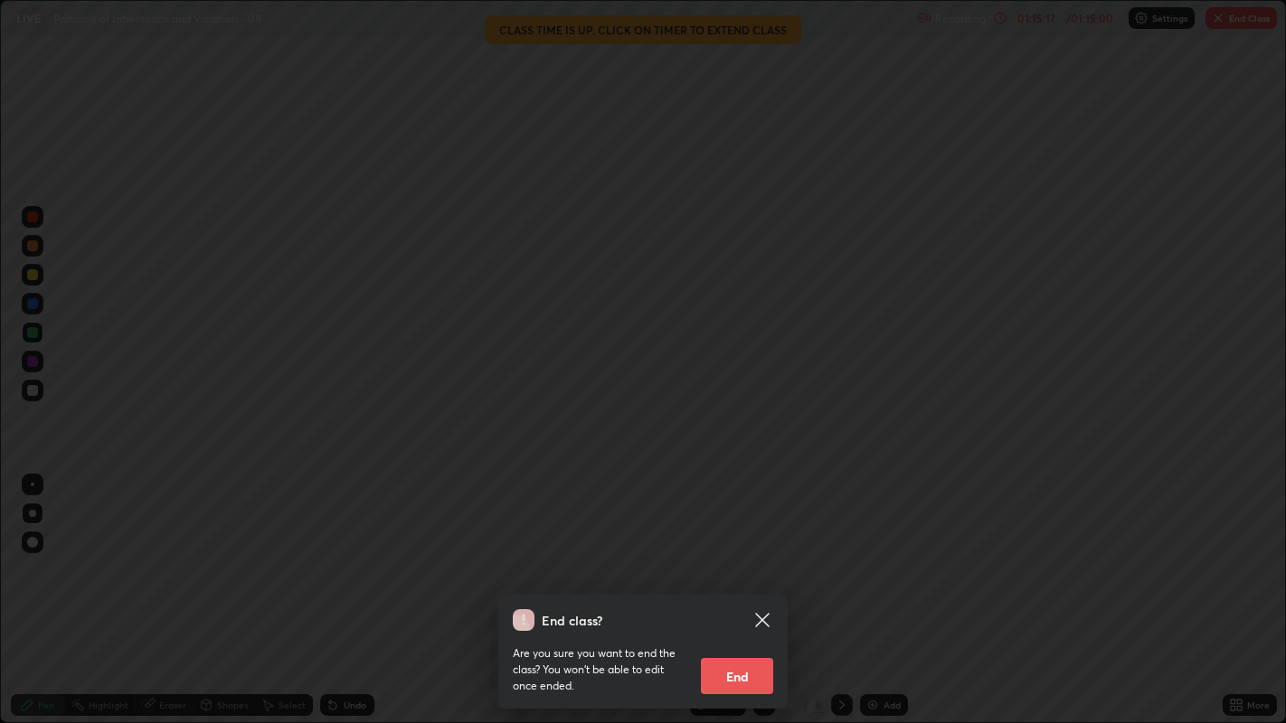
click at [733, 552] on button "End" at bounding box center [737, 676] width 72 height 36
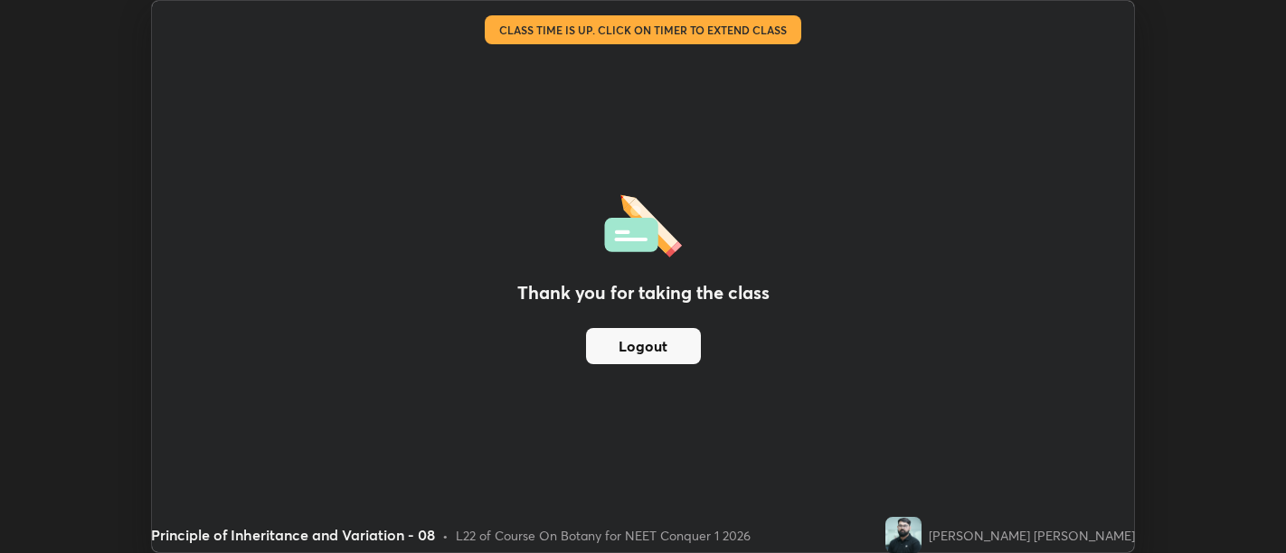
scroll to position [89868, 89135]
